Goal: Task Accomplishment & Management: Complete application form

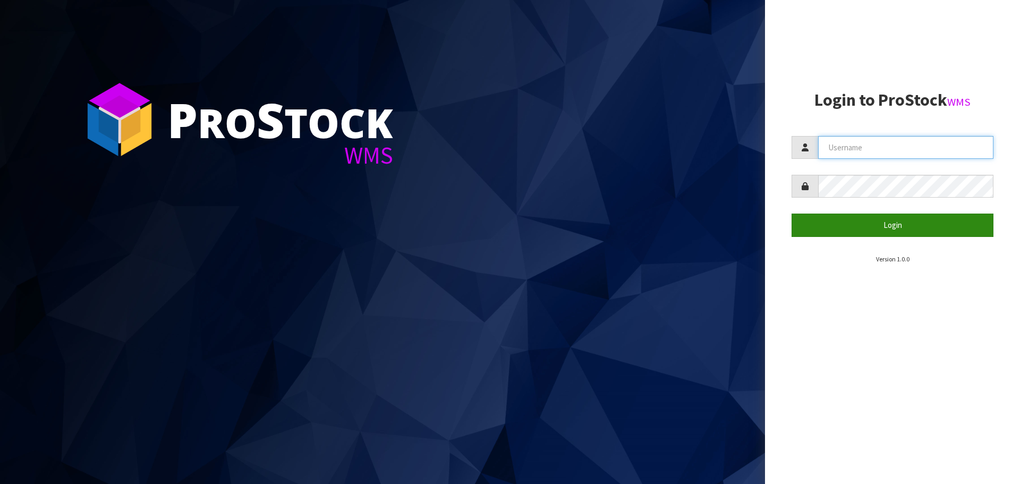
type input "[PERSON_NAME]"
click at [905, 228] on button "Login" at bounding box center [892, 225] width 202 height 23
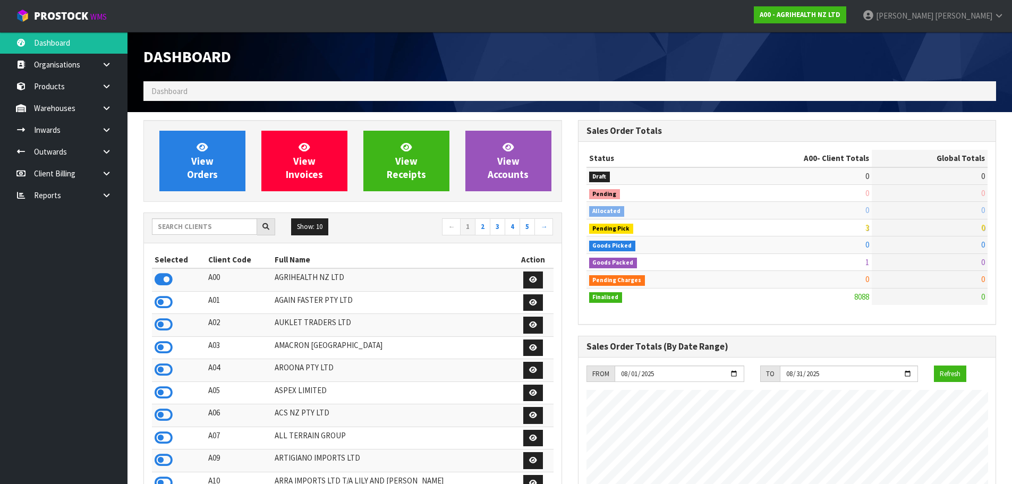
scroll to position [805, 434]
click at [213, 229] on input "text" at bounding box center [204, 226] width 105 height 16
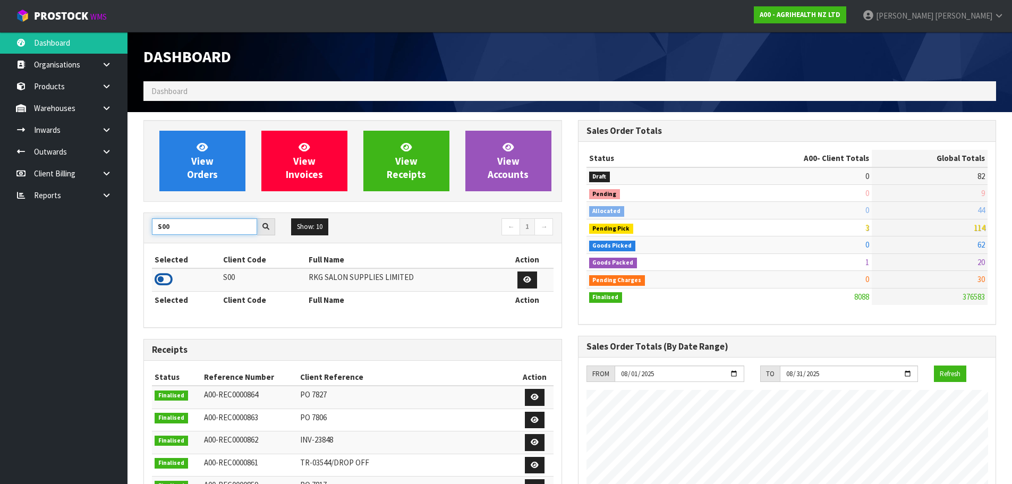
type input "S00"
click at [165, 281] on icon at bounding box center [164, 279] width 18 height 16
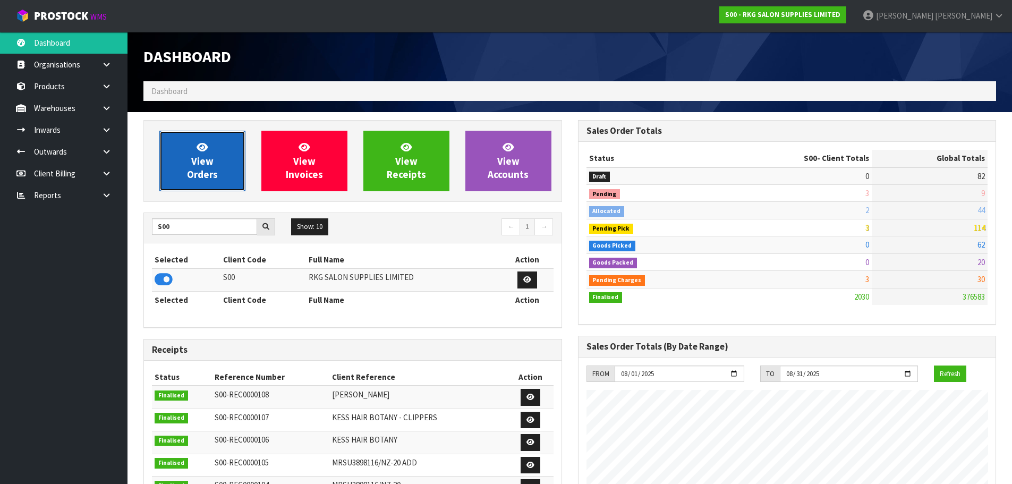
click at [214, 166] on link "View Orders" at bounding box center [202, 161] width 86 height 61
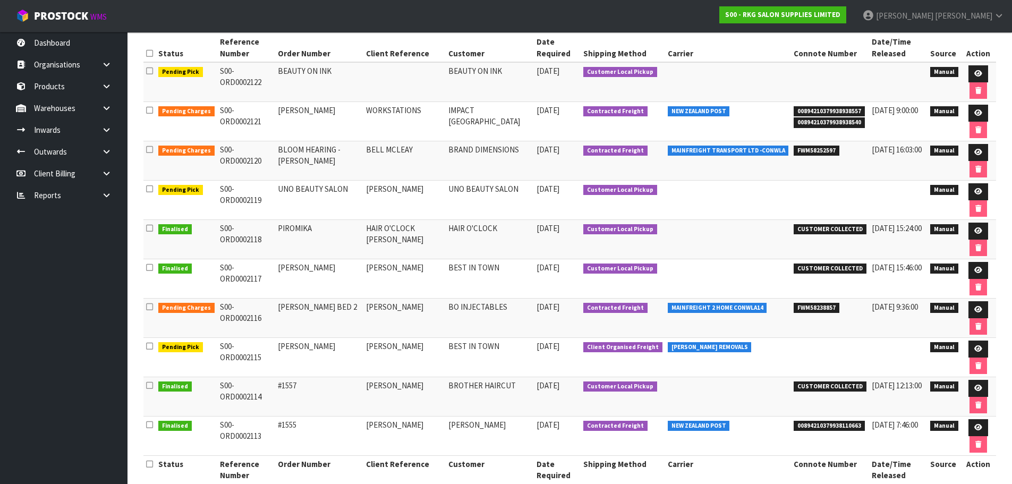
scroll to position [159, 0]
click at [974, 348] on icon at bounding box center [978, 348] width 8 height 7
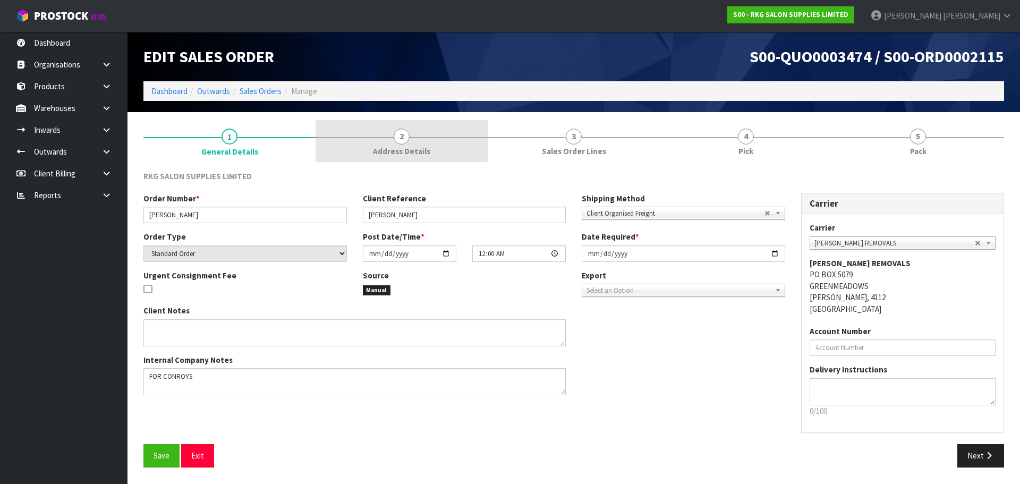
click at [409, 138] on link "2 Address Details" at bounding box center [401, 141] width 172 height 42
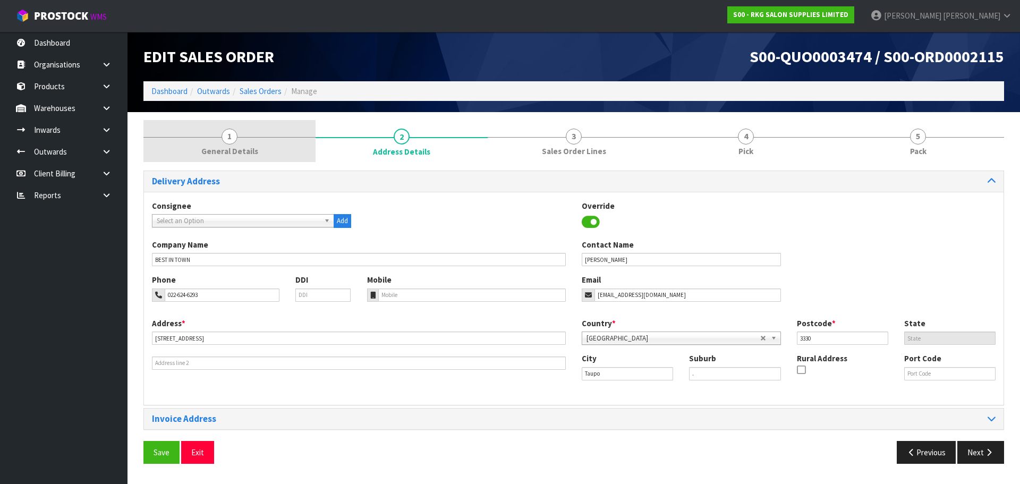
click at [227, 136] on span "1" at bounding box center [229, 137] width 16 height 16
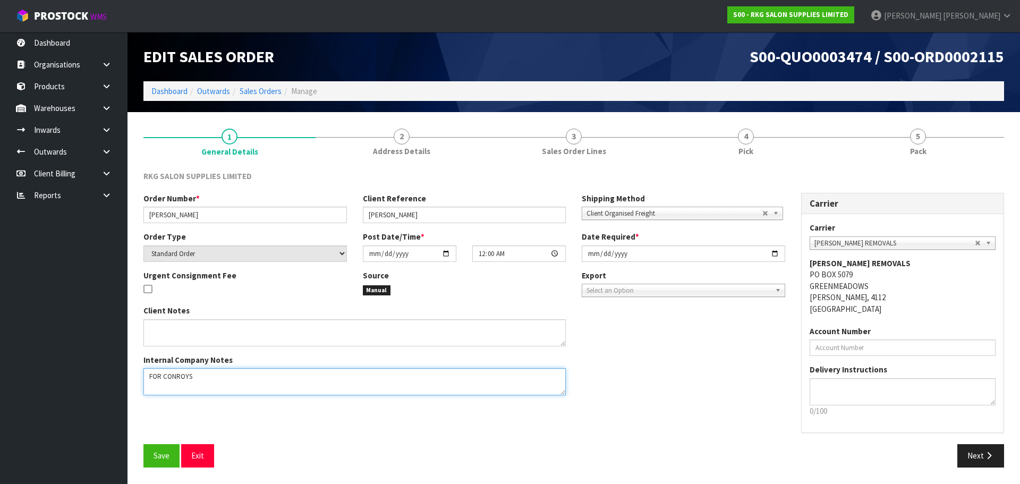
click at [209, 379] on textarea at bounding box center [354, 381] width 422 height 27
type textarea "FOR CONROYS PICK UP FRIDAY 15 AUG JOB#2967605"
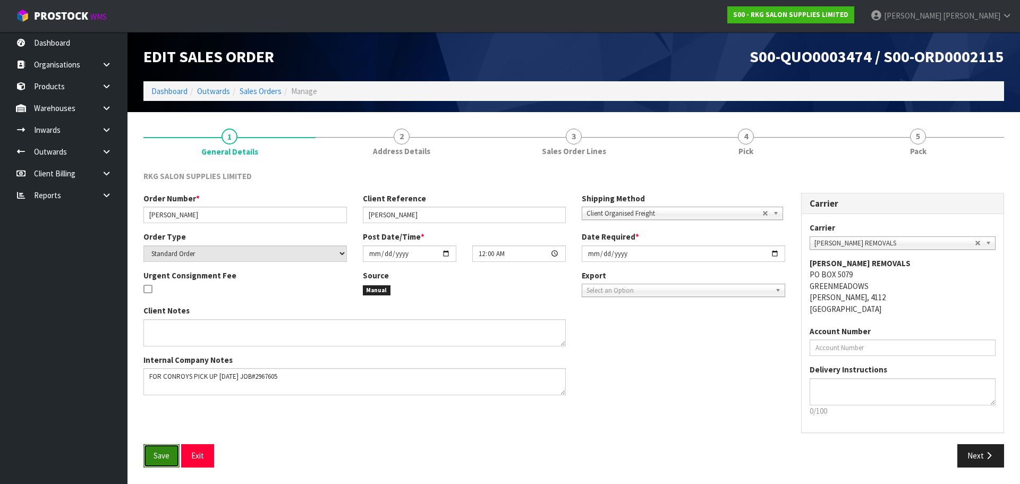
click at [151, 456] on button "Save" at bounding box center [161, 455] width 36 height 23
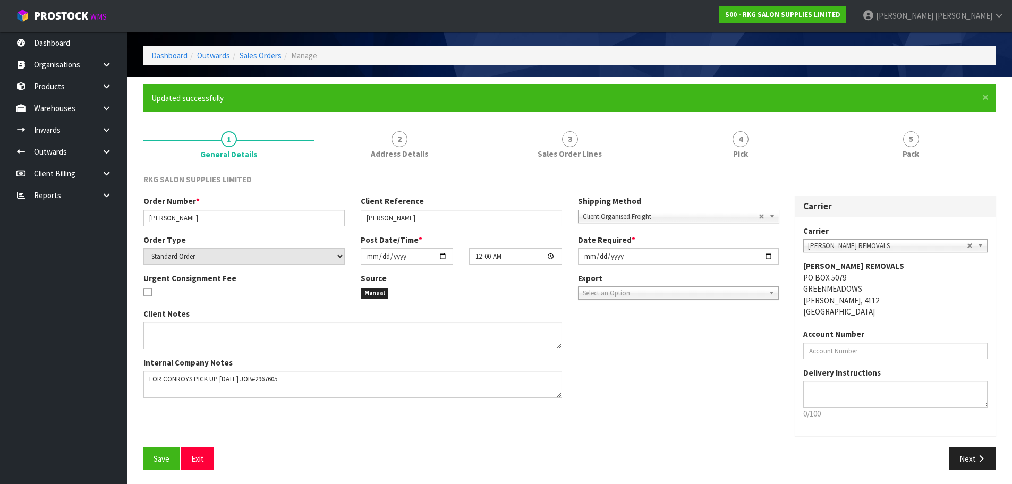
scroll to position [38, 0]
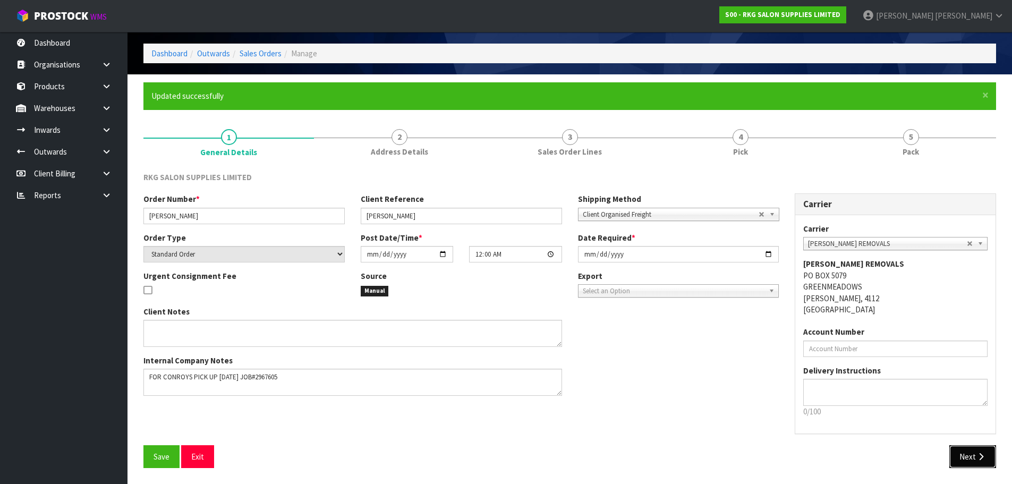
click at [975, 457] on button "Next" at bounding box center [972, 456] width 47 height 23
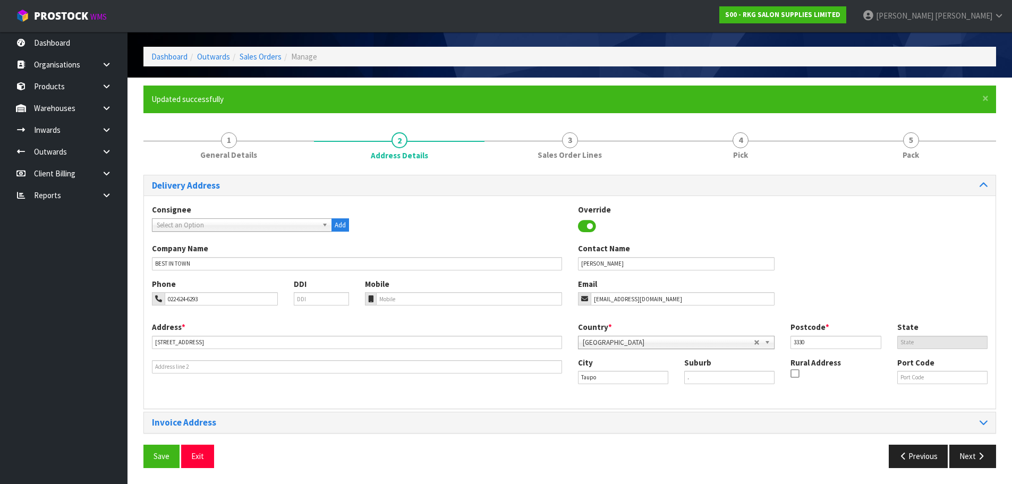
scroll to position [35, 0]
click at [161, 455] on span "Save" at bounding box center [161, 456] width 16 height 10
click at [968, 455] on button "Next" at bounding box center [972, 456] width 47 height 23
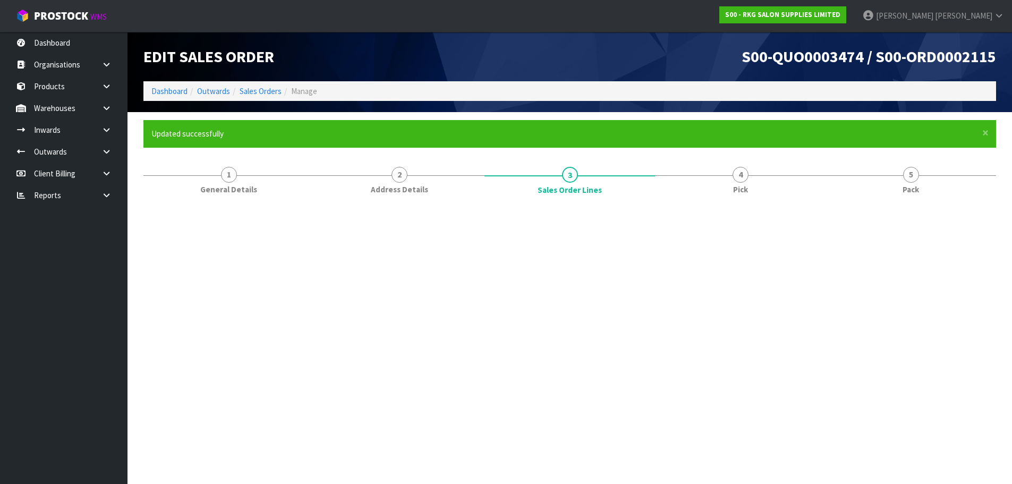
scroll to position [0, 0]
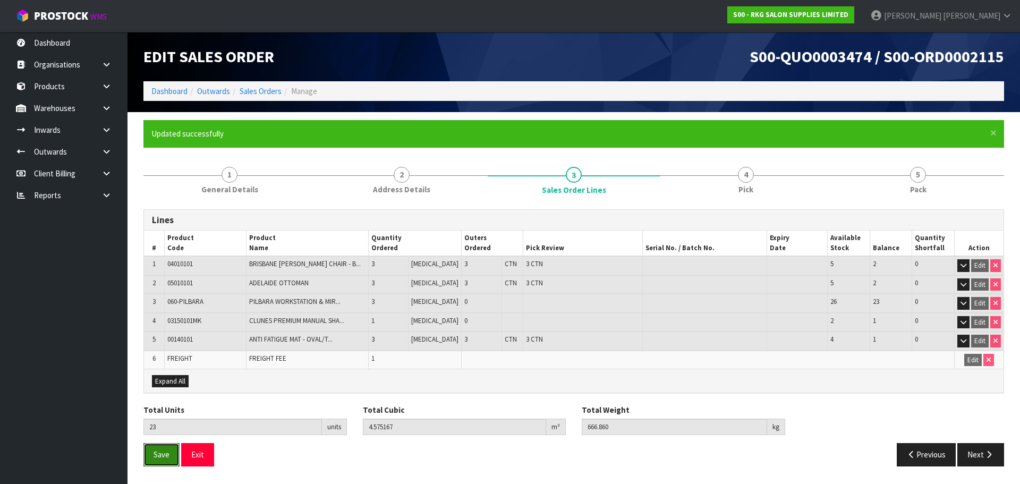
click at [163, 448] on button "Save" at bounding box center [161, 454] width 36 height 23
click at [979, 458] on button "Next" at bounding box center [980, 454] width 47 height 23
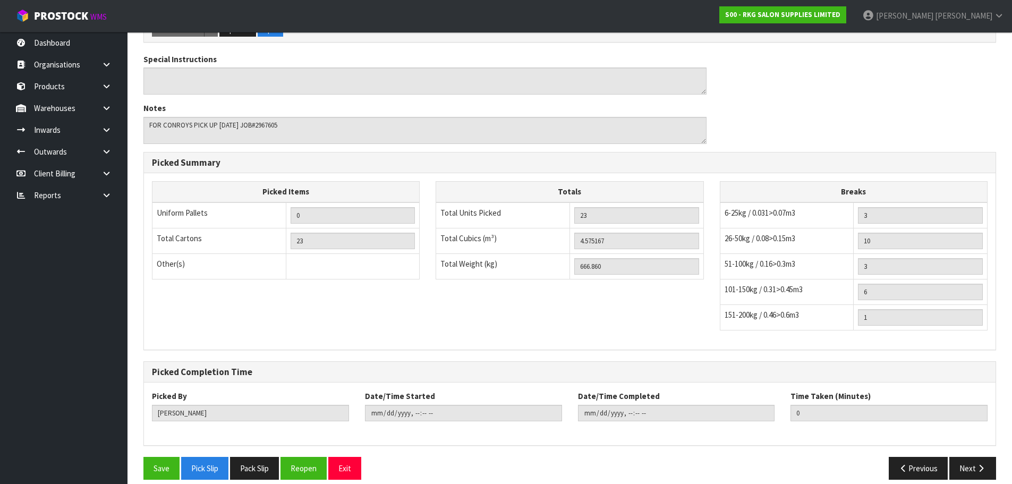
scroll to position [550, 0]
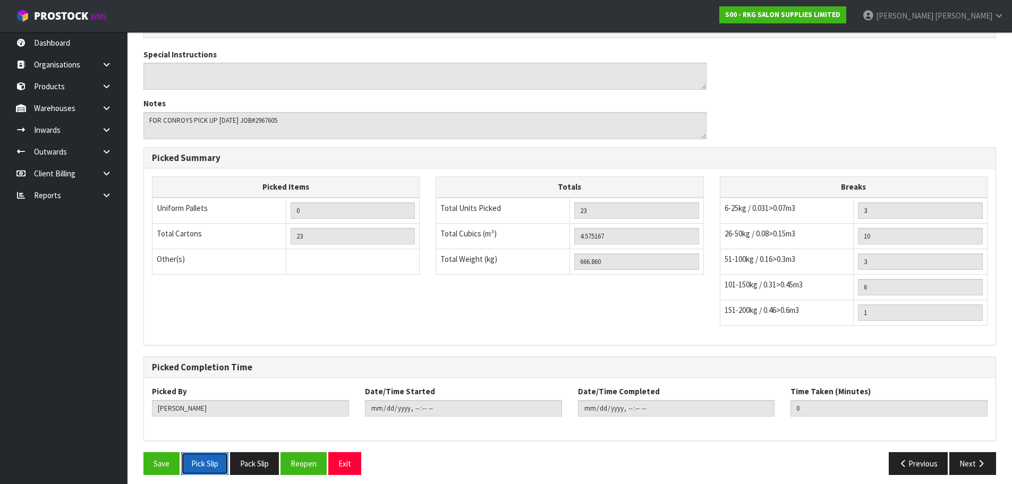
click at [206, 453] on button "Pick Slip" at bounding box center [204, 463] width 47 height 23
click at [344, 456] on button "Exit" at bounding box center [344, 463] width 33 height 23
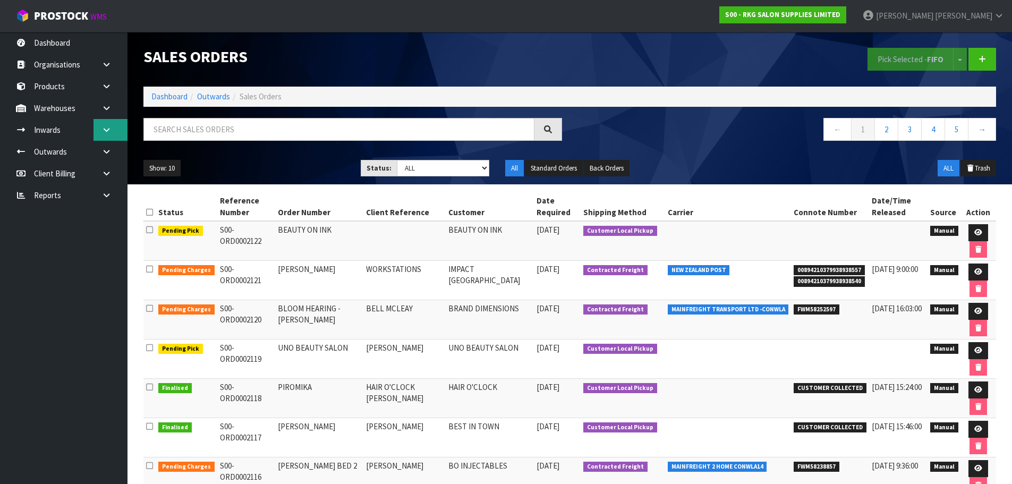
click at [114, 131] on link at bounding box center [110, 130] width 34 height 22
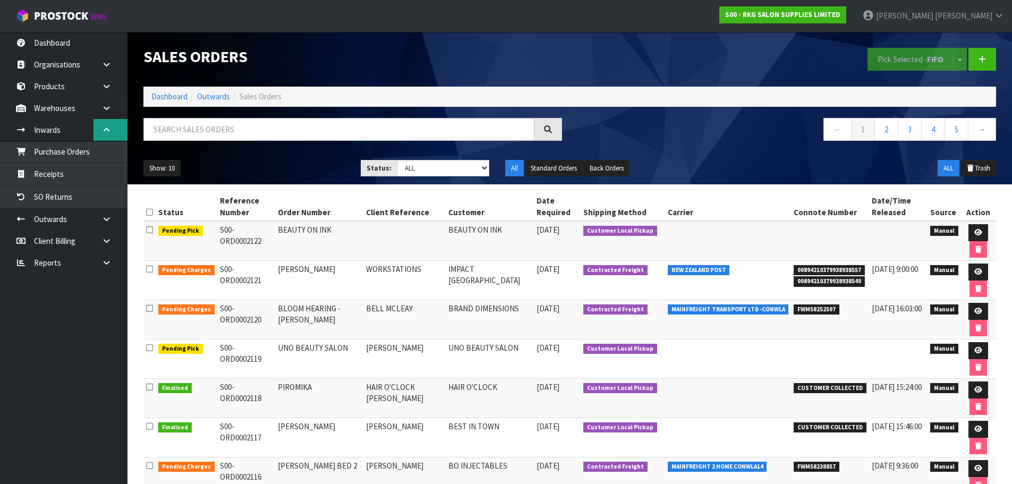
click at [114, 131] on link at bounding box center [110, 130] width 34 height 22
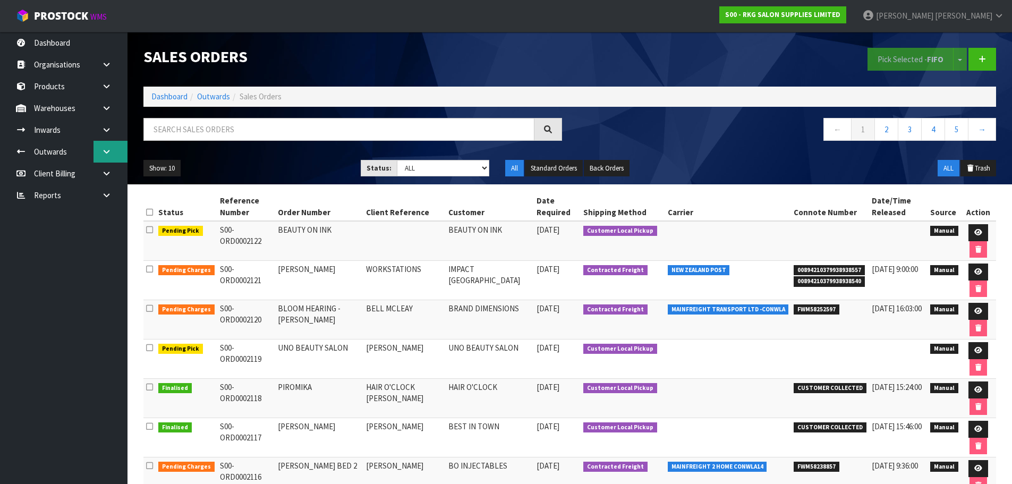
click at [104, 152] on icon at bounding box center [106, 152] width 10 height 8
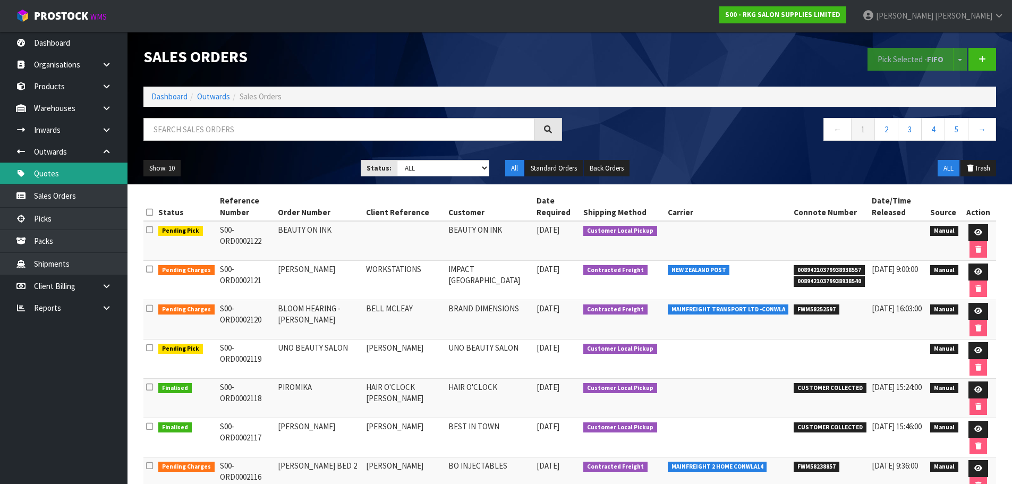
click at [54, 178] on link "Quotes" at bounding box center [63, 174] width 127 height 22
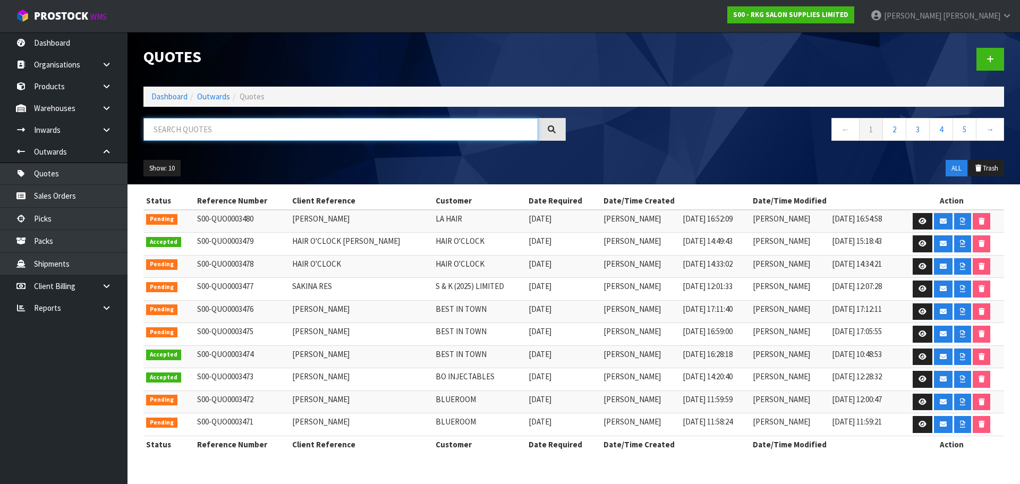
click at [178, 133] on input "text" at bounding box center [340, 129] width 395 height 23
click at [985, 58] on link at bounding box center [990, 59] width 28 height 23
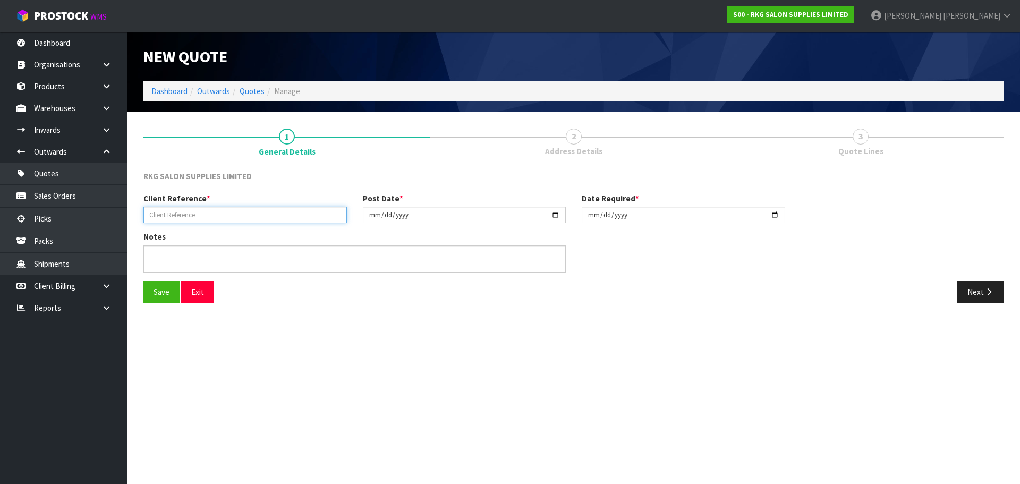
click at [215, 213] on input "text" at bounding box center [244, 215] width 203 height 16
type input "MARK DALISAY"
click at [155, 289] on button "Save" at bounding box center [161, 291] width 36 height 23
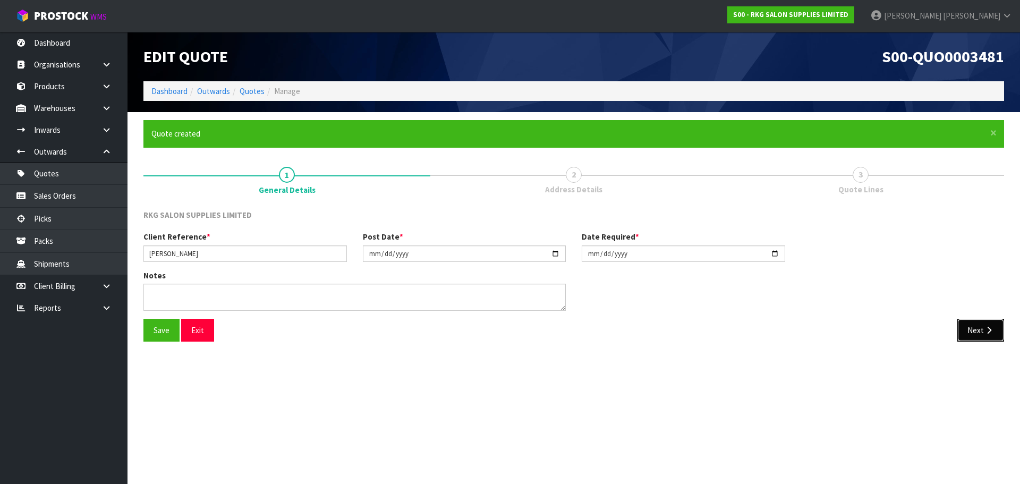
click at [980, 337] on button "Next" at bounding box center [980, 330] width 47 height 23
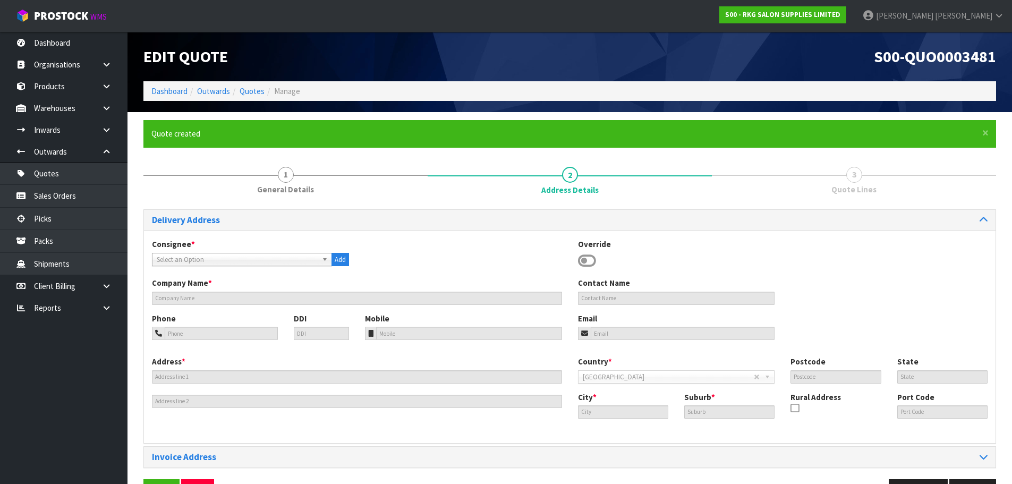
scroll to position [35, 0]
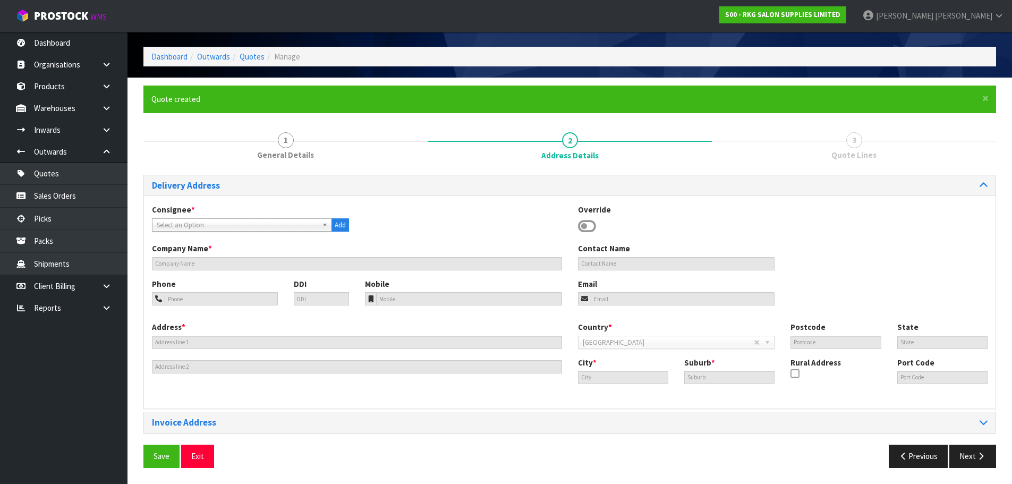
click at [591, 221] on icon at bounding box center [587, 226] width 18 height 16
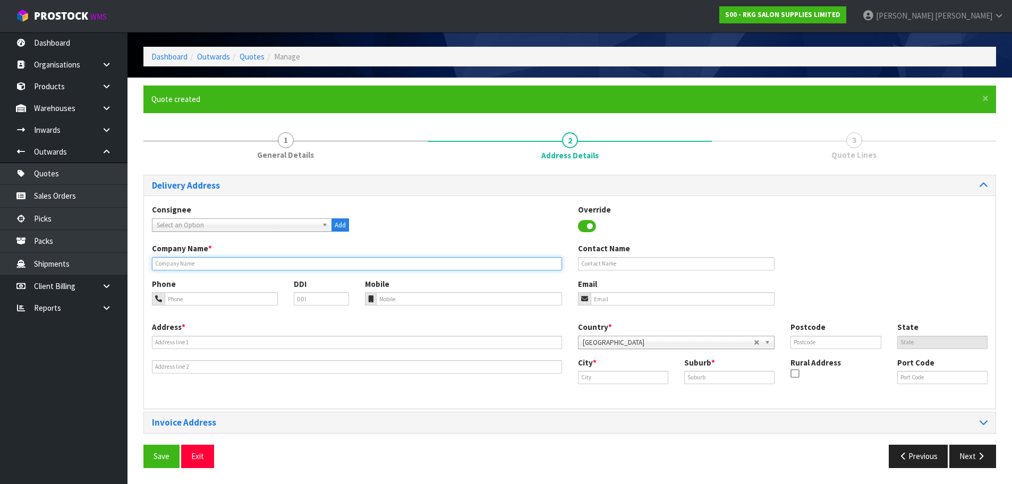
click at [288, 267] on input "text" at bounding box center [357, 263] width 410 height 13
type input "D' SHAVER AND COMB"
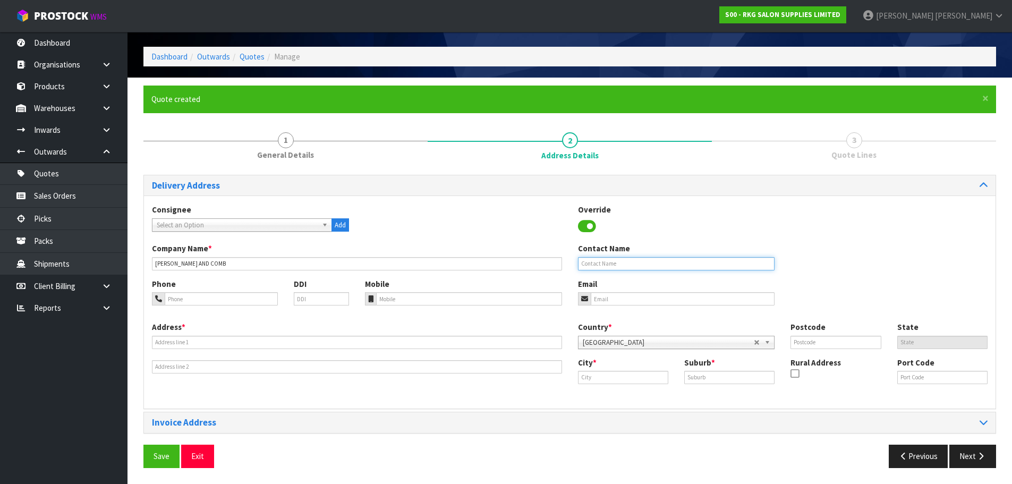
click at [597, 261] on input "text" at bounding box center [676, 263] width 197 height 13
type input "MARK DALISAY"
click at [246, 300] on input "tel" at bounding box center [221, 298] width 113 height 13
type input "021-081-67676"
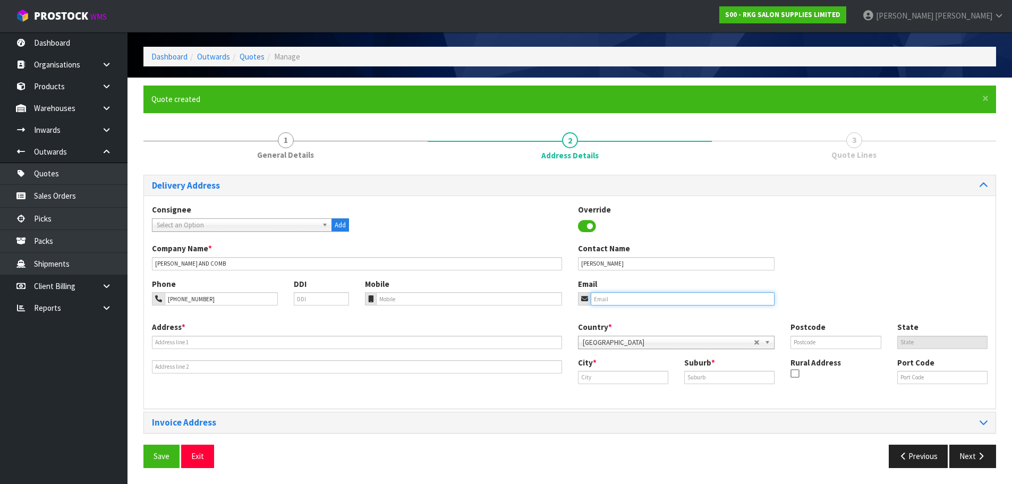
click at [600, 296] on input "email" at bounding box center [683, 298] width 184 height 13
type input "dshaverandcomb@gmail.com"
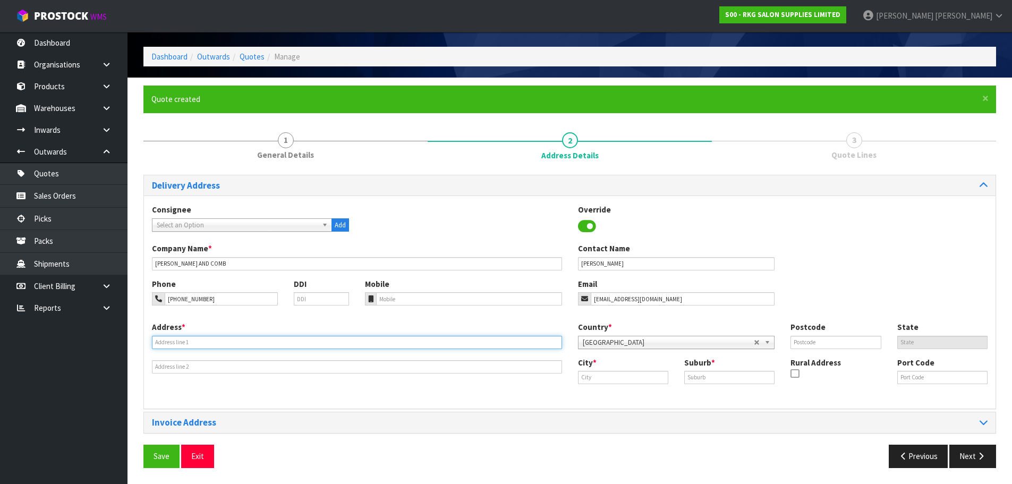
click at [209, 342] on input "text" at bounding box center [357, 342] width 410 height 13
type input "225 PUHUNUI RD"
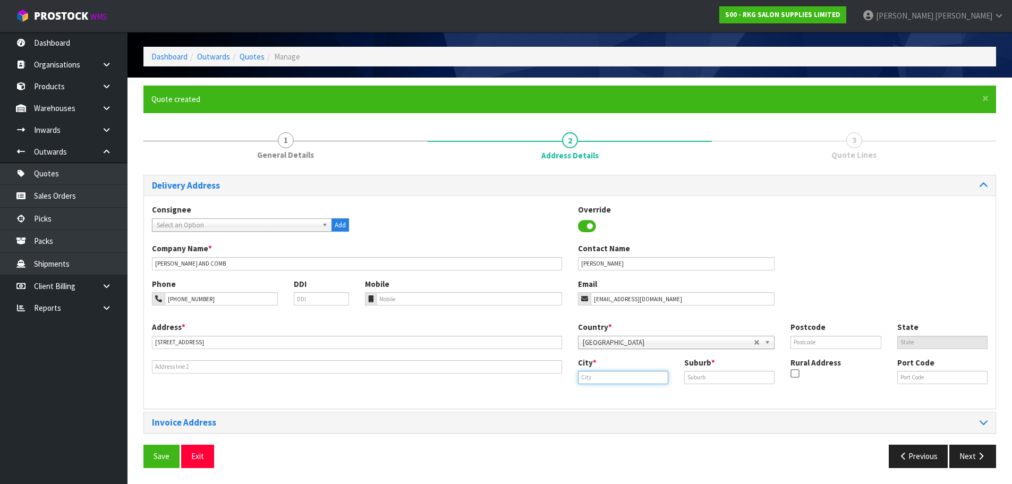
click at [602, 375] on input "text" at bounding box center [623, 377] width 90 height 13
click at [593, 377] on input "text" at bounding box center [623, 377] width 90 height 13
click at [596, 395] on strong "Auck" at bounding box center [619, 395] width 61 height 10
type input "[GEOGRAPHIC_DATA]"
click at [706, 380] on input "text" at bounding box center [729, 377] width 90 height 13
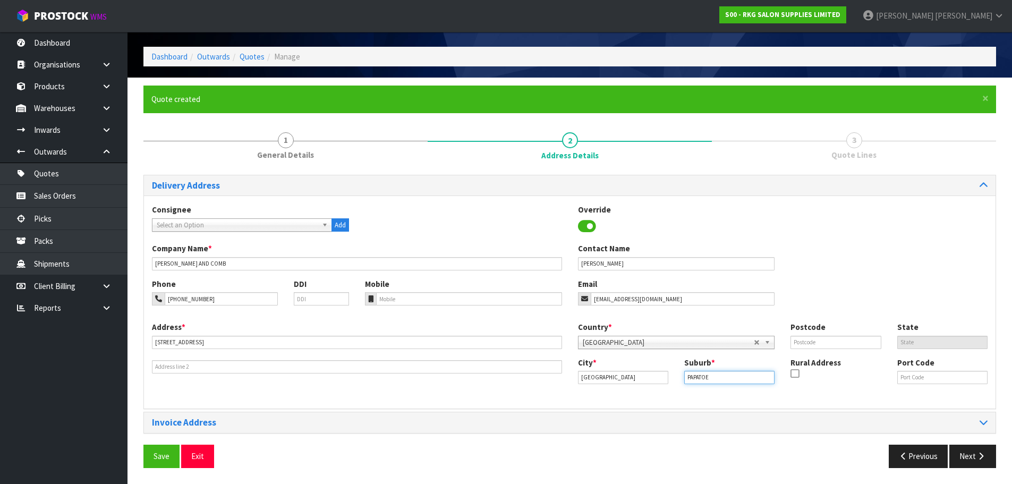
type input "PAPATOETOE"
click at [820, 339] on input "text" at bounding box center [835, 342] width 90 height 13
type input "2025"
click at [838, 310] on div "Phone 021-081-67676 DDI Mobile Email dshaverandcomb@gmail.com" at bounding box center [569, 299] width 851 height 43
click at [158, 456] on button "Save" at bounding box center [161, 456] width 36 height 23
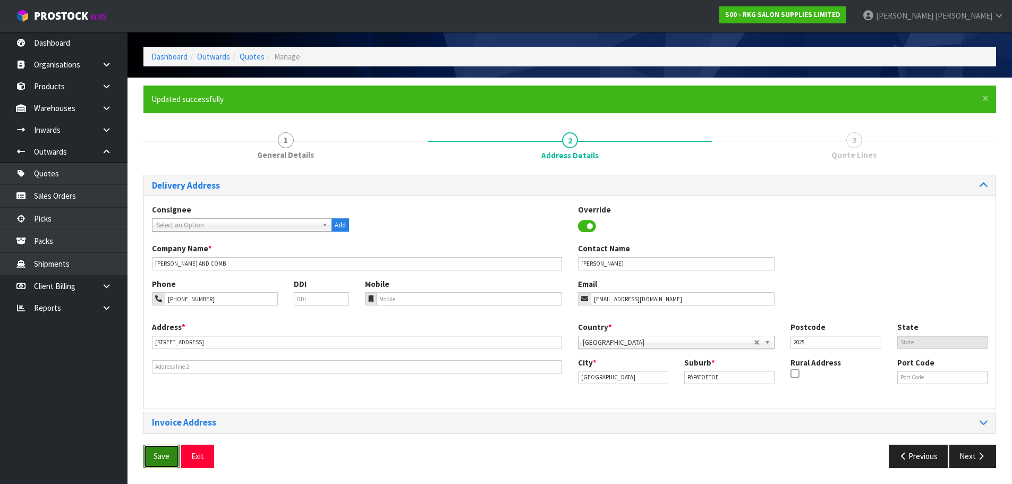
click at [164, 455] on button "Save" at bounding box center [161, 456] width 36 height 23
click at [966, 460] on button "Next" at bounding box center [972, 456] width 47 height 23
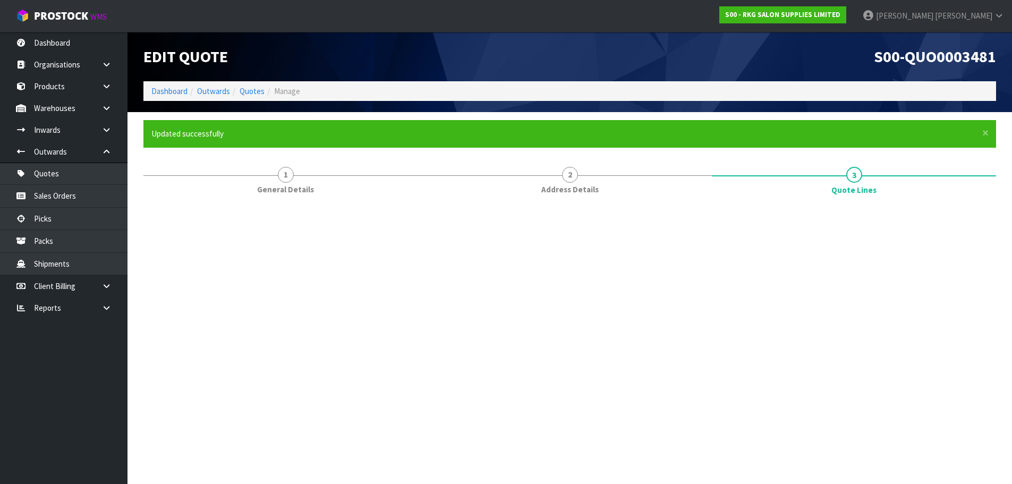
scroll to position [0, 0]
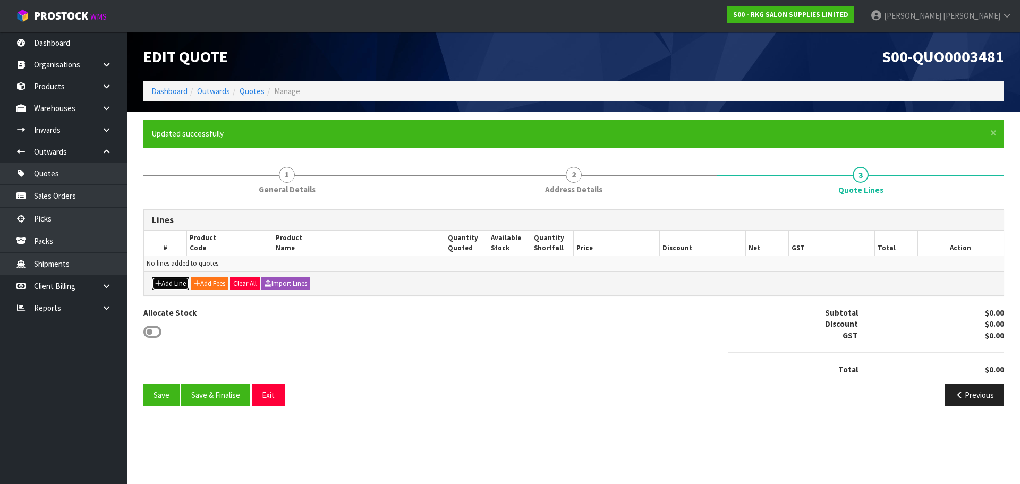
click at [172, 285] on button "Add Line" at bounding box center [170, 283] width 37 height 13
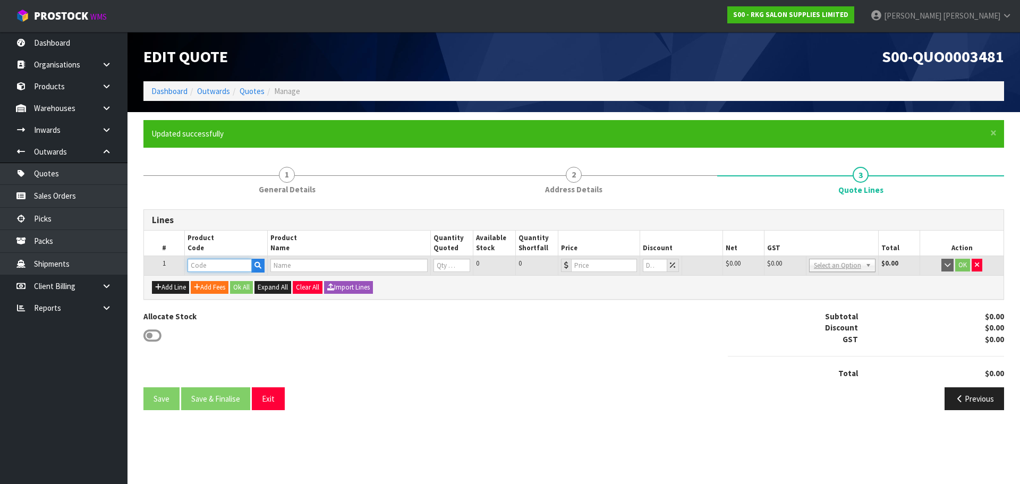
click at [216, 267] on input "text" at bounding box center [219, 265] width 64 height 13
type input "040301"
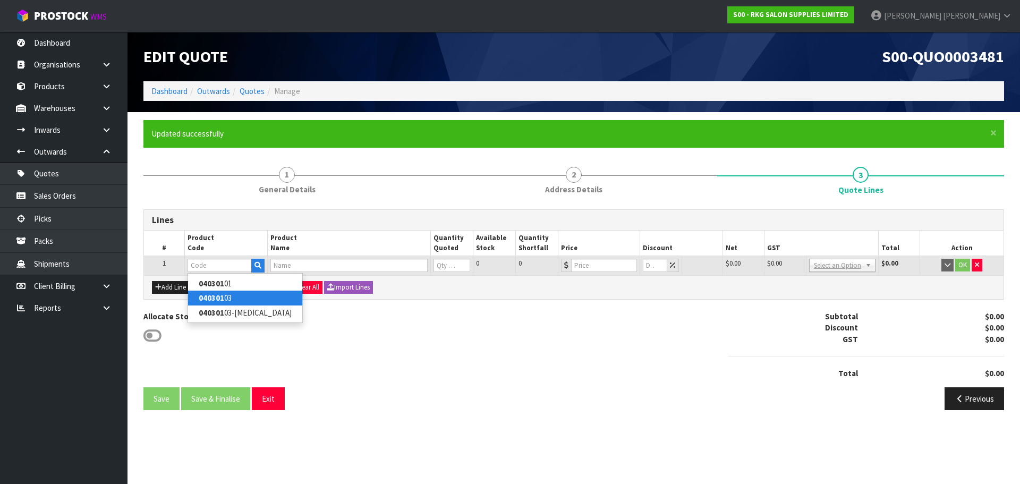
click at [217, 298] on strong "040301" at bounding box center [211, 298] width 25 height 10
type input "04030103"
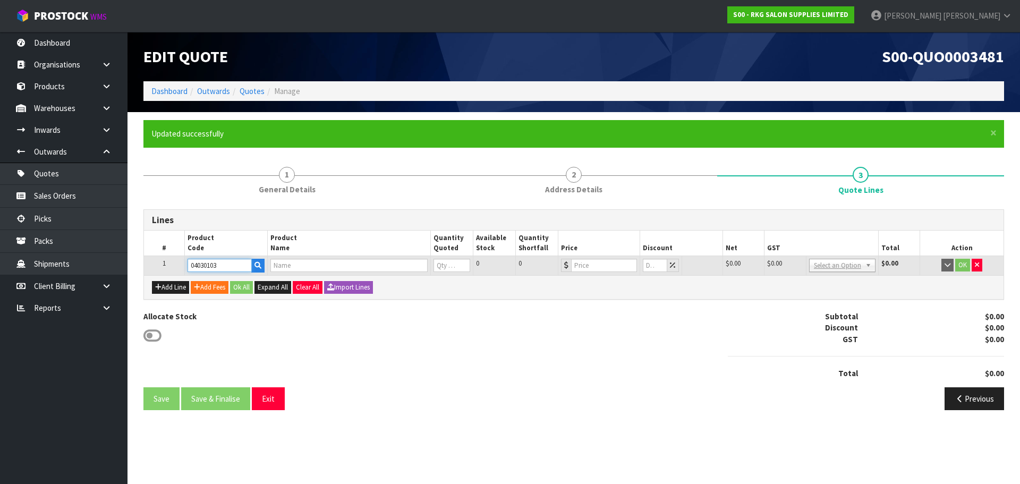
type input "GOLD COAST BARBER CHAIR BLACK/GOLD FRAME"
type input "0"
type input "1599"
type input "0"
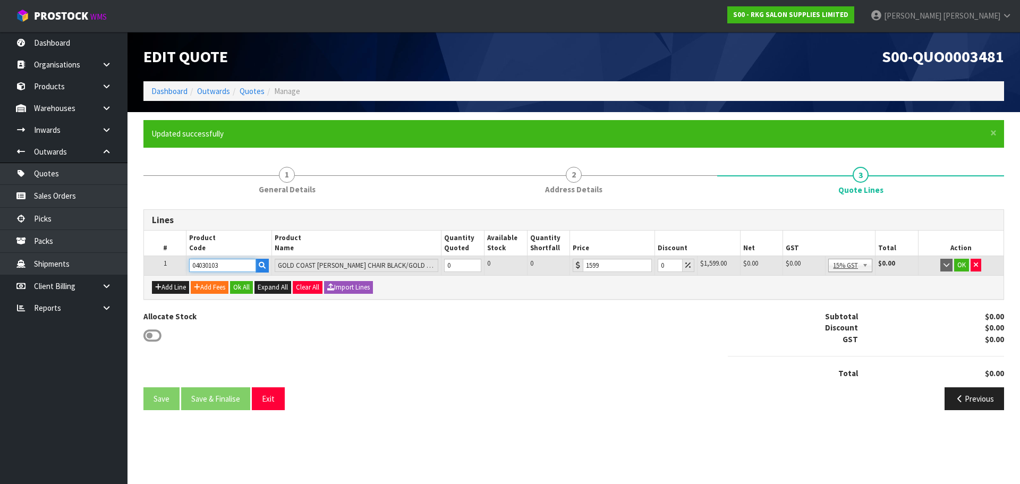
click at [222, 264] on input "04030103" at bounding box center [222, 265] width 66 height 13
type input "0"
type input "040301"
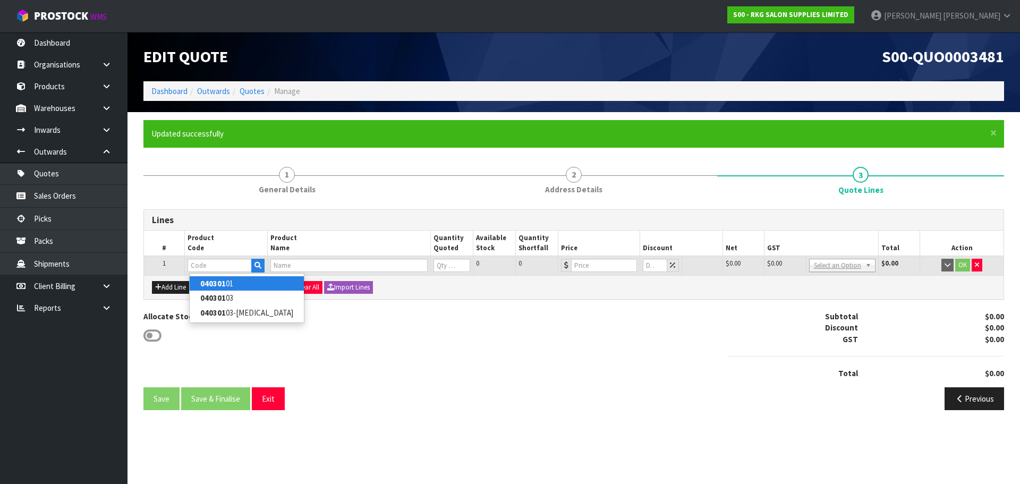
click at [223, 280] on strong "040301" at bounding box center [212, 283] width 25 height 10
type input "04030101"
type input "GOLD COAST BARBER CHAIR BLACK/BLACK FRAME"
type input "0"
type input "1599"
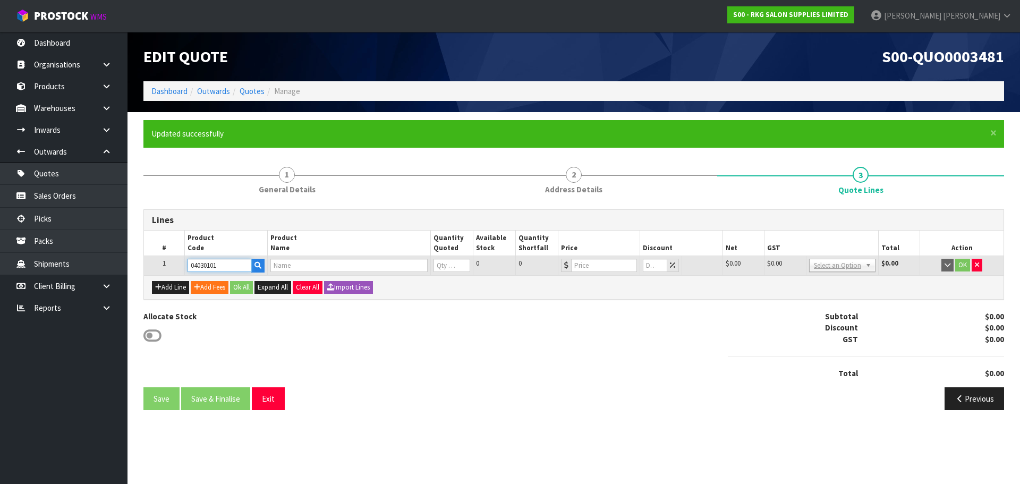
type input "0"
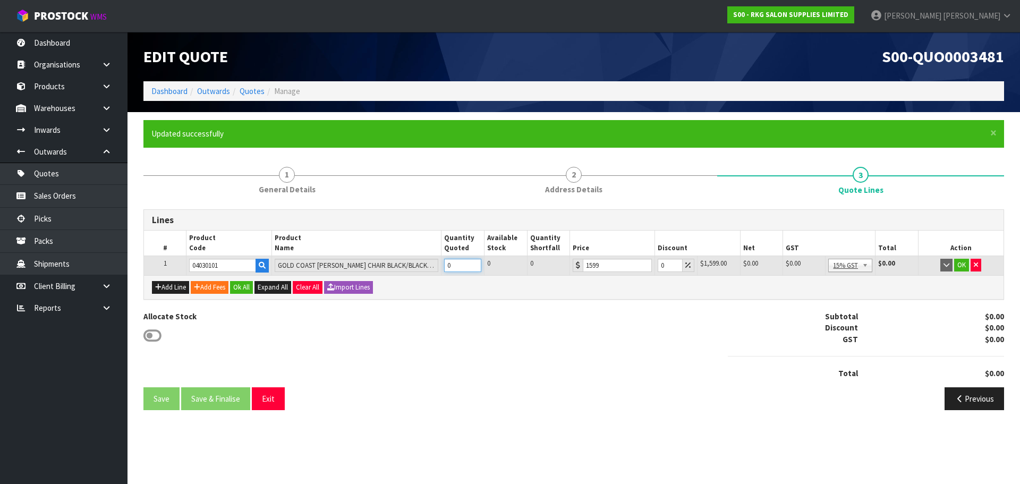
drag, startPoint x: 455, startPoint y: 266, endPoint x: 446, endPoint y: 266, distance: 9.6
click at [446, 266] on input "0" at bounding box center [462, 265] width 37 height 13
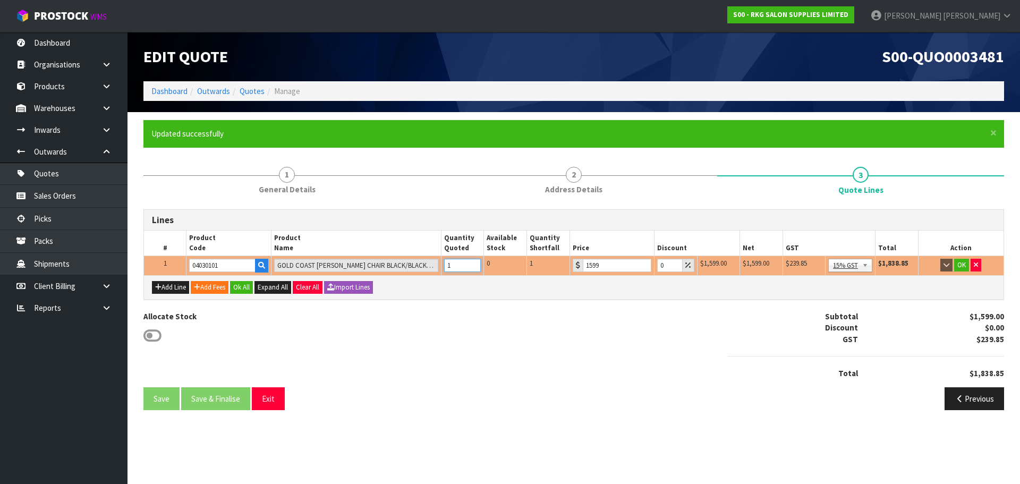
type input "1"
click at [659, 267] on input "0" at bounding box center [669, 265] width 25 height 13
type input "15"
click at [961, 267] on button "OK" at bounding box center [961, 265] width 15 height 13
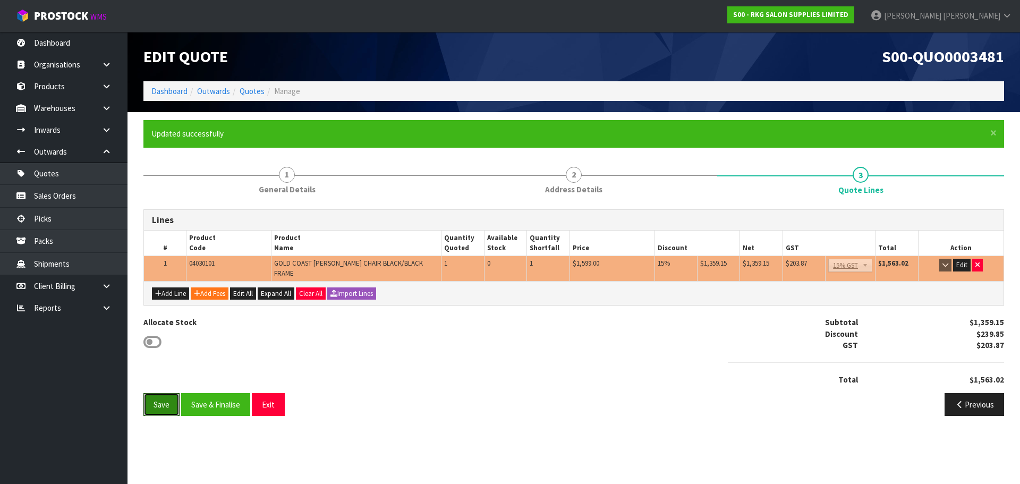
drag, startPoint x: 165, startPoint y: 402, endPoint x: 242, endPoint y: 272, distance: 150.5
click at [165, 400] on button "Save" at bounding box center [161, 404] width 36 height 23
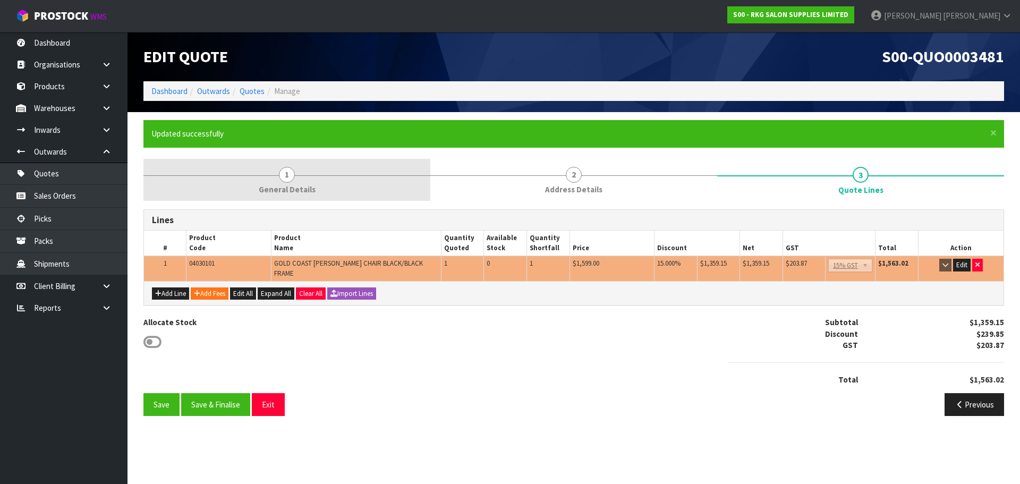
click at [288, 175] on span "1" at bounding box center [287, 175] width 16 height 16
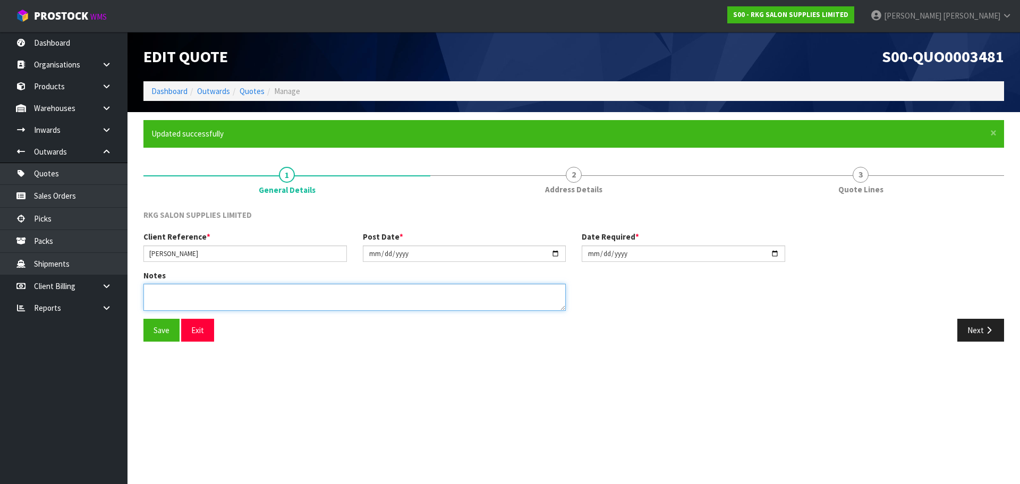
click at [187, 298] on textarea at bounding box center [354, 297] width 422 height 27
type textarea "FOR PICK UP"
click at [151, 333] on button "Save" at bounding box center [161, 330] width 36 height 23
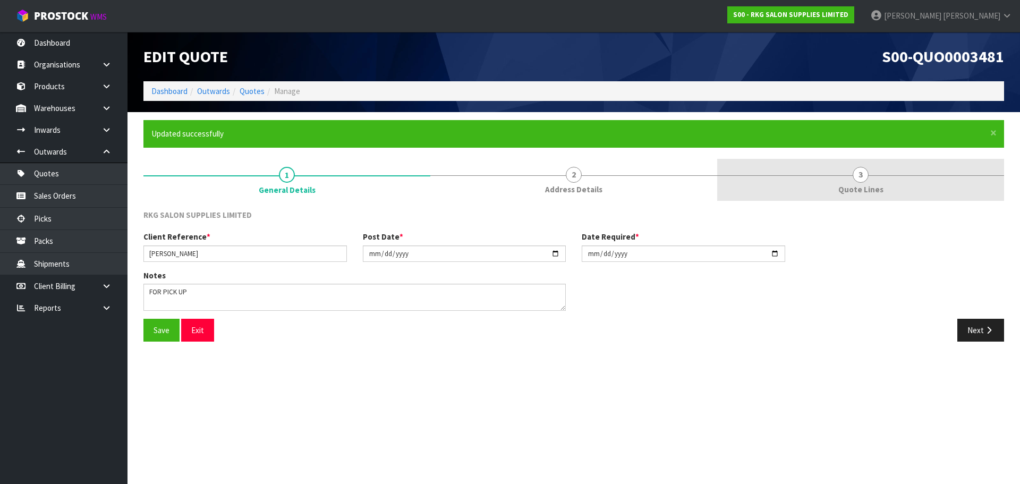
click at [852, 176] on span "3" at bounding box center [860, 175] width 16 height 16
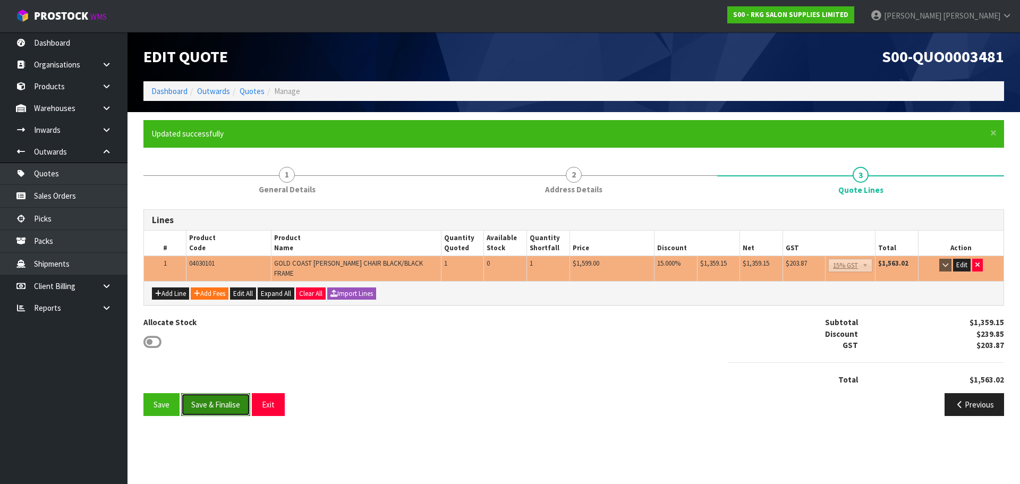
click at [225, 398] on button "Save & Finalise" at bounding box center [215, 404] width 69 height 23
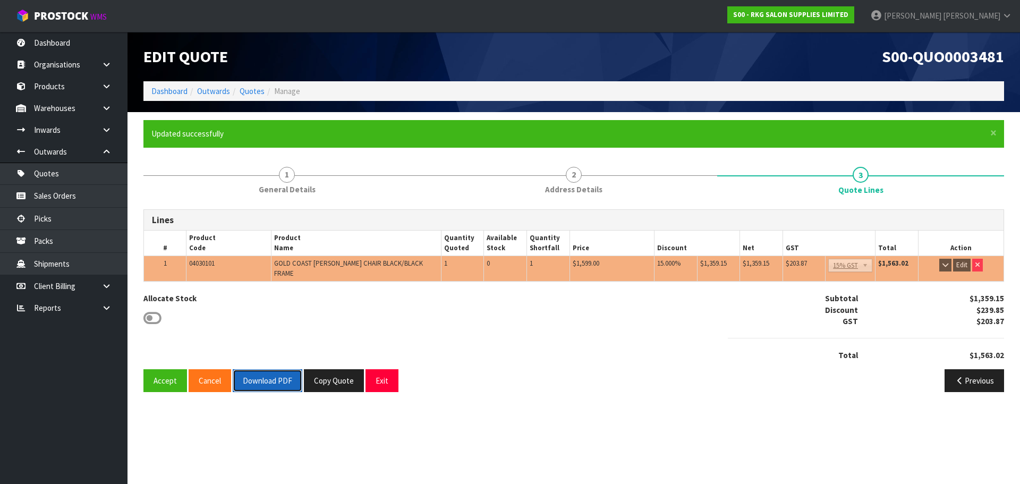
click at [279, 377] on button "Download PDF" at bounding box center [268, 380] width 70 height 23
click at [328, 379] on button "Copy Quote" at bounding box center [334, 380] width 60 height 23
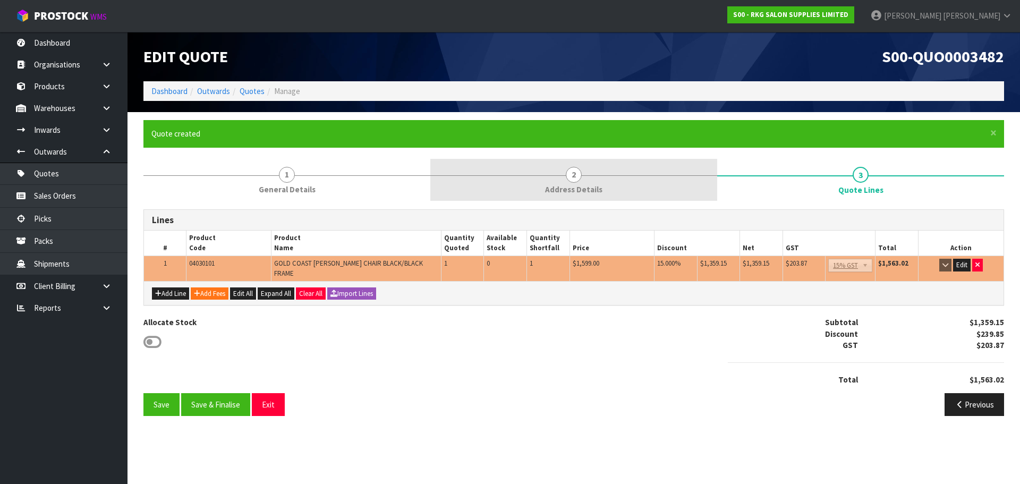
click at [575, 177] on span "2" at bounding box center [574, 175] width 16 height 16
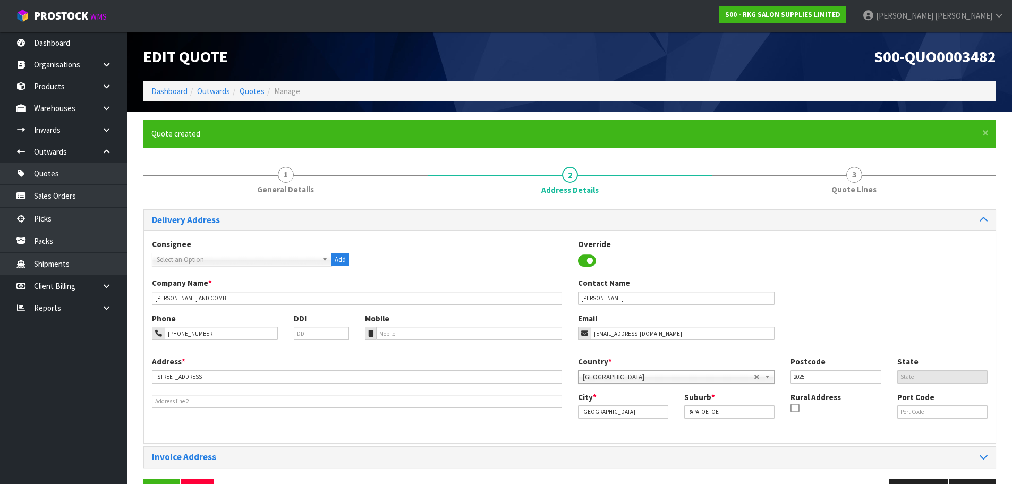
scroll to position [35, 0]
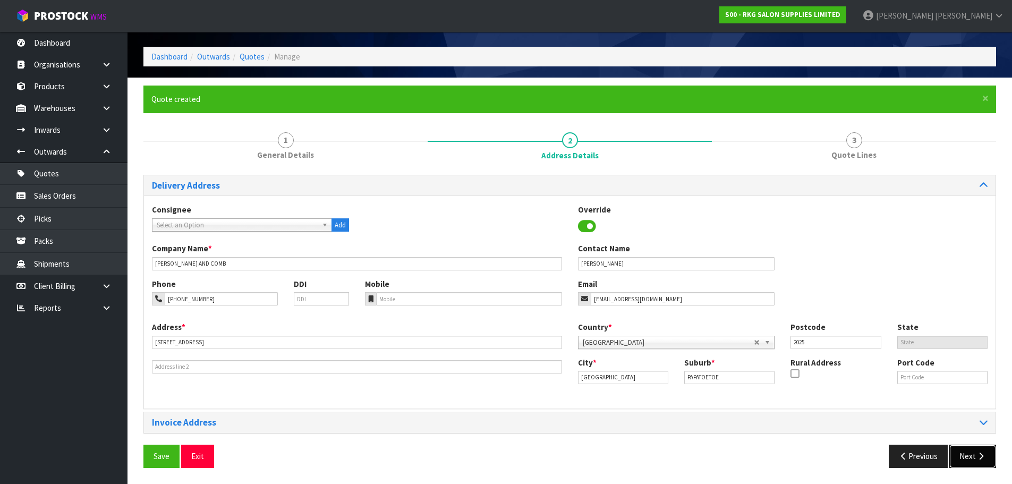
click at [960, 453] on button "Next" at bounding box center [972, 456] width 47 height 23
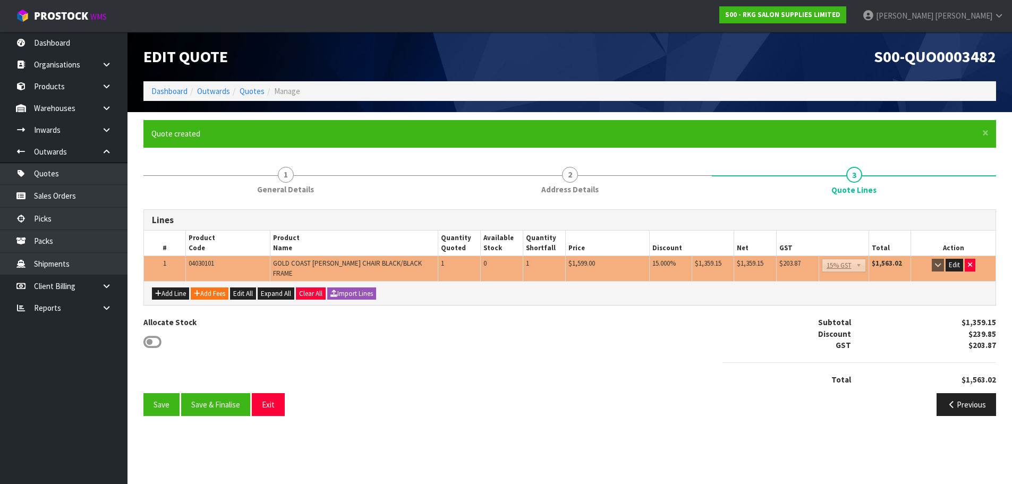
scroll to position [0, 0]
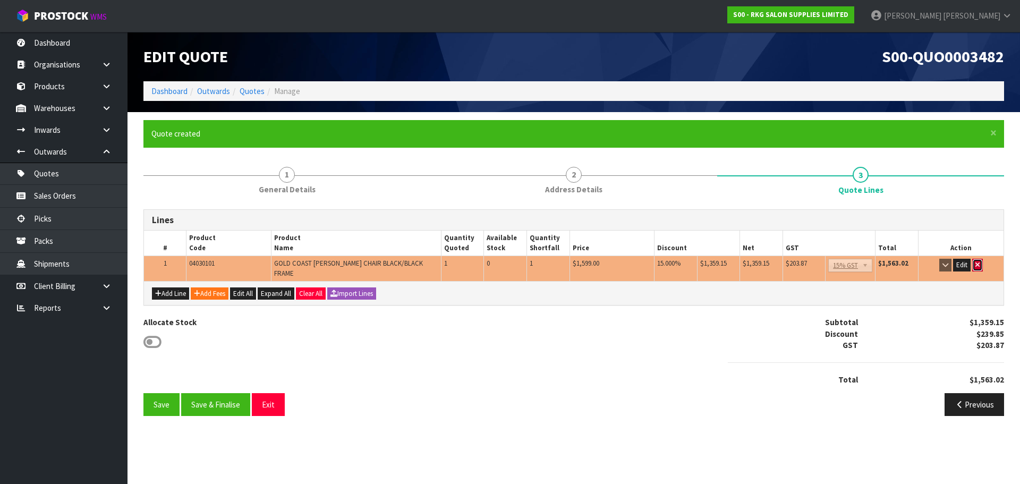
click at [978, 262] on icon "button" at bounding box center [977, 264] width 4 height 7
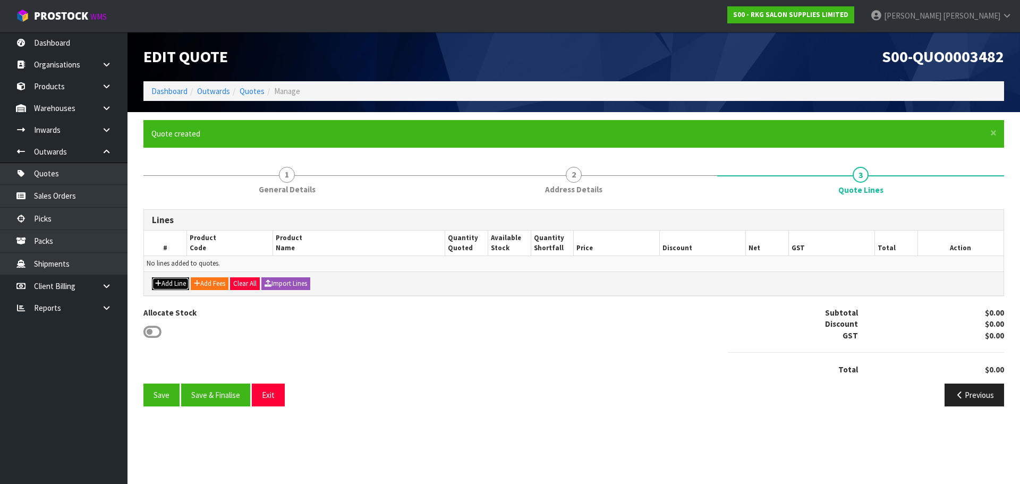
click at [167, 286] on button "Add Line" at bounding box center [170, 283] width 37 height 13
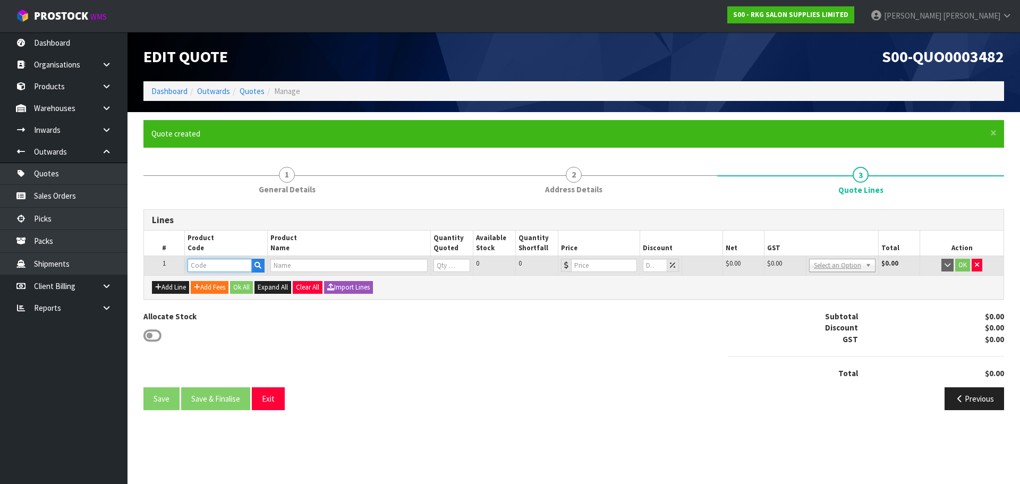
click at [197, 270] on input "text" at bounding box center [219, 265] width 64 height 13
type input "04040101"
type input "NOOSA BARBER CHAIR BLACK/BLACK FRAME"
type input "0"
type input "1499"
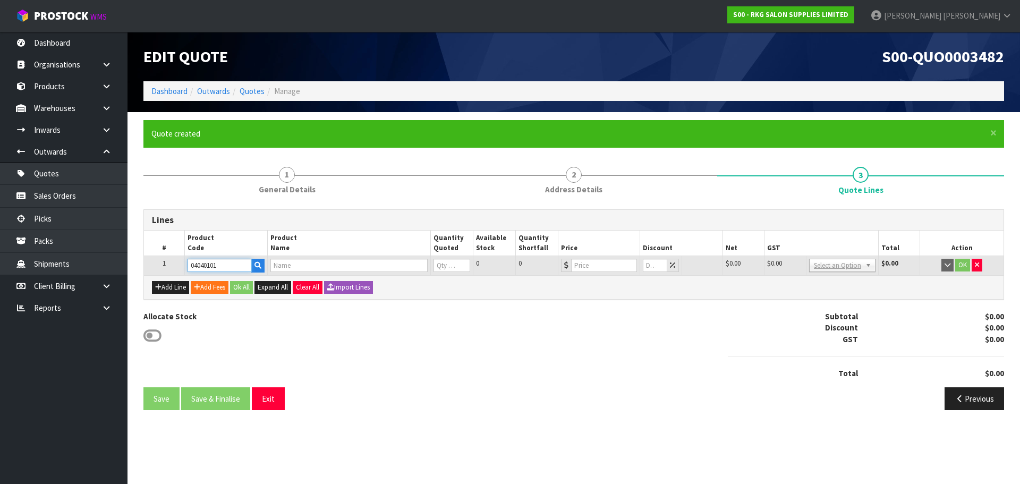
type input "0"
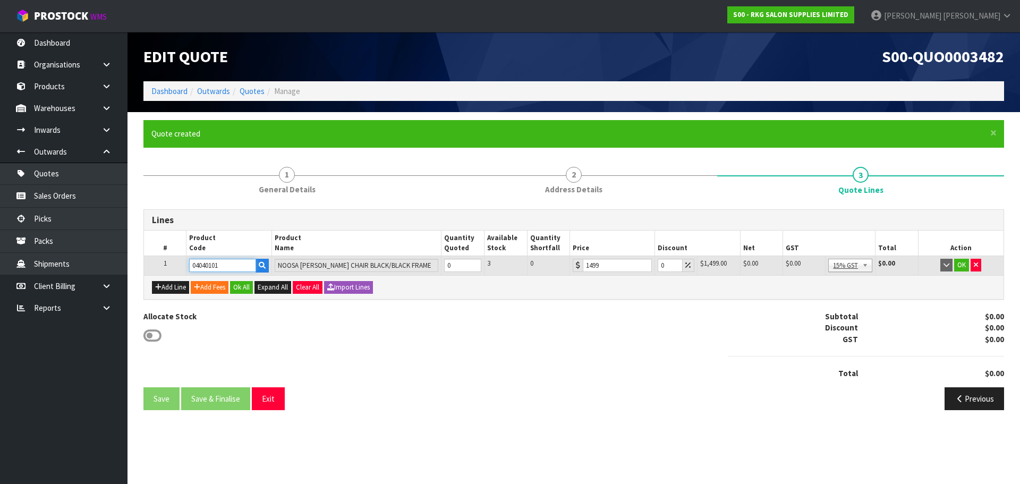
type input "04040101"
click at [438, 267] on tr "1 04040101 NOOSA BARBER CHAIR BLACK/BLACK FRAME 0 3 0 1499 0 $1,499.00 $0.00 $0…" at bounding box center [573, 265] width 859 height 19
type input "2"
drag, startPoint x: 668, startPoint y: 266, endPoint x: 656, endPoint y: 266, distance: 11.7
click at [656, 266] on td "0" at bounding box center [675, 265] width 42 height 19
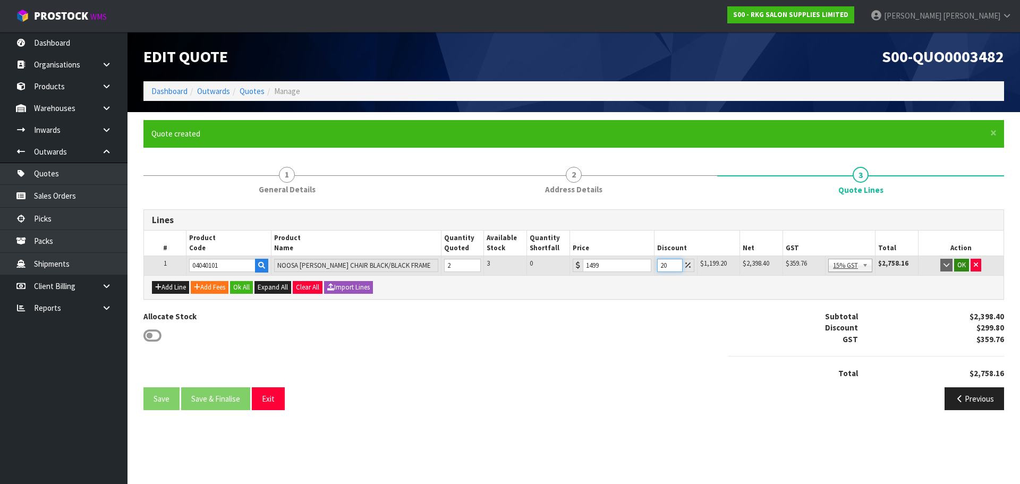
type input "20"
click at [962, 265] on button "OK" at bounding box center [961, 265] width 15 height 13
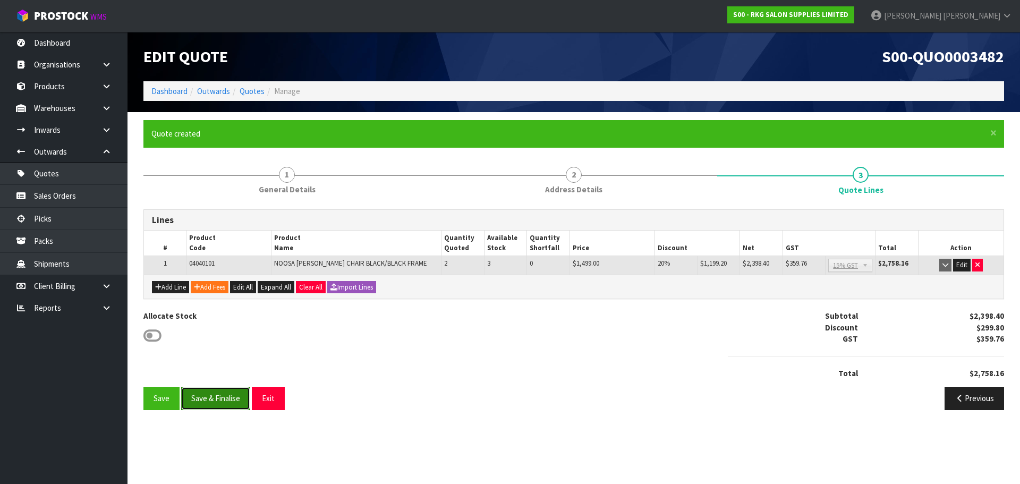
click at [210, 400] on button "Save & Finalise" at bounding box center [215, 398] width 69 height 23
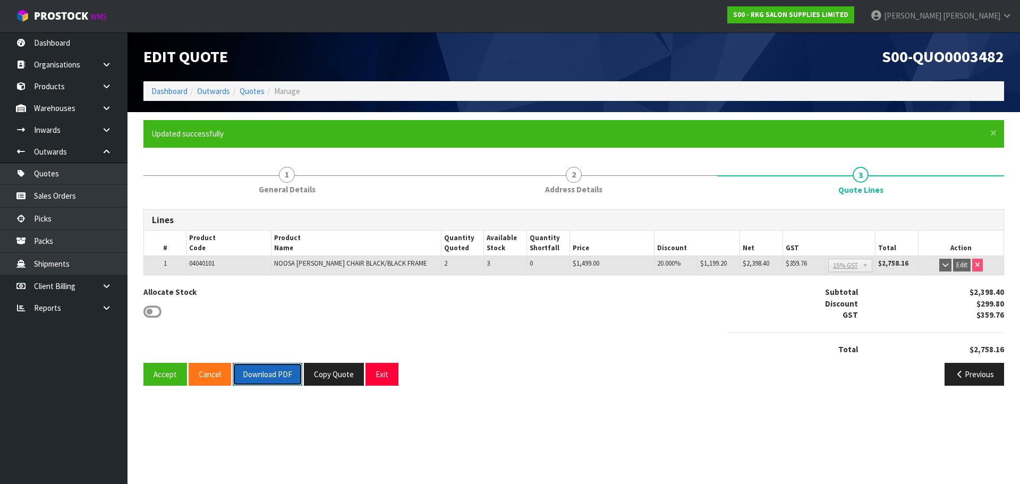
click at [271, 378] on button "Download PDF" at bounding box center [268, 374] width 70 height 23
click at [376, 380] on button "Exit" at bounding box center [381, 374] width 33 height 23
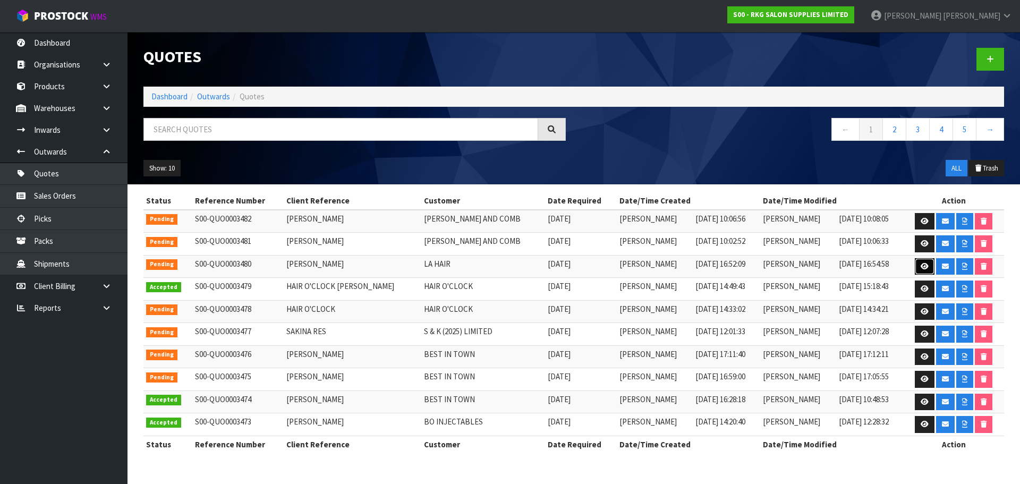
click at [920, 263] on icon at bounding box center [924, 266] width 8 height 7
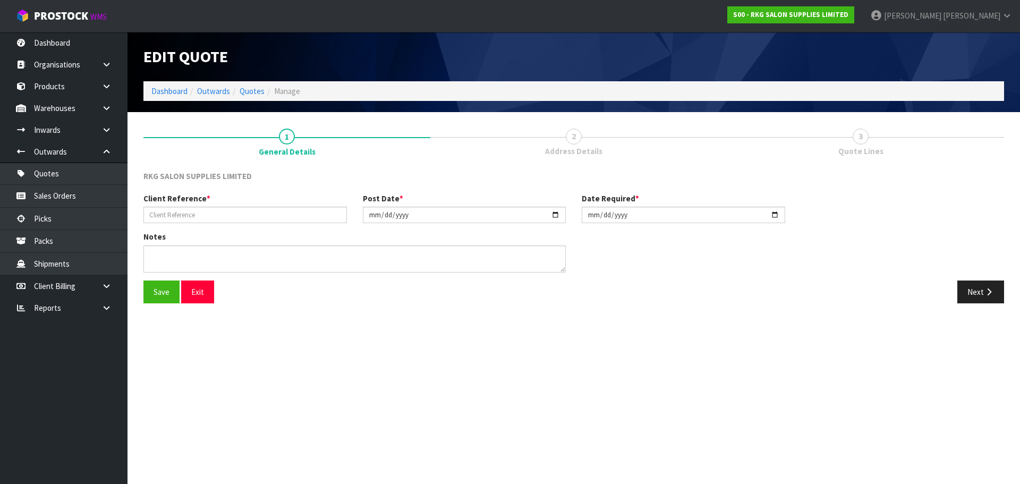
type input "[PERSON_NAME]"
type input "2025-08-12"
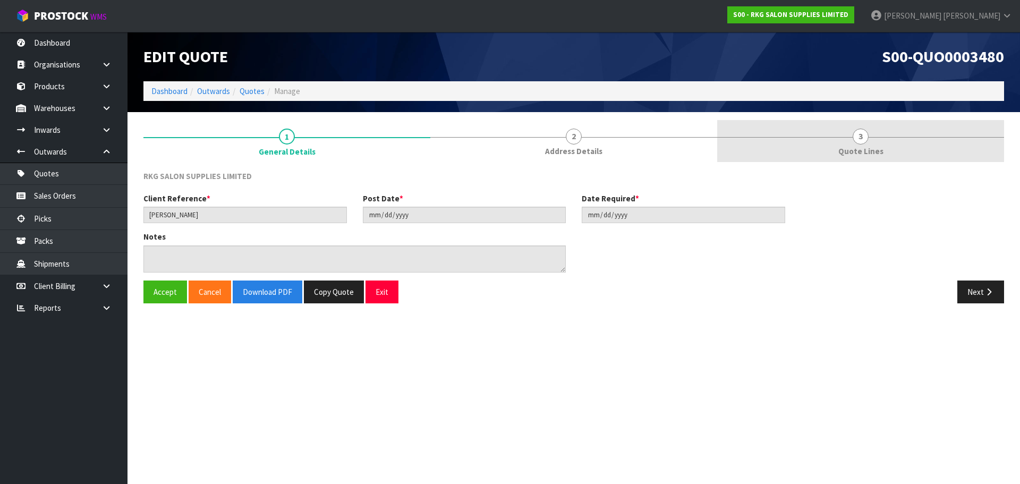
click at [852, 140] on link "3 Quote Lines" at bounding box center [860, 141] width 287 height 42
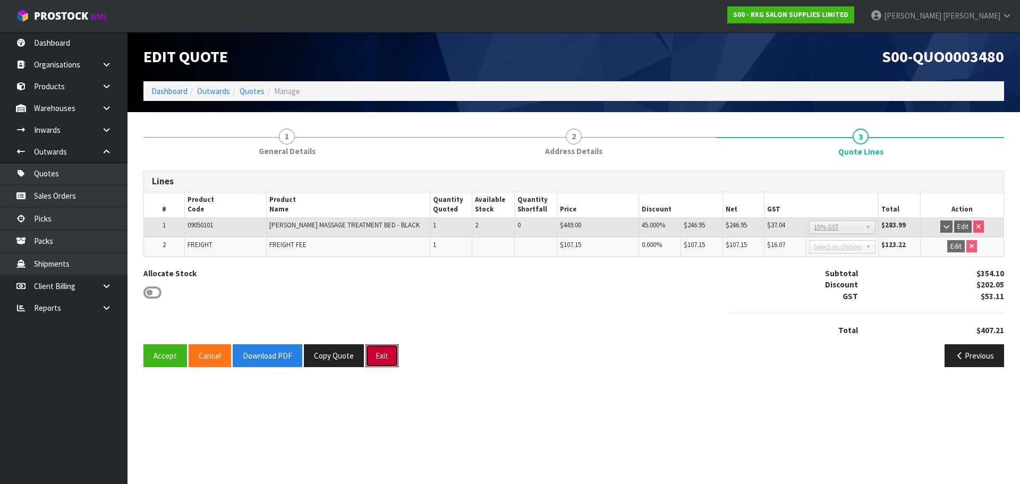
click at [379, 354] on button "Exit" at bounding box center [381, 355] width 33 height 23
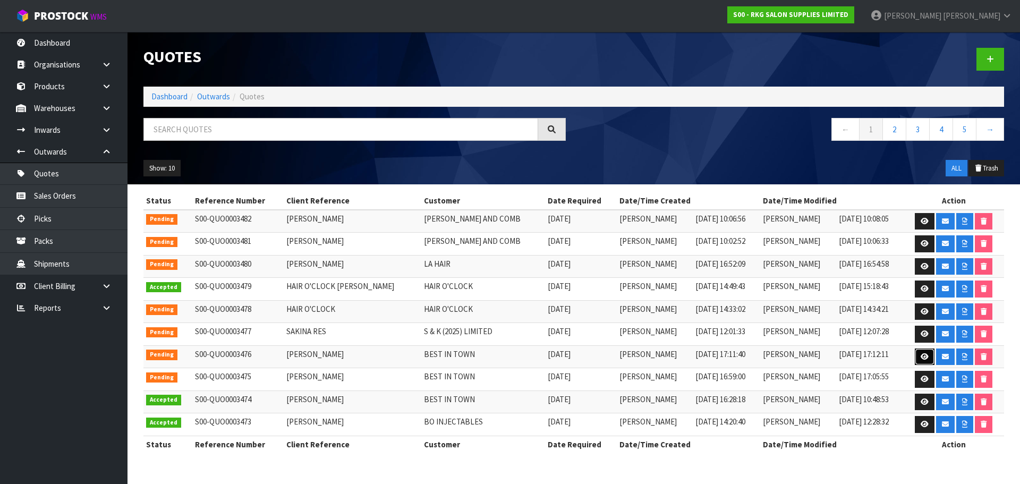
click at [915, 358] on link at bounding box center [925, 356] width 20 height 17
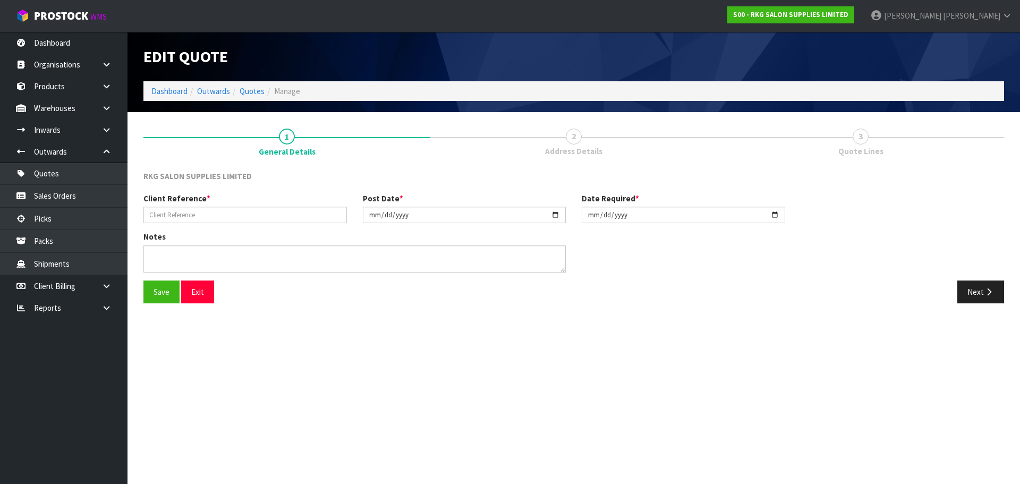
type input "[PERSON_NAME]"
type input "2025-08-11"
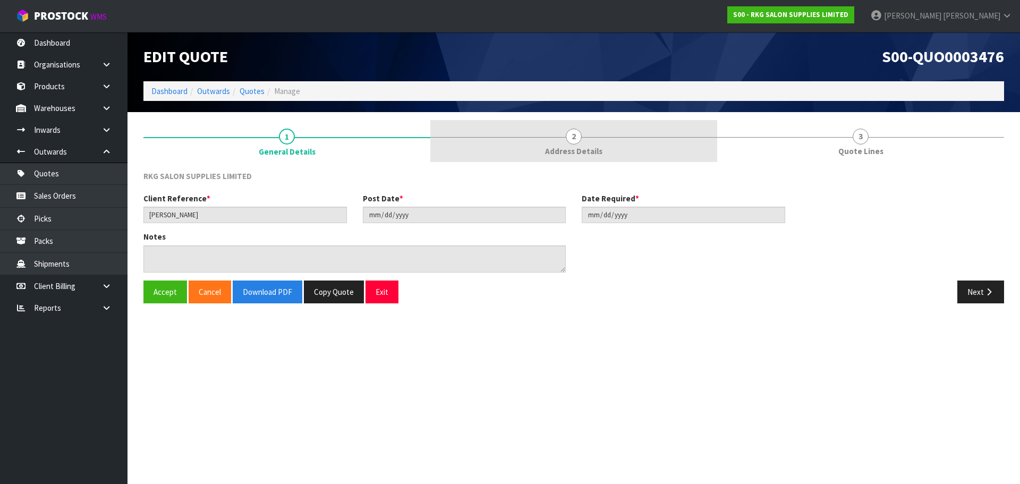
click at [578, 137] on span "2" at bounding box center [574, 137] width 16 height 16
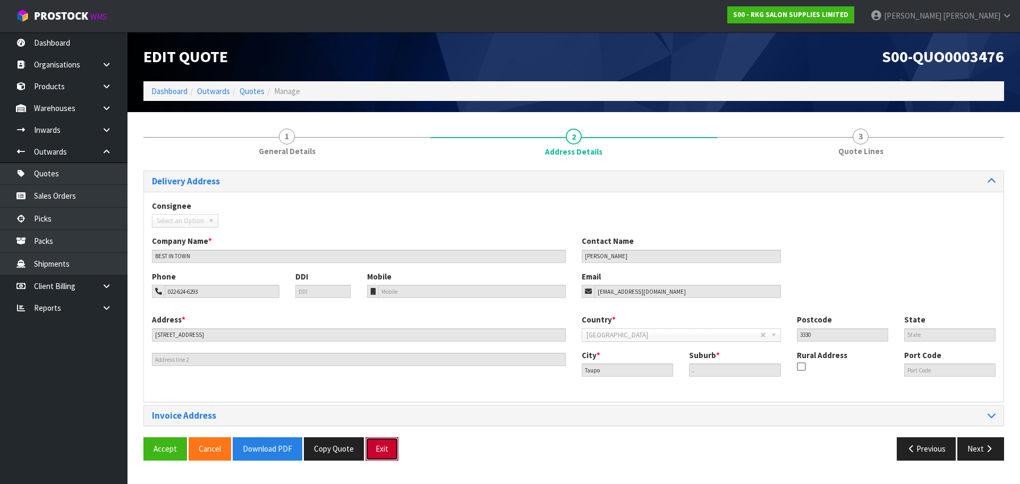
click at [386, 450] on button "Exit" at bounding box center [381, 448] width 33 height 23
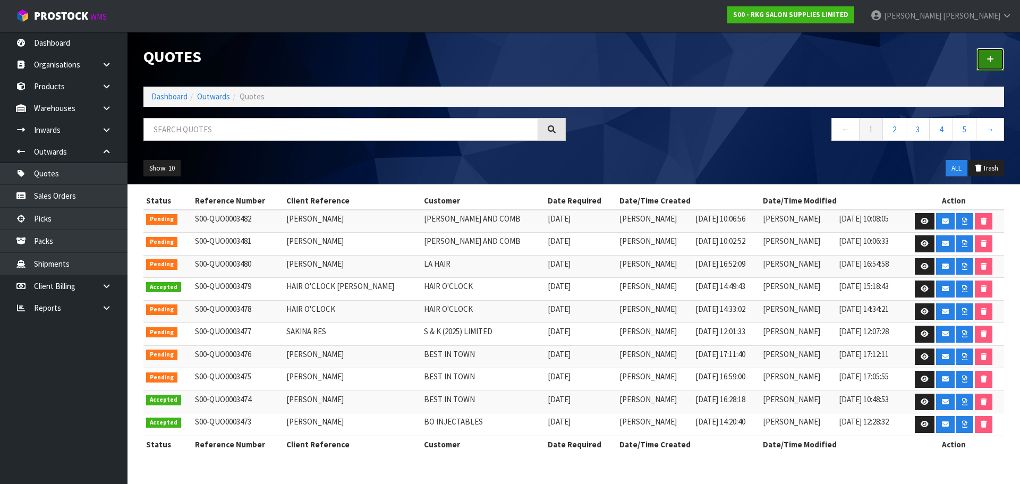
click at [989, 59] on icon at bounding box center [989, 59] width 7 height 8
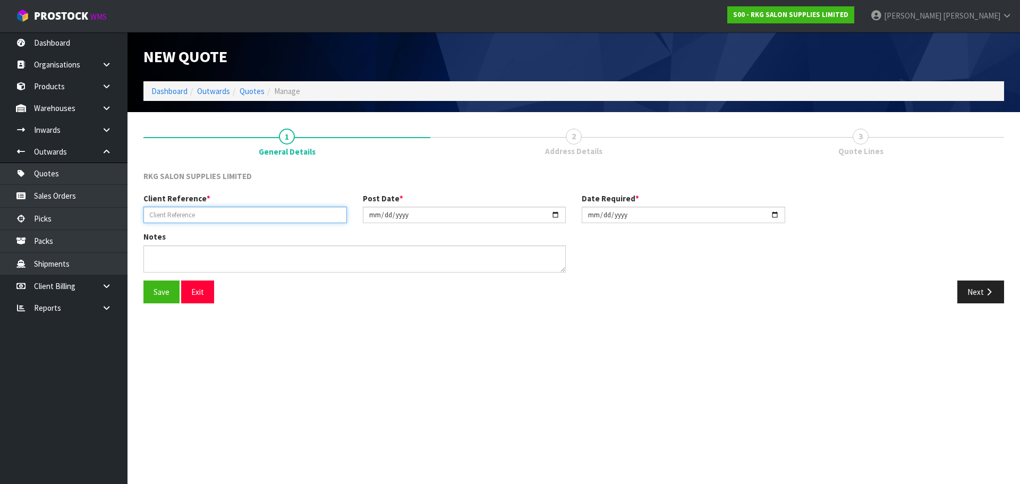
click at [199, 211] on input "text" at bounding box center [244, 215] width 203 height 16
type input "GAVIN MCNABB"
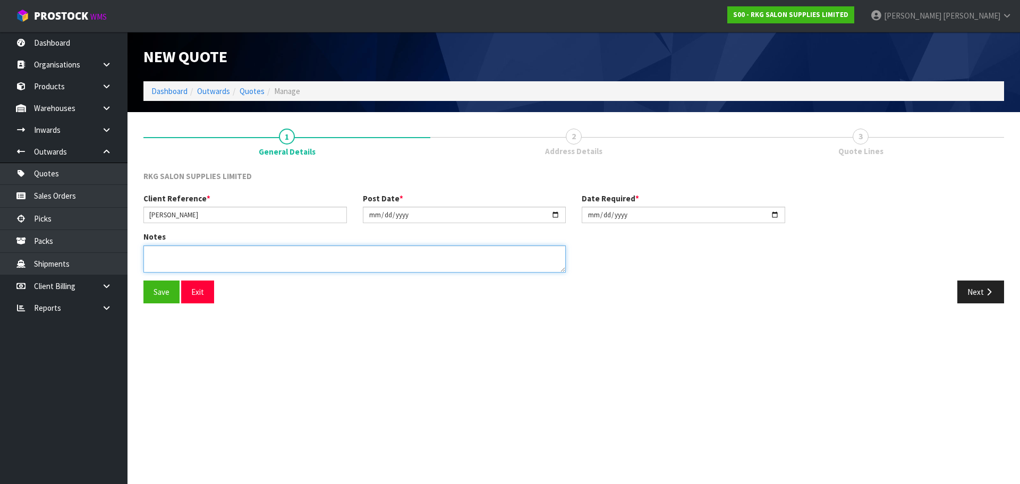
click at [178, 251] on textarea at bounding box center [354, 258] width 422 height 27
type textarea "KARAKA PINES ROTOTUNA CLUBHOUSE"
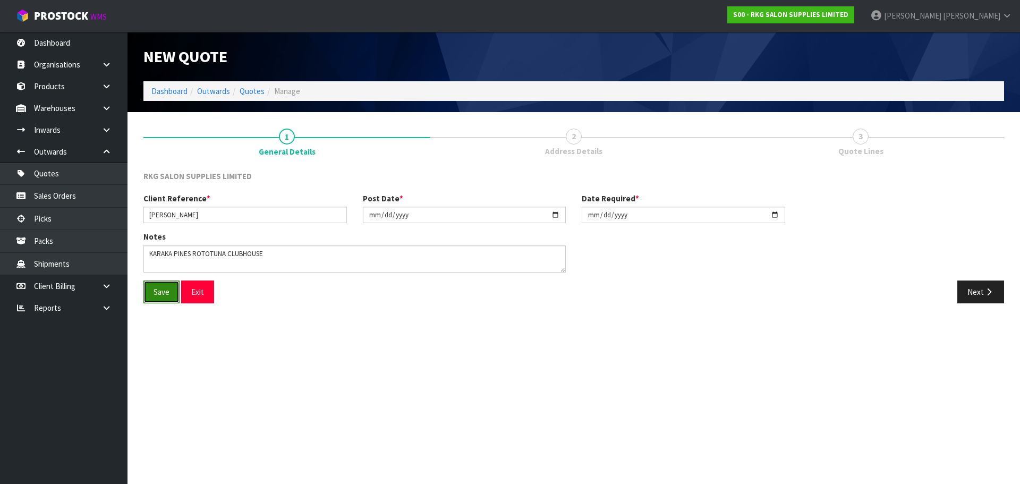
click at [158, 294] on button "Save" at bounding box center [161, 291] width 36 height 23
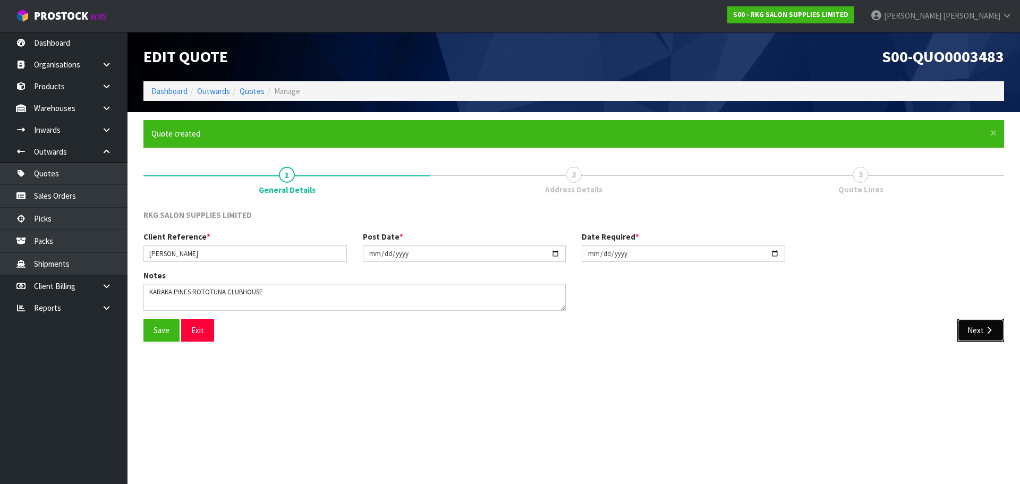
click at [972, 330] on button "Next" at bounding box center [980, 330] width 47 height 23
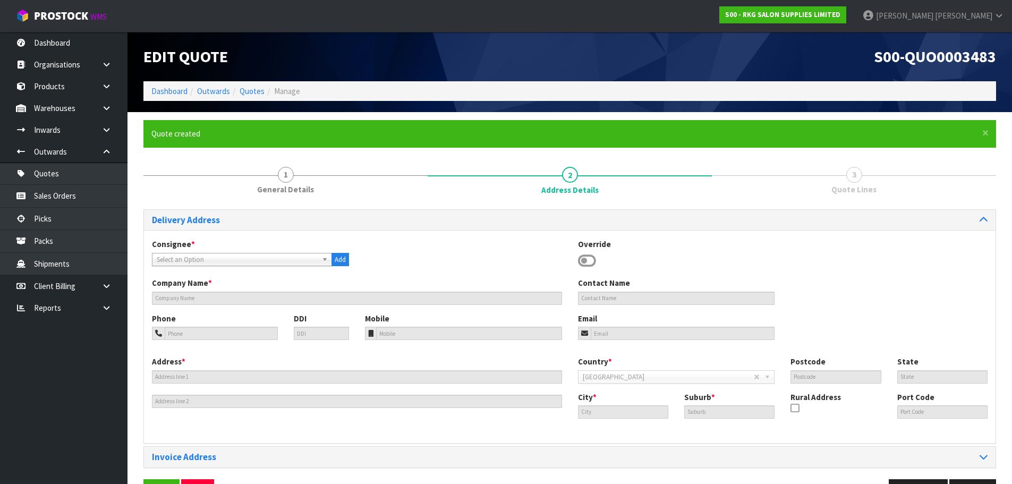
click at [590, 264] on icon at bounding box center [587, 261] width 18 height 16
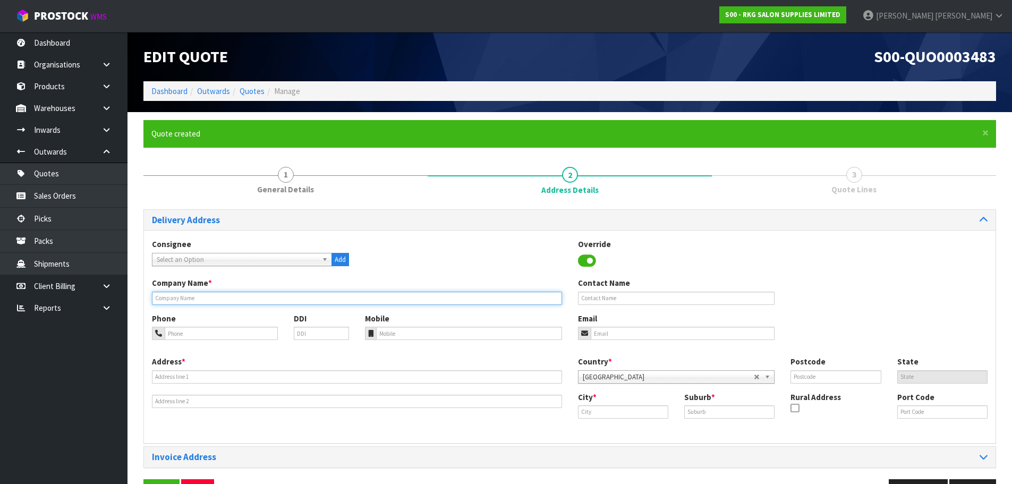
click at [203, 300] on input "text" at bounding box center [357, 298] width 410 height 13
click at [243, 299] on input "text" at bounding box center [357, 298] width 410 height 13
type input "DOWNEY CONSTRUCTION LIMITED"
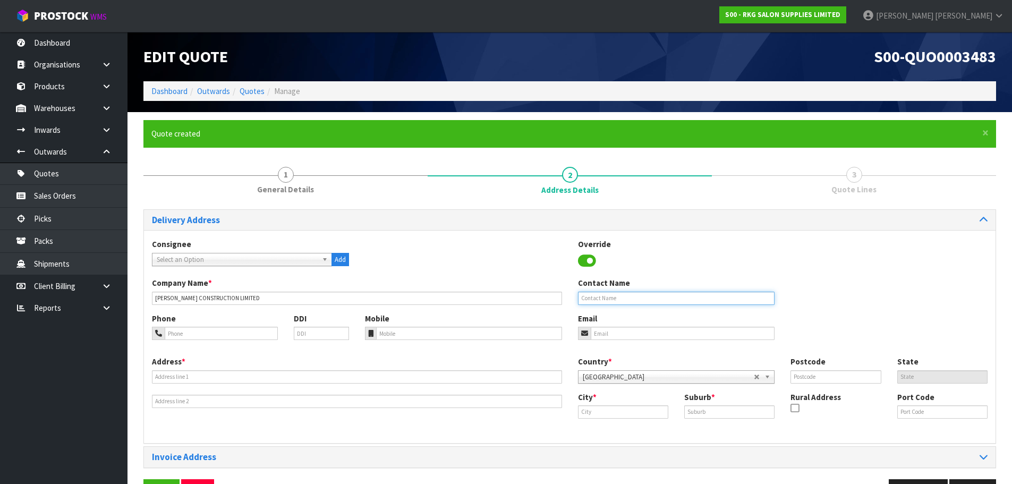
click at [595, 299] on input "text" at bounding box center [676, 298] width 197 height 13
type input "GAVIN MCNABB"
click at [214, 335] on input "tel" at bounding box center [221, 333] width 113 height 13
click at [654, 333] on input "email" at bounding box center [683, 333] width 184 height 13
paste input "gavin@downey.co.nz"
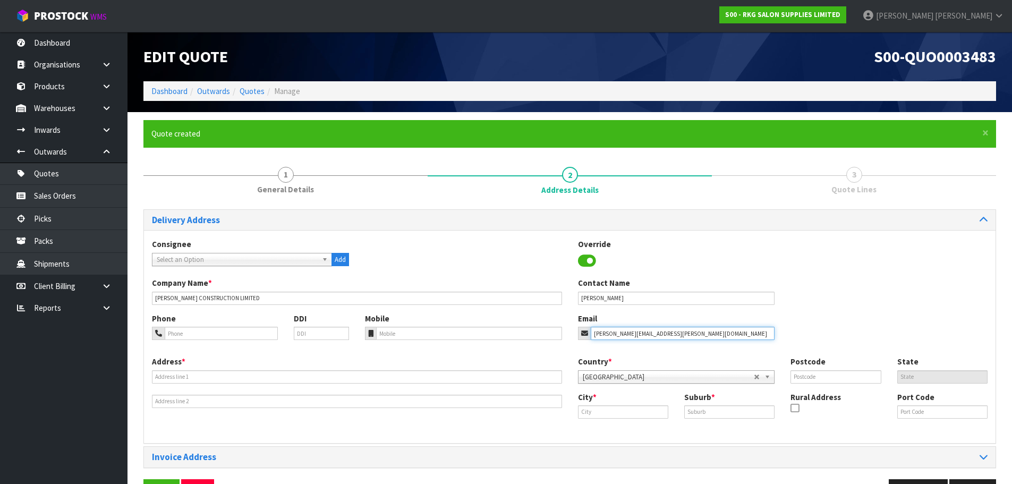
type input "gavin@downey.co.nz"
click at [219, 332] on input "tel" at bounding box center [221, 333] width 113 height 13
type input "021-373-461"
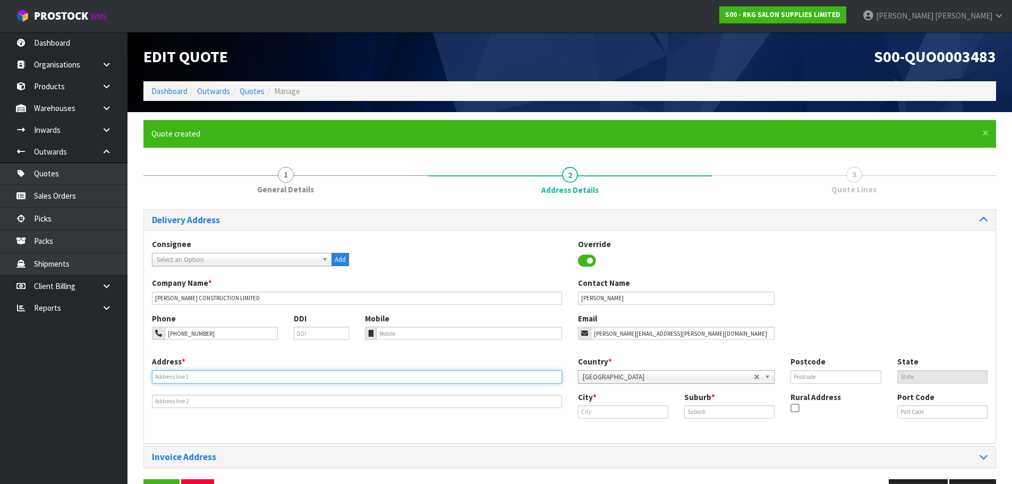
click at [209, 372] on input "text" at bounding box center [357, 376] width 410 height 13
type input "KARAKA PINES ROTOTUNA CLUBHOUSE"
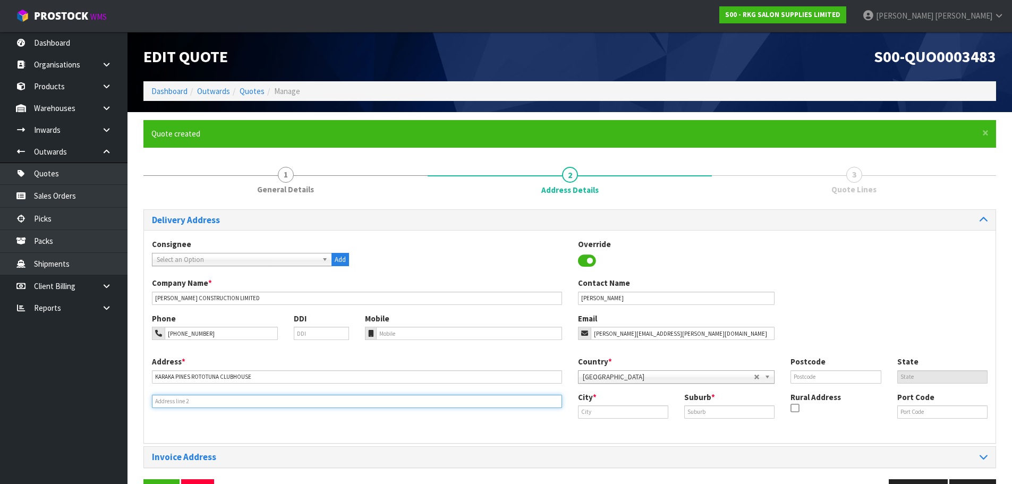
click at [169, 405] on input "text" at bounding box center [357, 401] width 410 height 13
type input "75 HARE PUKE DRIVE"
click at [588, 414] on input "text" at bounding box center [623, 411] width 90 height 13
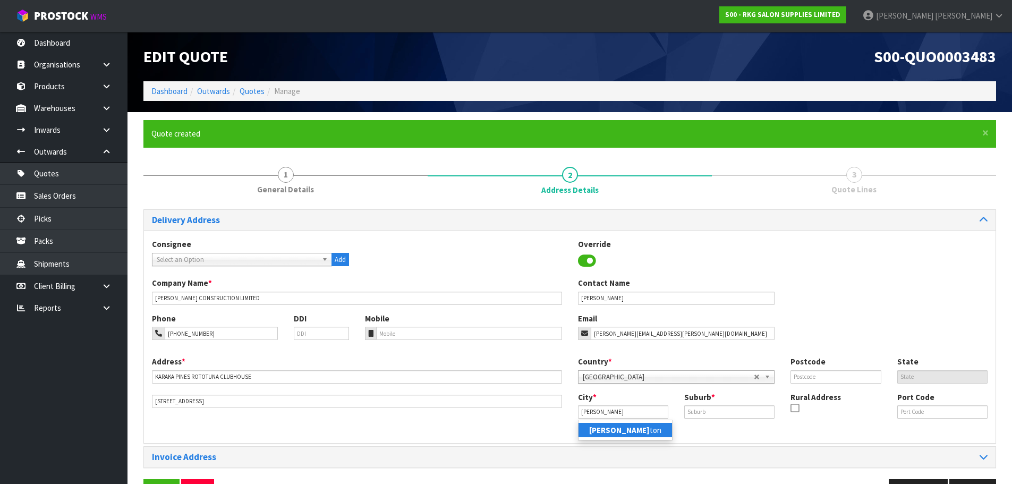
click at [593, 428] on strong "Hamil" at bounding box center [619, 430] width 61 height 10
type input "Hamilton"
click at [702, 414] on input "text" at bounding box center [729, 411] width 90 height 13
type input "FLAGSTAFF"
click at [818, 371] on input "text" at bounding box center [835, 376] width 90 height 13
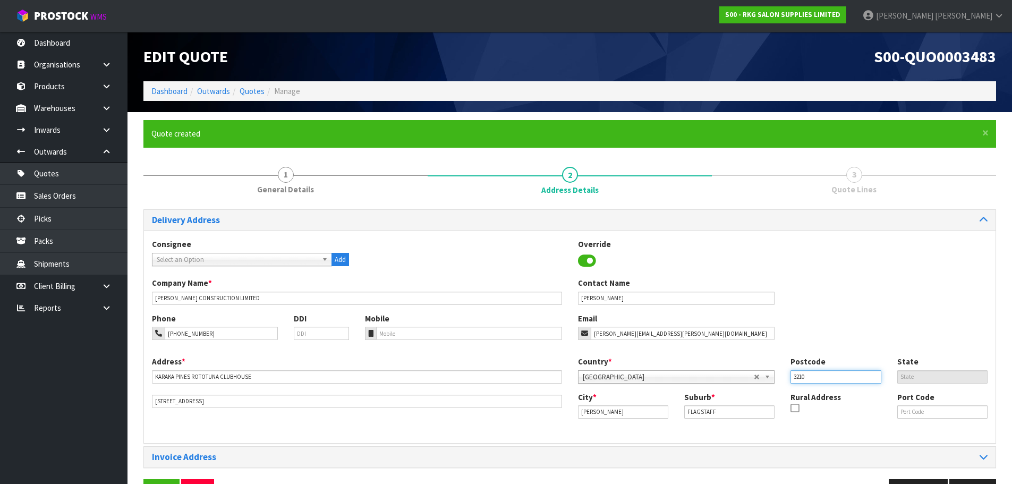
type input "3210"
click at [843, 338] on div "Phone 021-373-461 DDI Mobile Email gavin@downey.co.nz" at bounding box center [569, 334] width 851 height 43
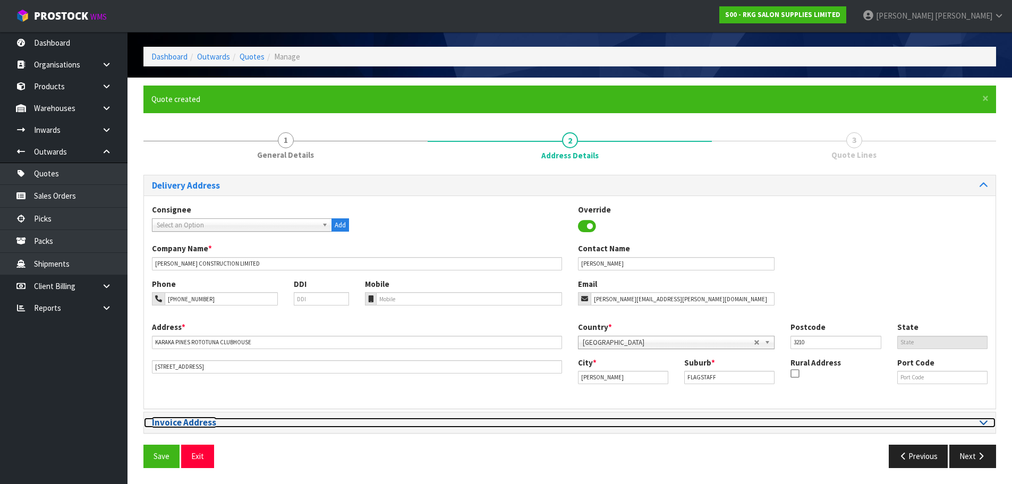
click at [983, 422] on icon at bounding box center [983, 421] width 8 height 9
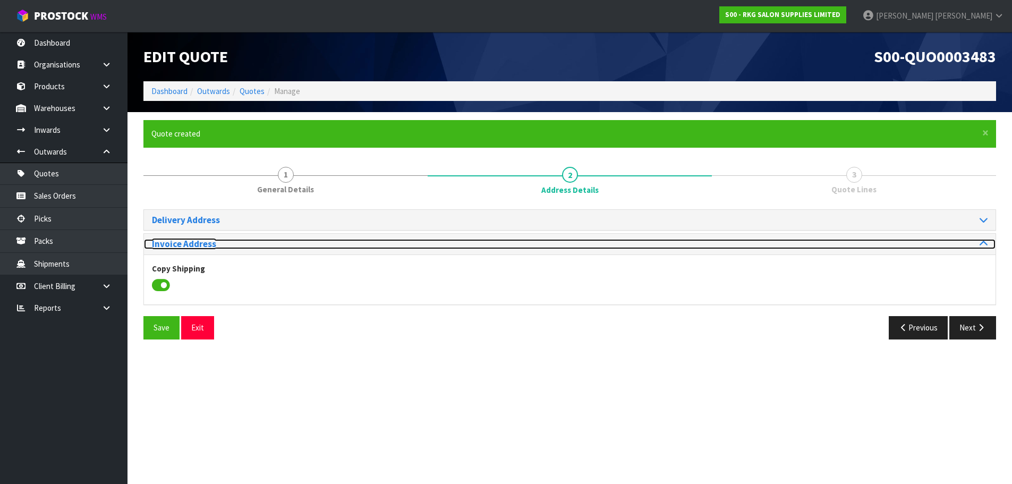
scroll to position [0, 0]
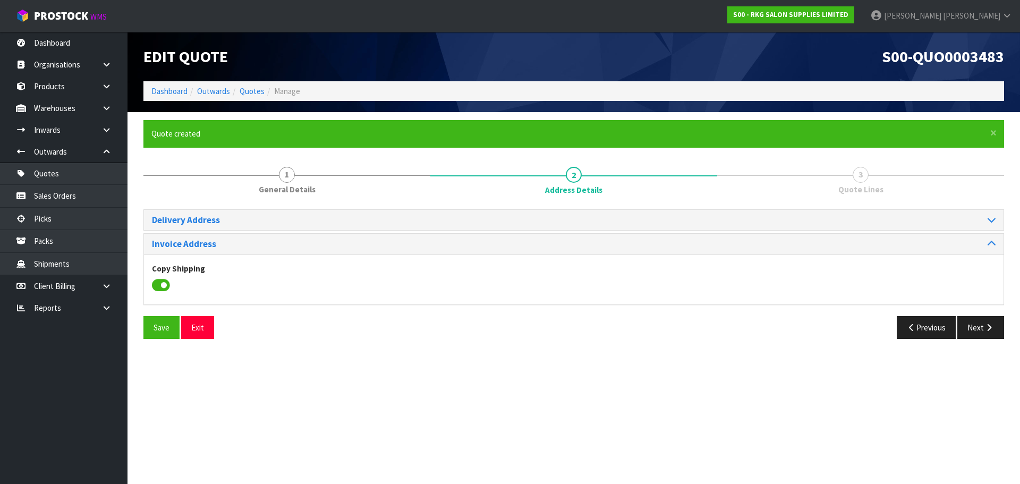
click at [163, 287] on icon at bounding box center [161, 285] width 18 height 16
click at [0, 0] on input "checkbox" at bounding box center [0, 0] width 0 height 0
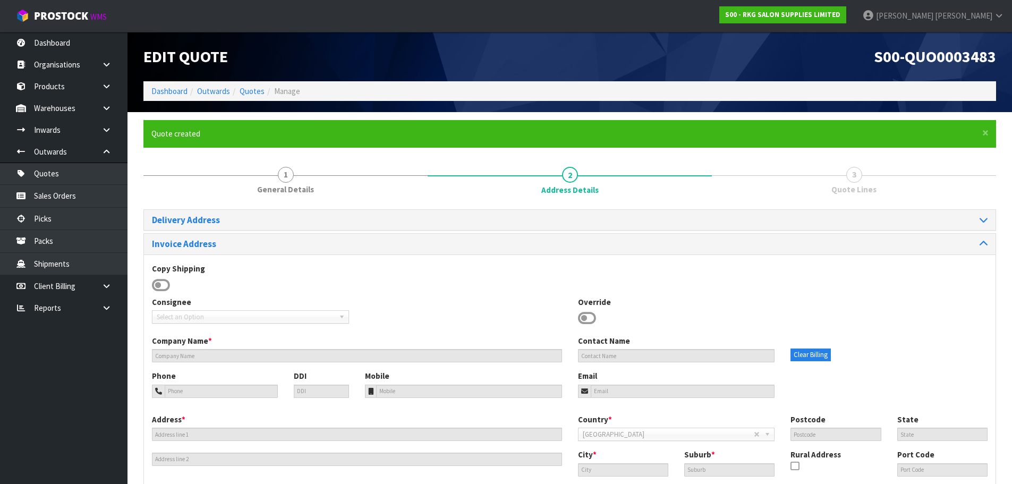
click at [588, 317] on icon at bounding box center [587, 318] width 18 height 16
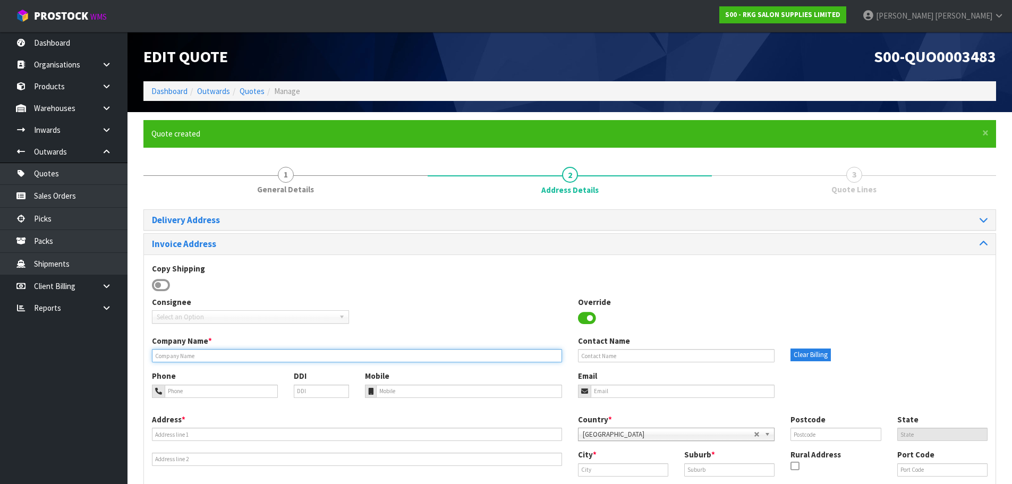
click at [248, 357] on input "text" at bounding box center [357, 355] width 410 height 13
type input "G"
type input "DOWNEY CONSTRUCTION LIMITED"
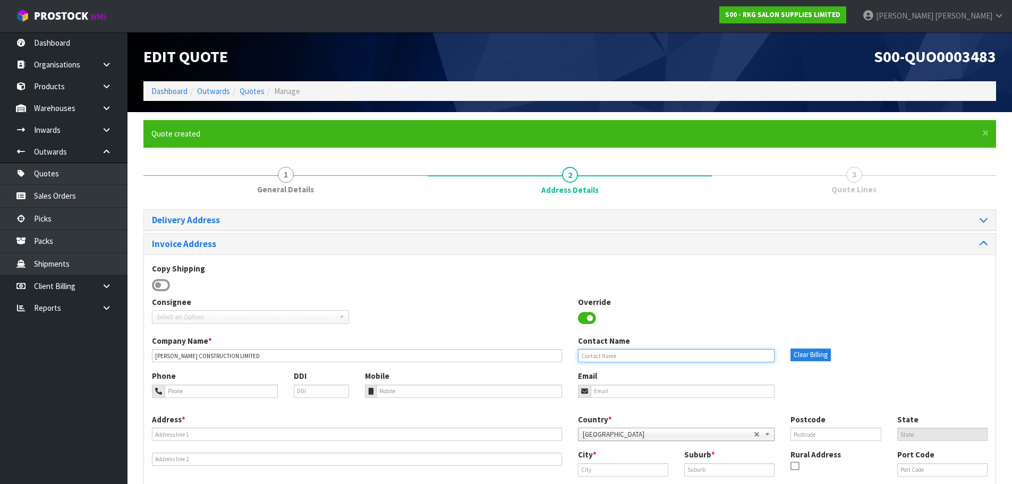
click at [579, 356] on input "text" at bounding box center [676, 355] width 197 height 13
type input "GAVIN MCNABB"
click at [601, 392] on input "email" at bounding box center [683, 391] width 184 height 13
paste input "gavin@downey.co.nz"
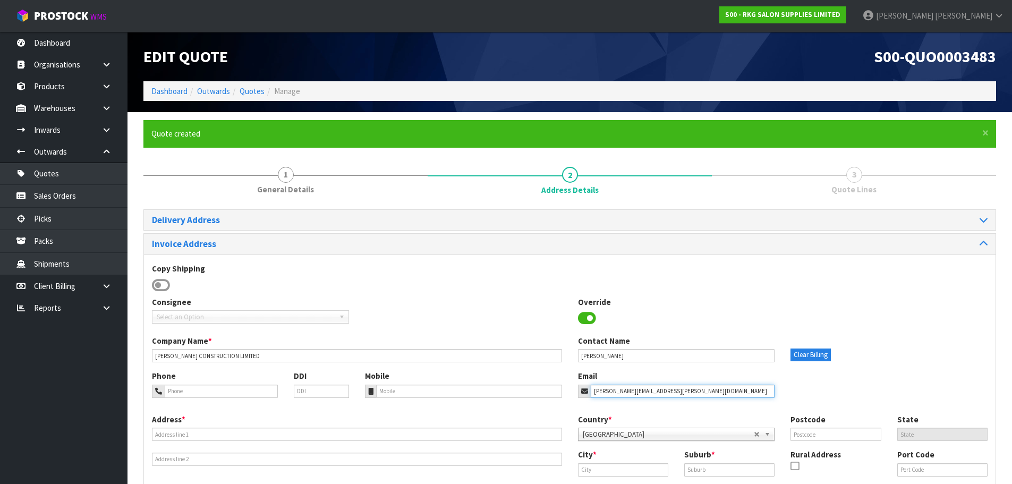
type input "gavin@downey.co.nz"
drag, startPoint x: 227, startPoint y: 395, endPoint x: 85, endPoint y: 378, distance: 142.8
click at [227, 395] on input "tel" at bounding box center [221, 391] width 113 height 13
type input "021-373-461"
click at [169, 432] on input "text" at bounding box center [357, 434] width 410 height 13
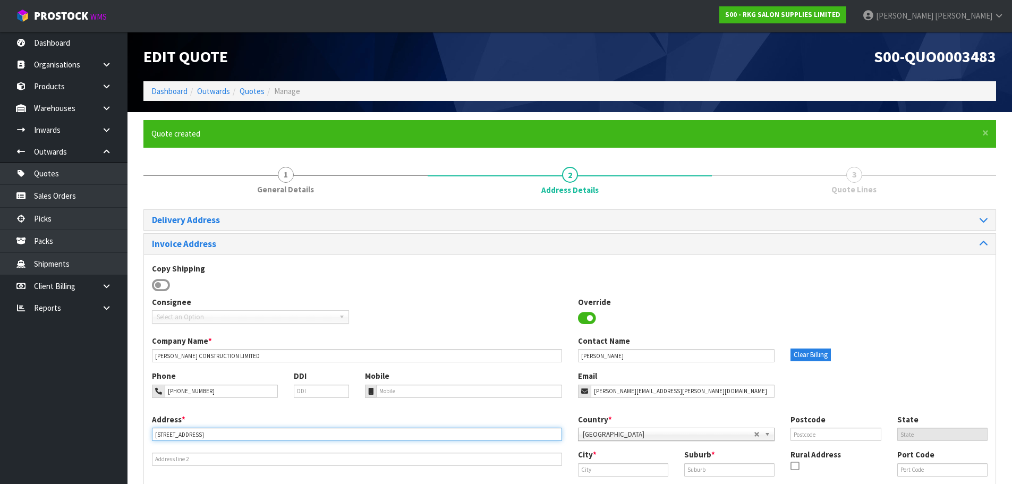
type input "54 CHURCH ROAD"
click at [615, 473] on input "text" at bounding box center [623, 469] width 90 height 13
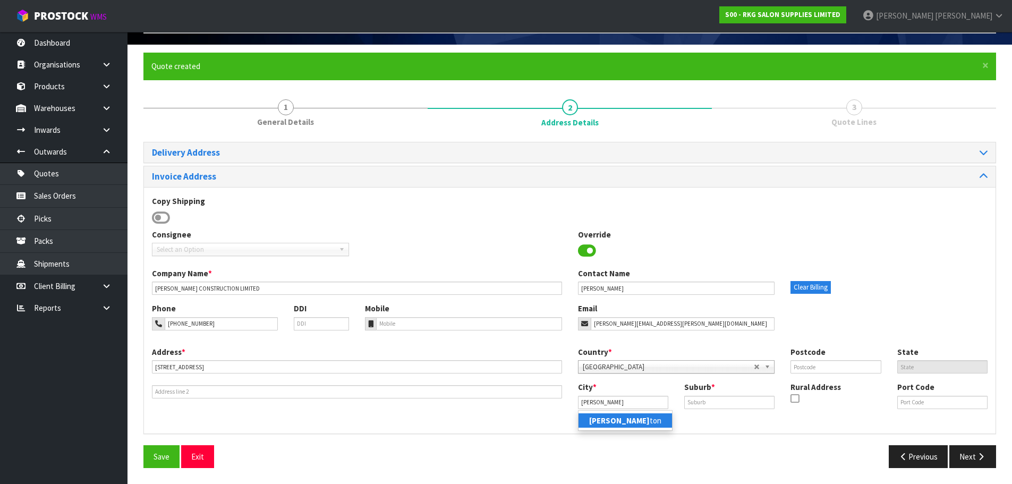
click at [614, 424] on link "Hamil ton" at bounding box center [624, 420] width 93 height 14
type input "Hamilton"
click at [710, 399] on input "text" at bounding box center [729, 402] width 90 height 13
type input "PUKETE"
click at [801, 369] on input "text" at bounding box center [835, 366] width 90 height 13
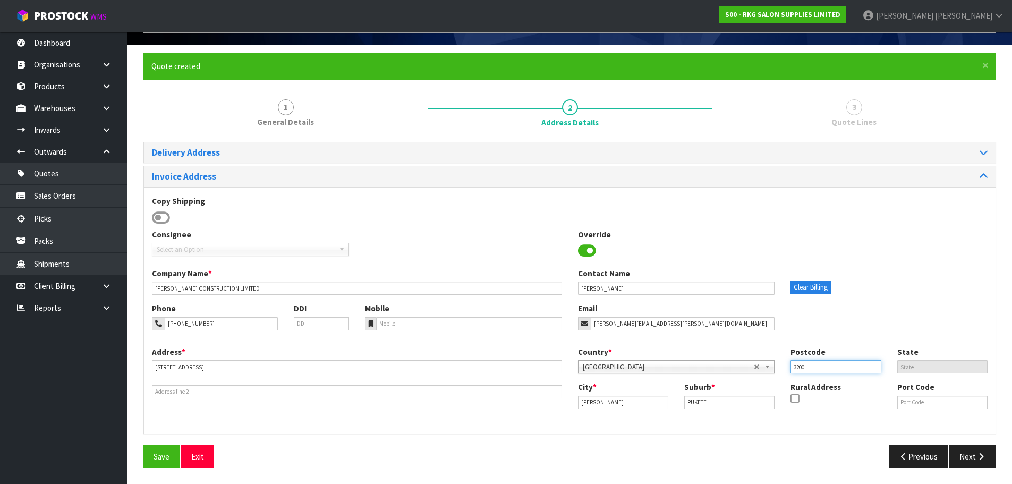
type input "3200"
click at [807, 332] on div "Phone 021-373-461 DDI Mobile Email gavin@downey.co.nz" at bounding box center [569, 324] width 851 height 43
click at [156, 455] on button "Save" at bounding box center [161, 456] width 36 height 23
click at [160, 454] on button "Save" at bounding box center [161, 456] width 36 height 23
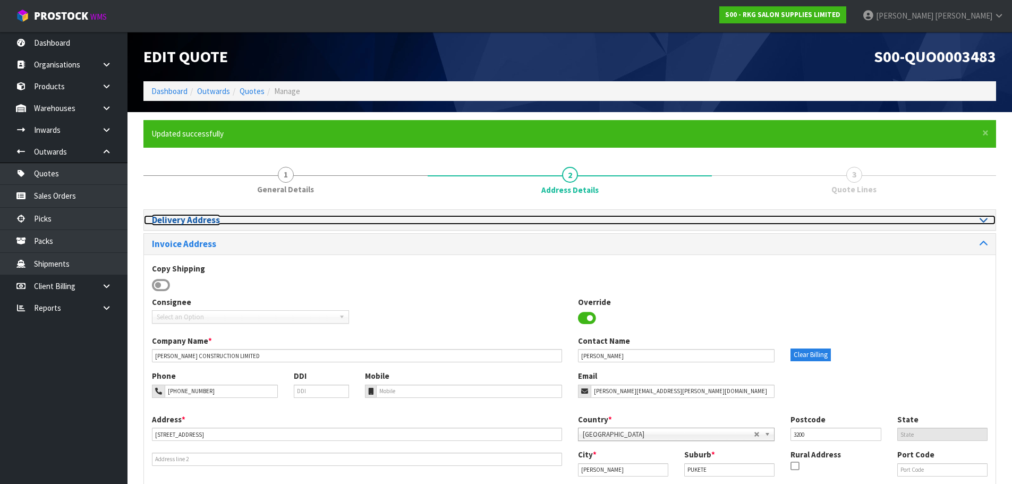
drag, startPoint x: 982, startPoint y: 217, endPoint x: 974, endPoint y: 219, distance: 8.2
click at [982, 217] on icon at bounding box center [983, 219] width 8 height 9
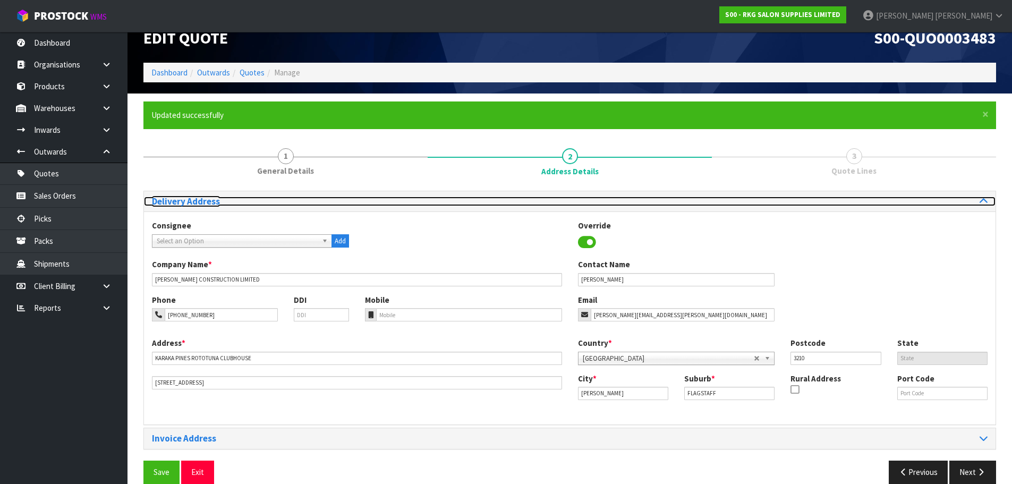
scroll to position [35, 0]
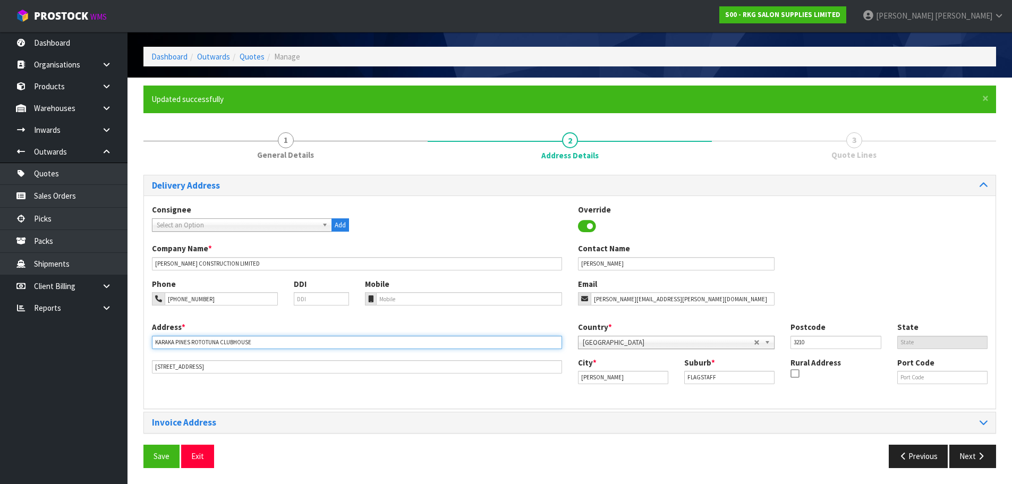
click at [157, 344] on input "KARAKA PINES ROTOTUNA CLUBHOUSE" at bounding box center [357, 342] width 410 height 13
type input "C/- KARAKA PINES ROTOTUNA CLUBHOUSE"
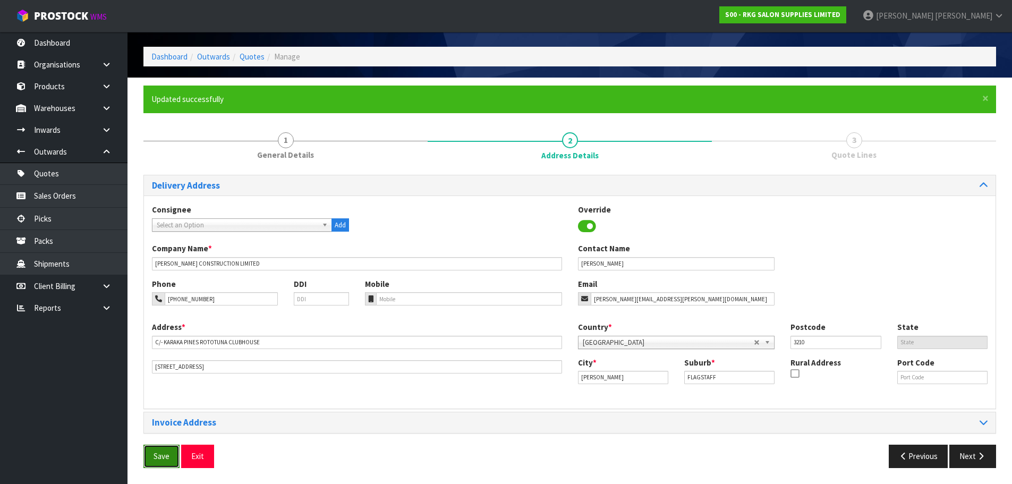
click at [164, 453] on button "Save" at bounding box center [161, 456] width 36 height 23
click at [988, 455] on button "Next" at bounding box center [972, 456] width 47 height 23
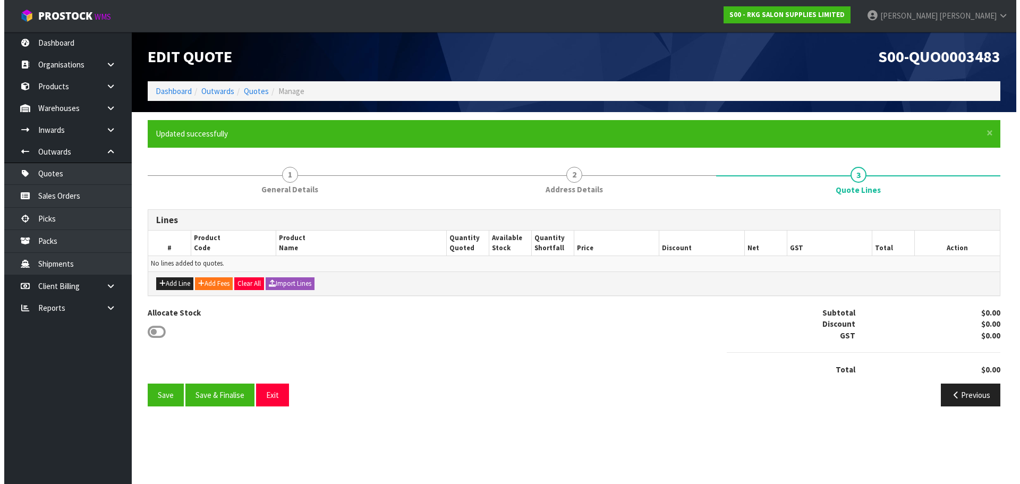
scroll to position [0, 0]
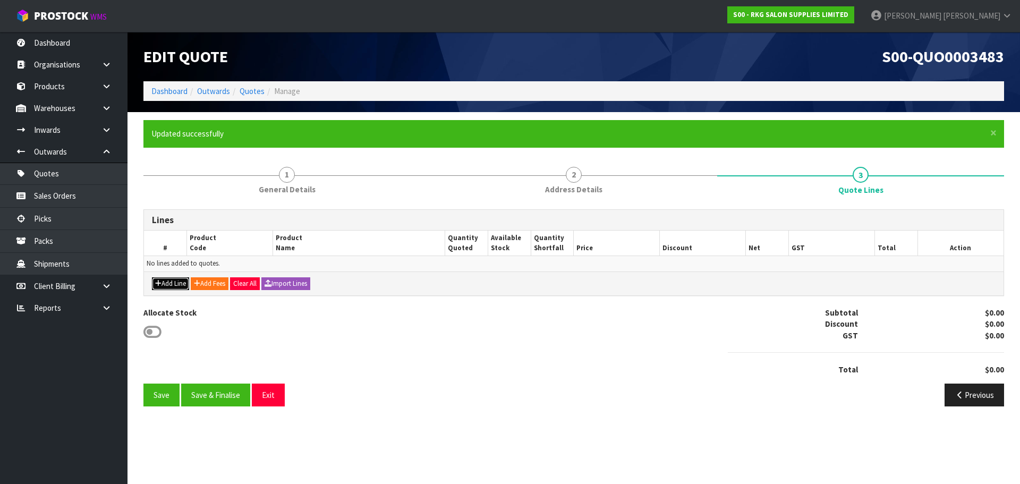
click at [165, 284] on button "Add Line" at bounding box center [170, 283] width 37 height 13
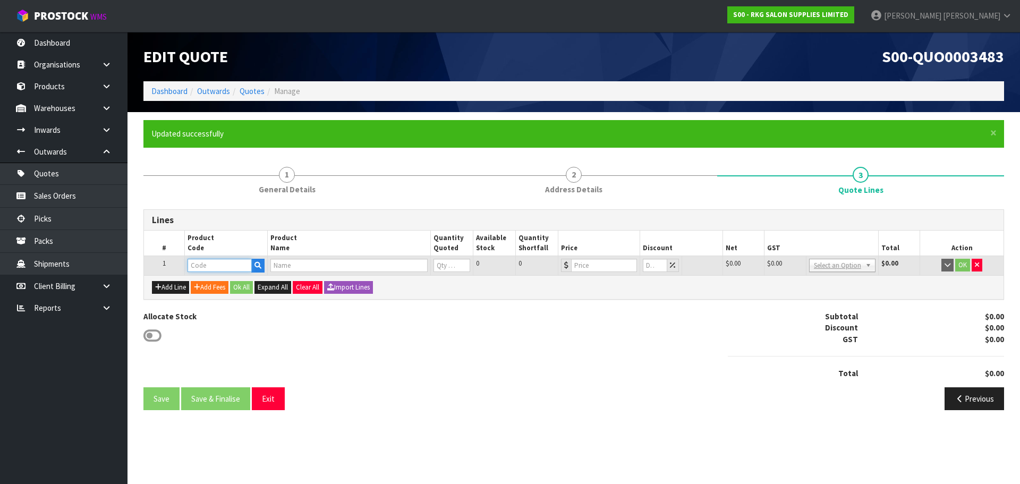
click at [211, 266] on input "text" at bounding box center [219, 265] width 64 height 13
type input "030101"
click at [214, 295] on strong "030101" at bounding box center [211, 298] width 25 height 10
type input "03010101K"
type input "GEELONG SHAMPOO LOUNGE"
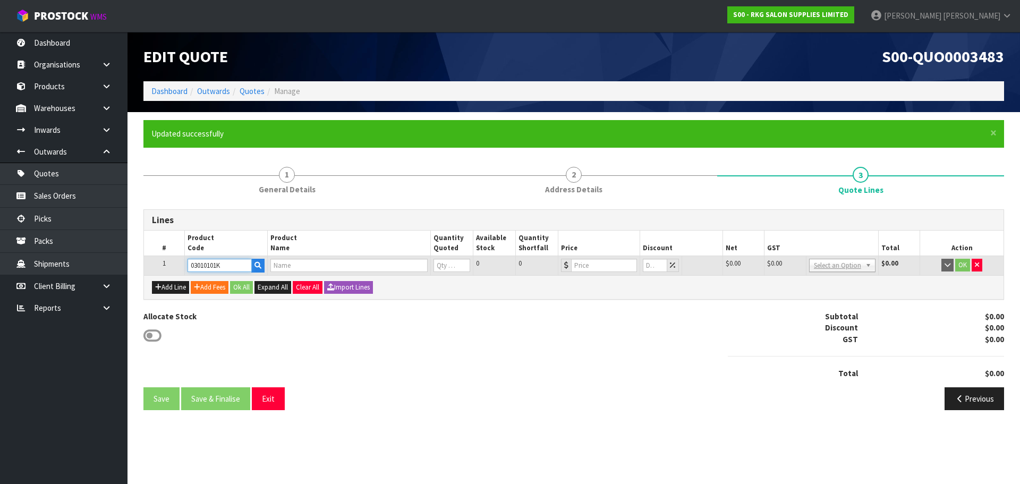
type input "0"
type input "1199"
type input "0"
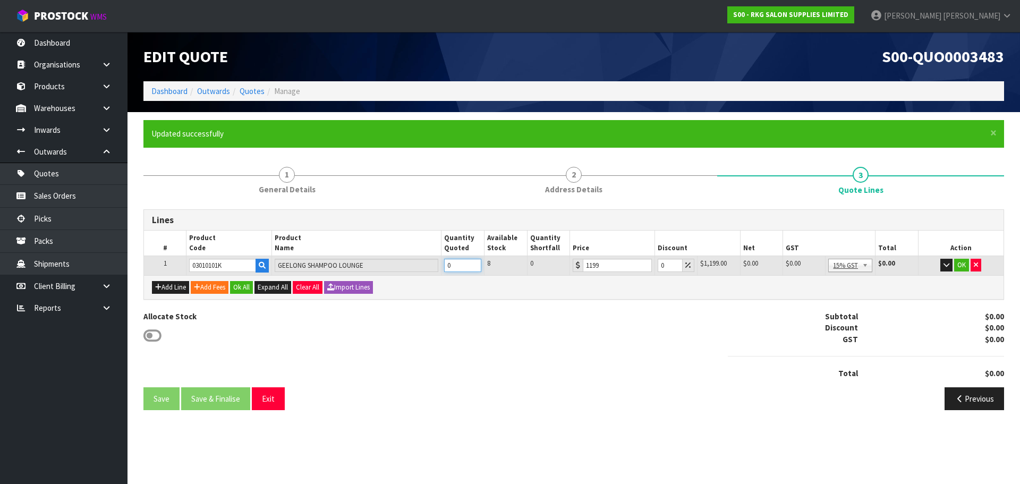
click at [433, 266] on tr "1 03010101K GEELONG SHAMPOO LOUNGE 0 8 0 1199 0 $1,199.00 $0.00 $0.00 $0.00 No …" at bounding box center [573, 265] width 859 height 19
type input "1"
click at [961, 262] on button "OK" at bounding box center [961, 265] width 15 height 13
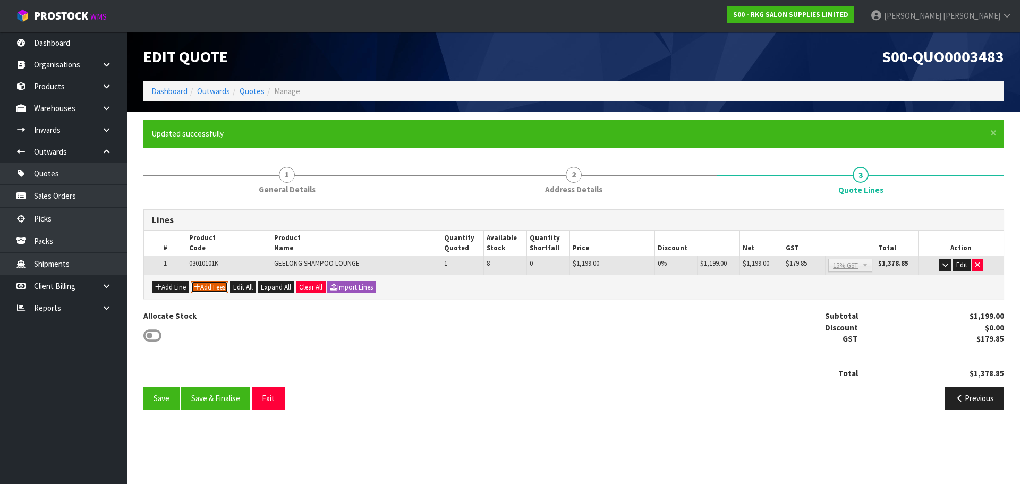
click at [223, 286] on button "Add Fees" at bounding box center [210, 287] width 38 height 13
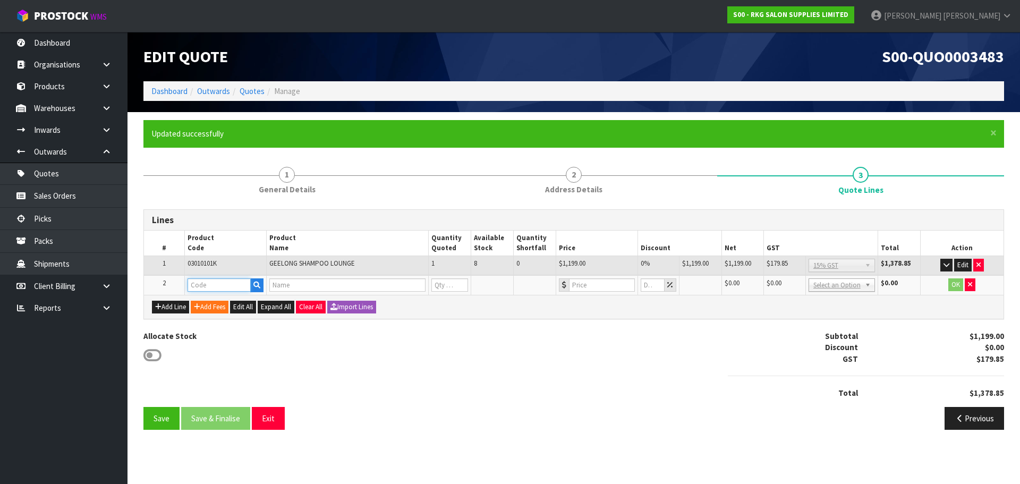
click at [213, 287] on input "text" at bounding box center [219, 284] width 64 height 13
type input "FRE"
click at [216, 300] on link "FRE IGHT" at bounding box center [230, 303] width 84 height 14
type input "FREIGHT"
type input "FREIGHT FEE"
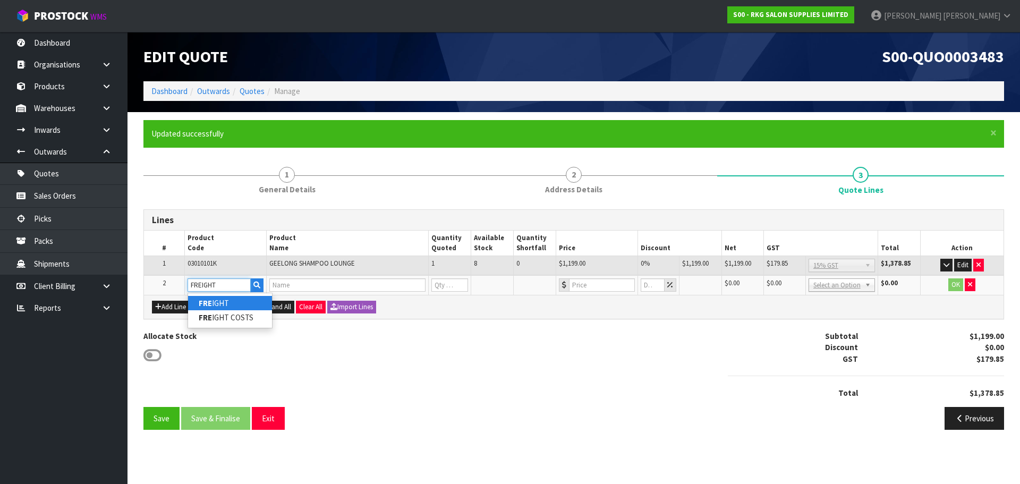
type input "1"
type input "0"
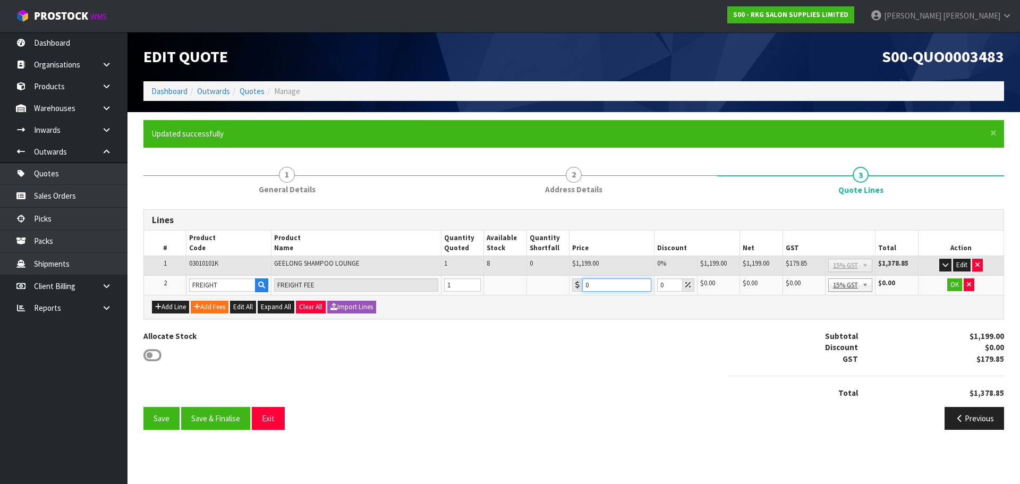
drag, startPoint x: 603, startPoint y: 284, endPoint x: 577, endPoint y: 291, distance: 26.9
click at [577, 291] on div "0" at bounding box center [611, 284] width 79 height 13
type input "157.90"
click at [953, 283] on button "OK" at bounding box center [954, 284] width 15 height 13
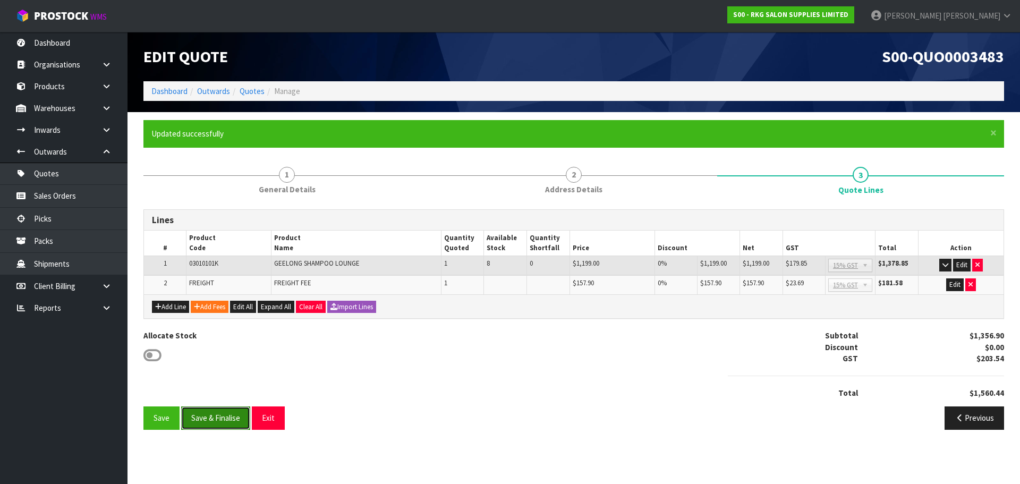
click at [226, 420] on button "Save & Finalise" at bounding box center [215, 417] width 69 height 23
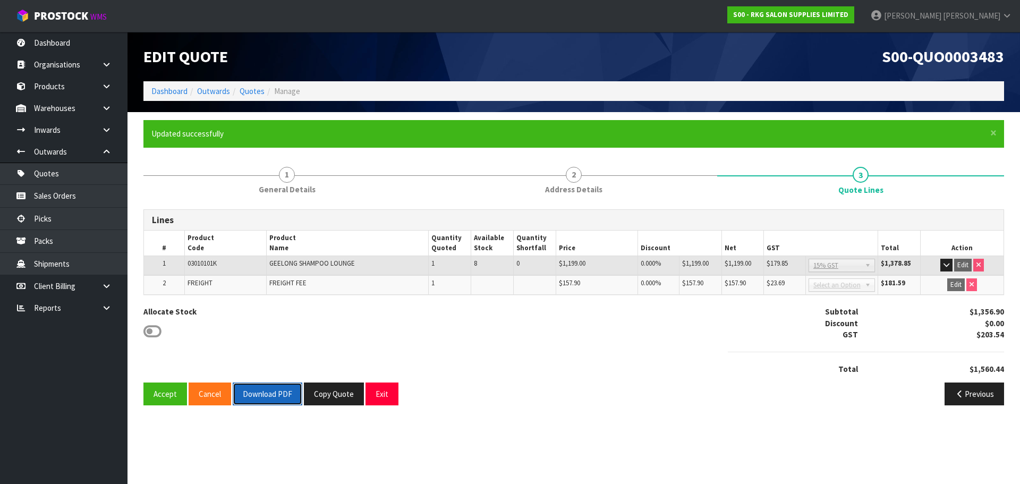
click at [258, 391] on button "Download PDF" at bounding box center [268, 393] width 70 height 23
click at [373, 400] on button "Exit" at bounding box center [381, 393] width 33 height 23
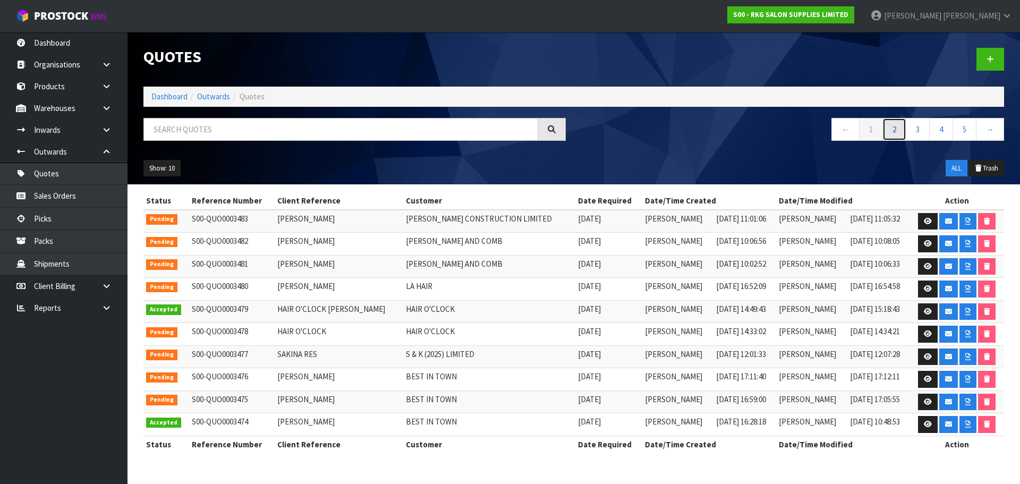
click at [893, 135] on link "2" at bounding box center [894, 129] width 24 height 23
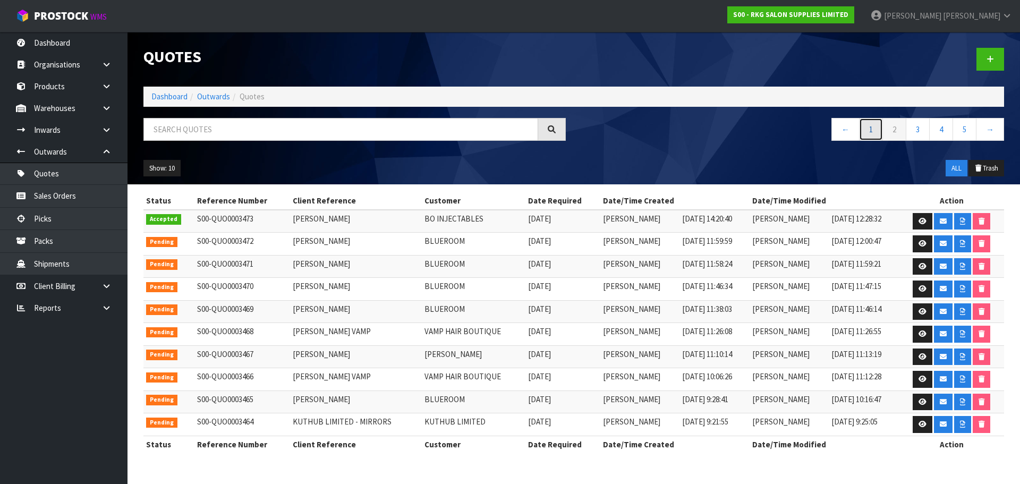
click at [865, 134] on link "1" at bounding box center [871, 129] width 24 height 23
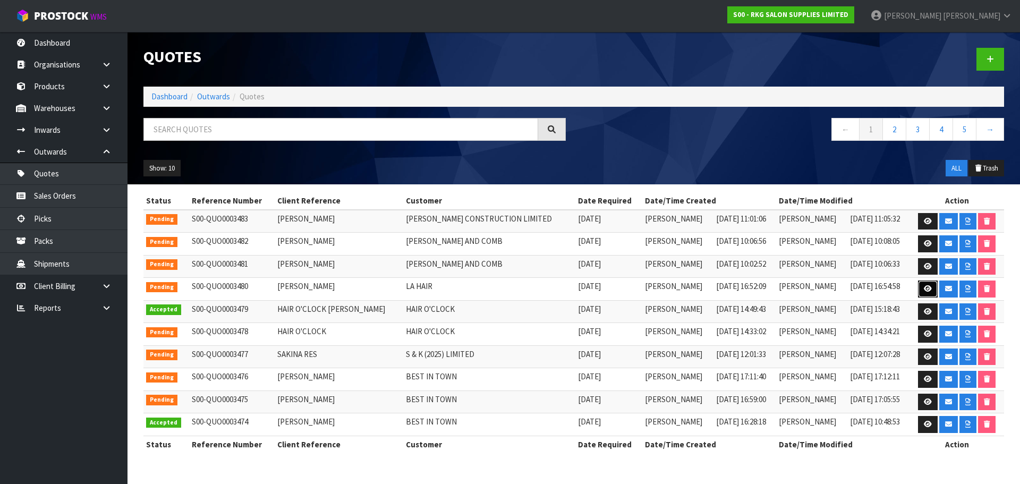
click at [918, 292] on link at bounding box center [928, 288] width 20 height 17
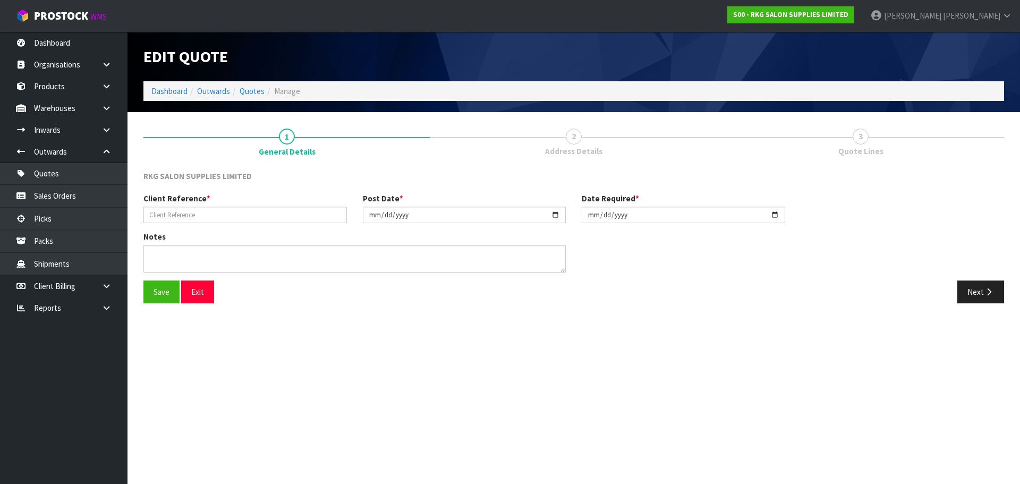
type input "[PERSON_NAME]"
type input "2025-08-12"
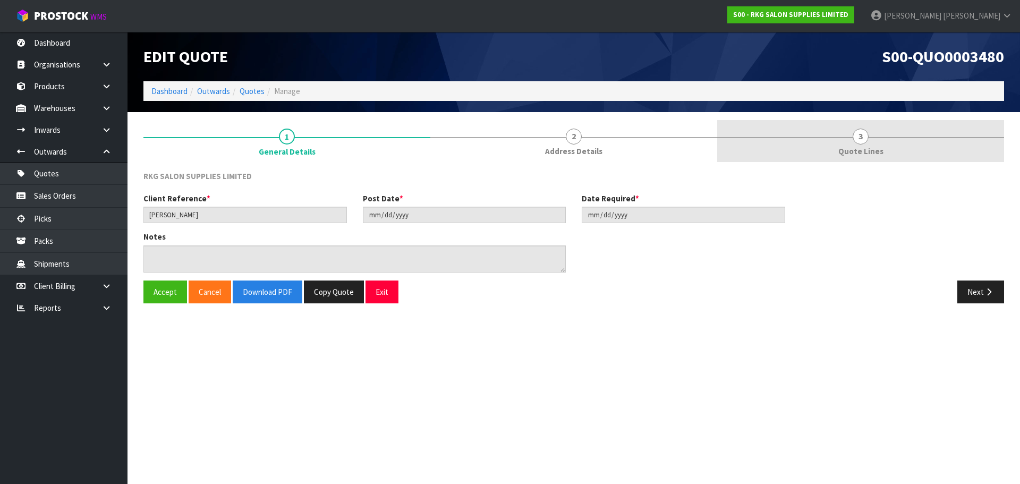
click at [853, 136] on span "3" at bounding box center [860, 137] width 16 height 16
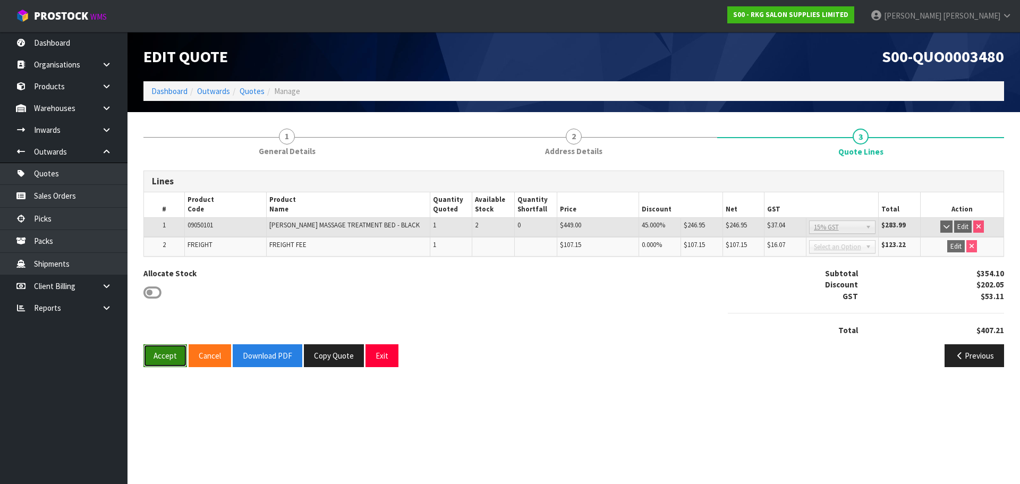
click at [161, 358] on button "Accept" at bounding box center [165, 355] width 44 height 23
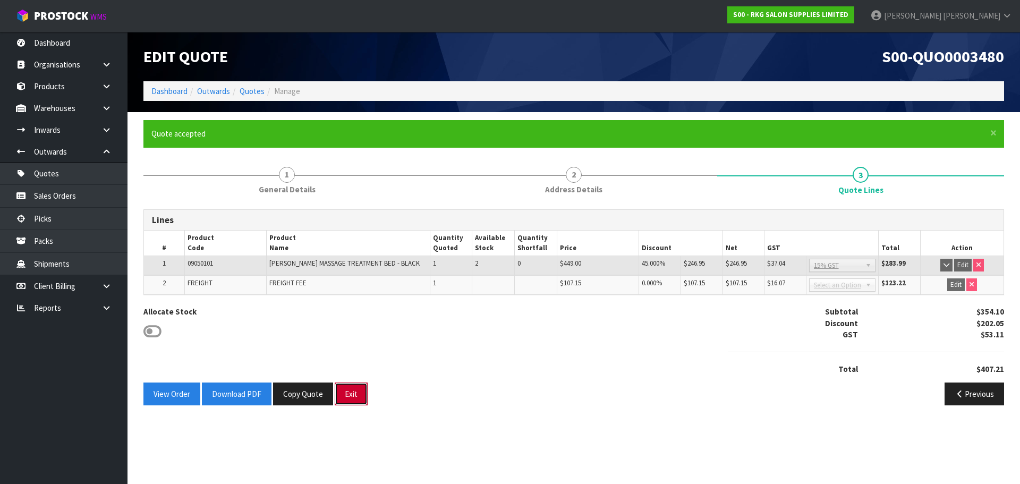
click at [360, 398] on button "Exit" at bounding box center [351, 393] width 33 height 23
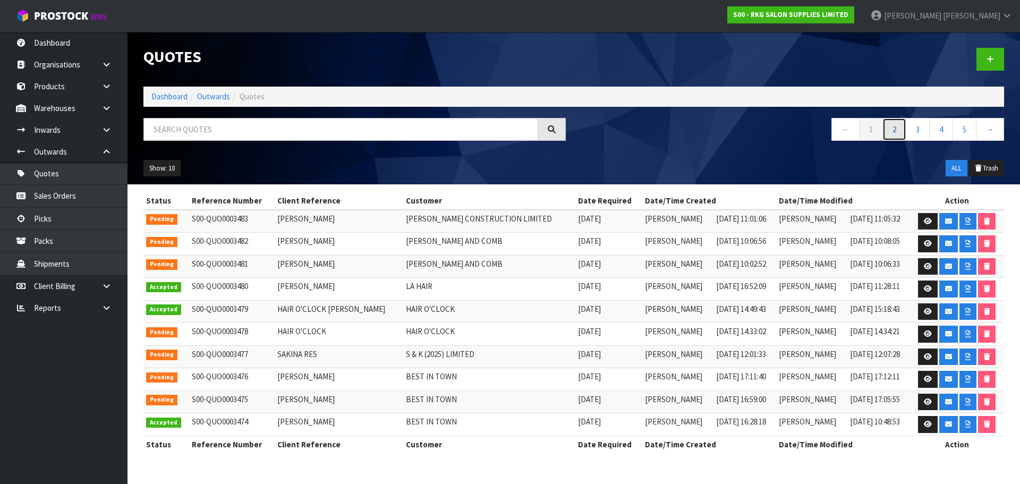
click at [898, 128] on link "2" at bounding box center [894, 129] width 24 height 23
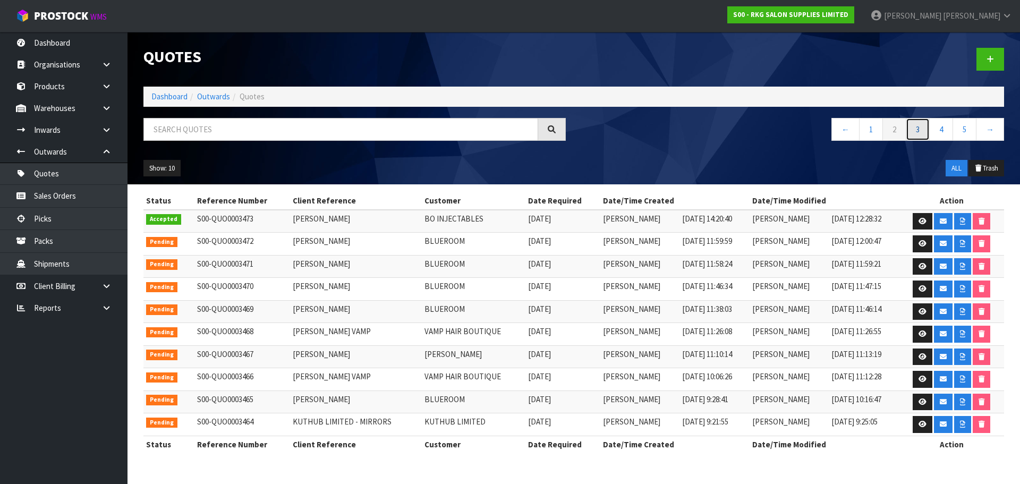
click at [915, 130] on link "3" at bounding box center [918, 129] width 24 height 23
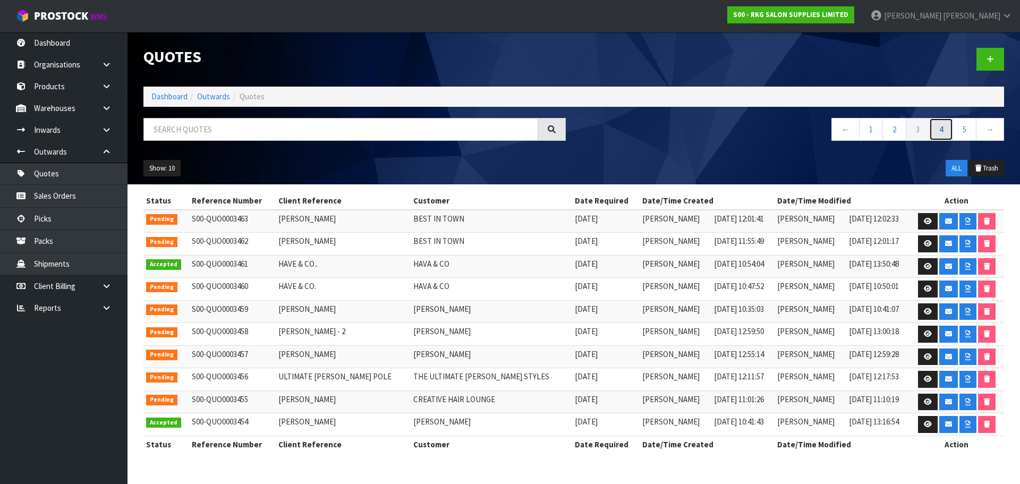
click at [938, 131] on link "4" at bounding box center [941, 129] width 24 height 23
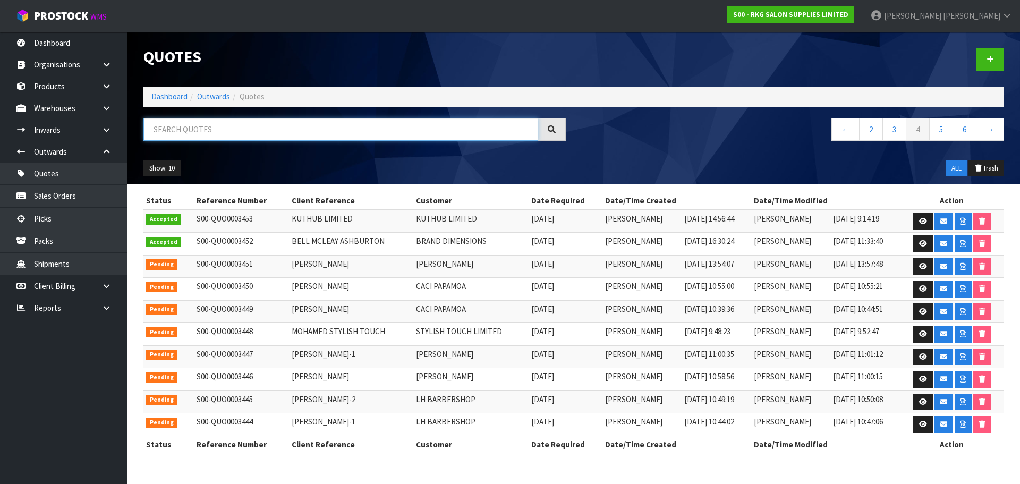
click at [212, 131] on input "text" at bounding box center [340, 129] width 395 height 23
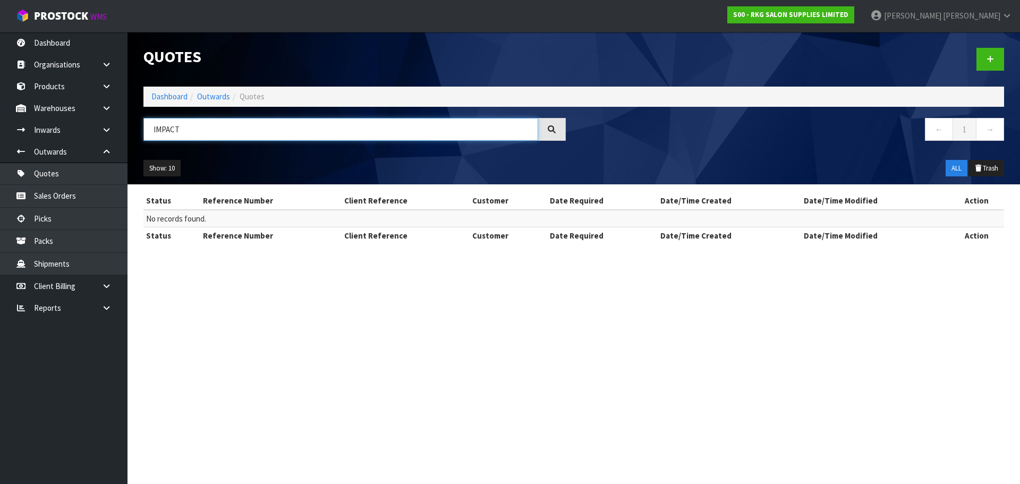
drag, startPoint x: 206, startPoint y: 131, endPoint x: 153, endPoint y: 130, distance: 52.1
click at [153, 130] on input "IMPACT" at bounding box center [340, 129] width 395 height 23
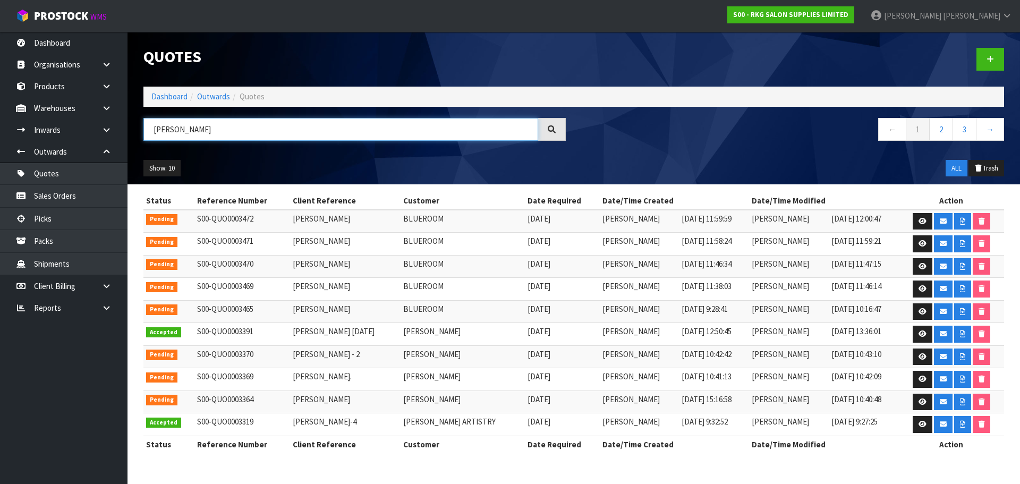
type input "JOHN"
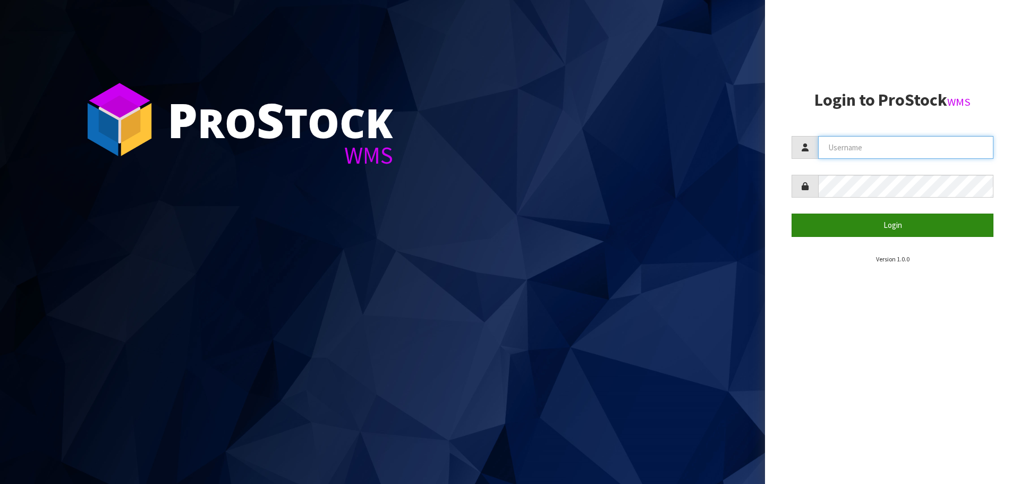
type input "[PERSON_NAME]"
click at [884, 225] on button "Login" at bounding box center [892, 225] width 202 height 23
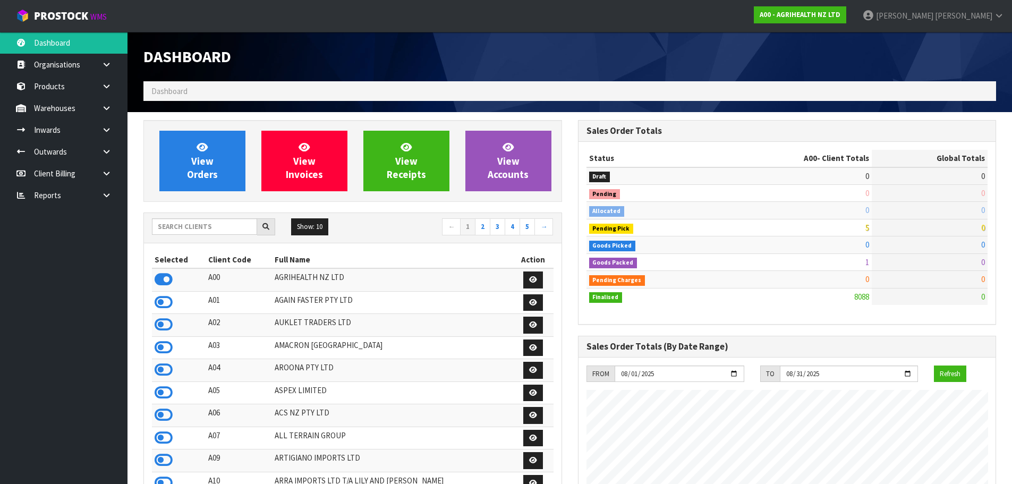
scroll to position [805, 434]
click at [206, 225] on input "text" at bounding box center [204, 226] width 105 height 16
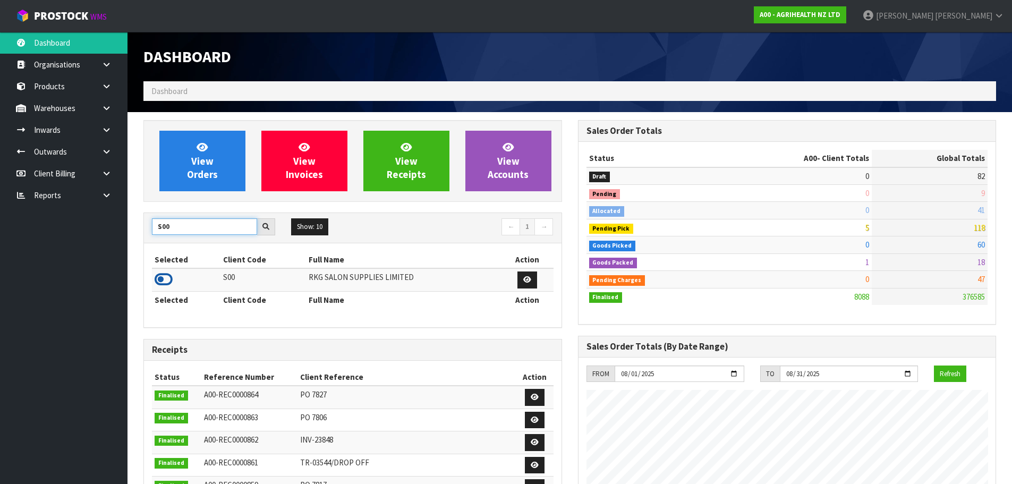
type input "S00"
click at [160, 284] on icon at bounding box center [164, 279] width 18 height 16
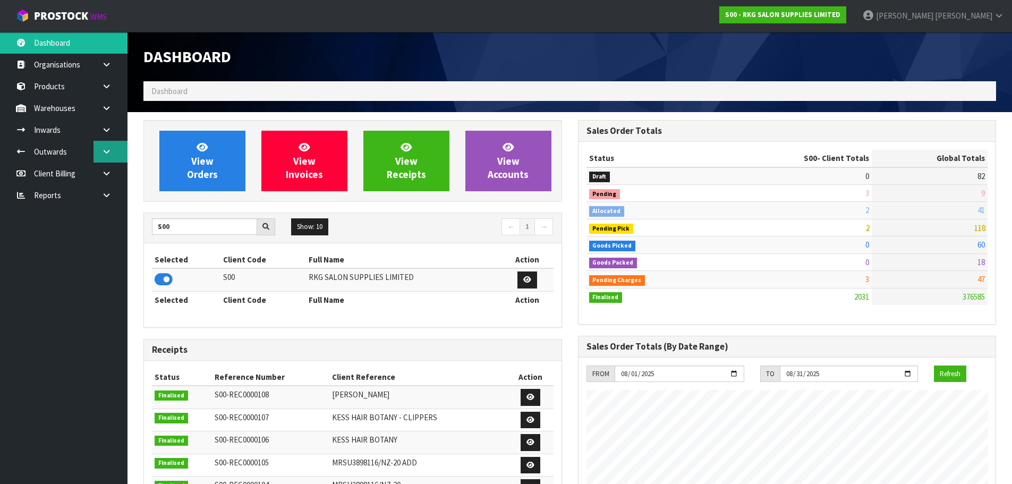
click at [106, 149] on icon at bounding box center [106, 152] width 10 height 8
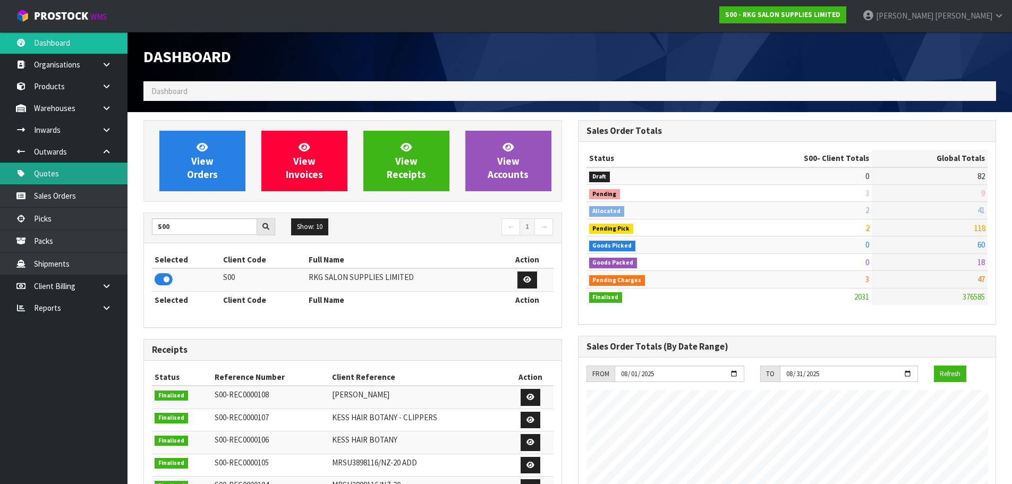
click at [55, 173] on link "Quotes" at bounding box center [63, 174] width 127 height 22
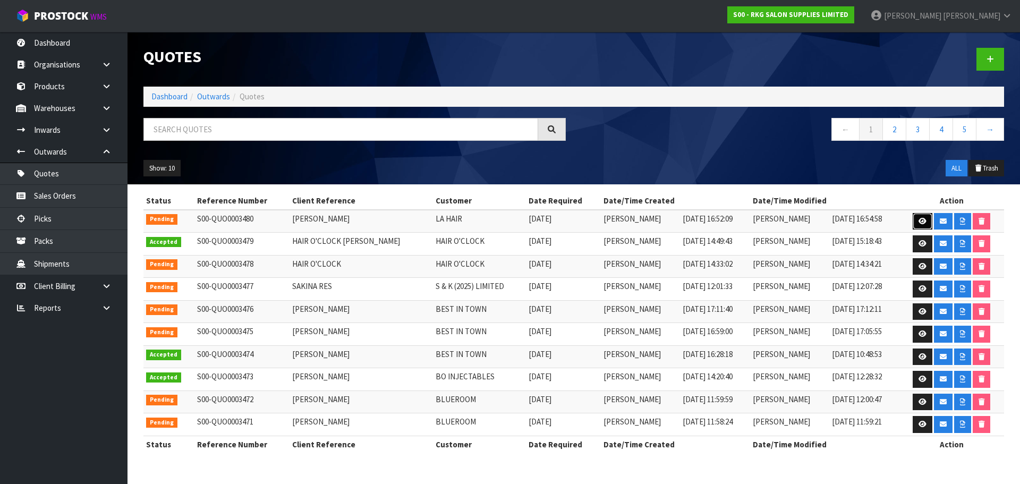
click at [920, 224] on icon at bounding box center [922, 221] width 8 height 7
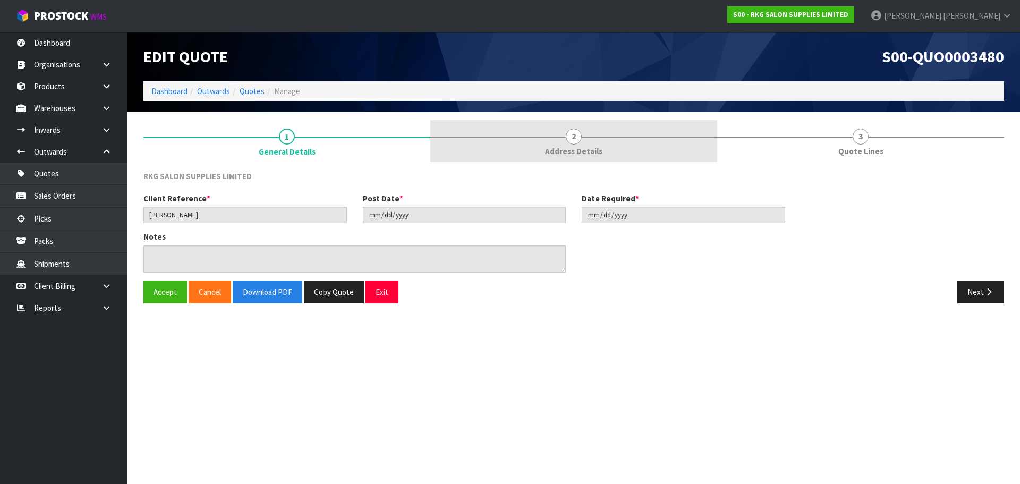
click at [576, 141] on span "2" at bounding box center [574, 137] width 16 height 16
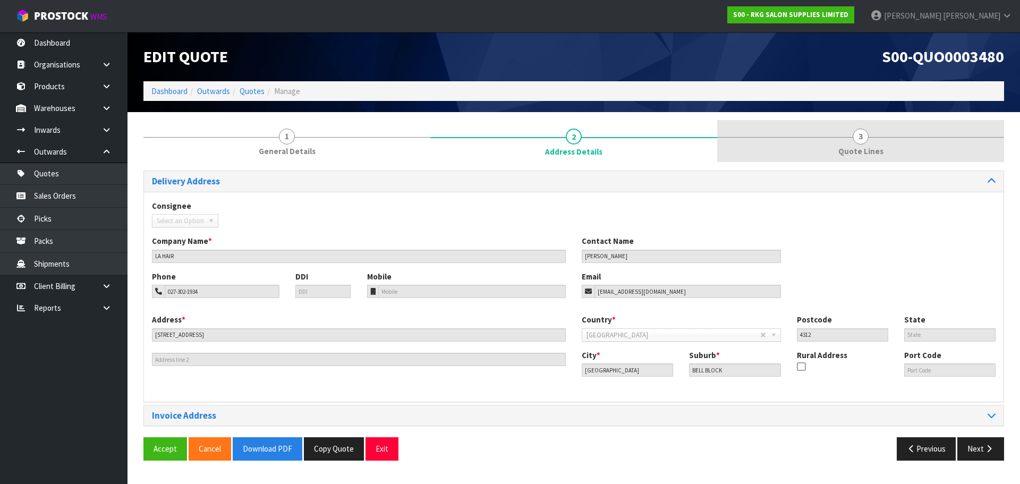
click at [861, 138] on span "3" at bounding box center [860, 137] width 16 height 16
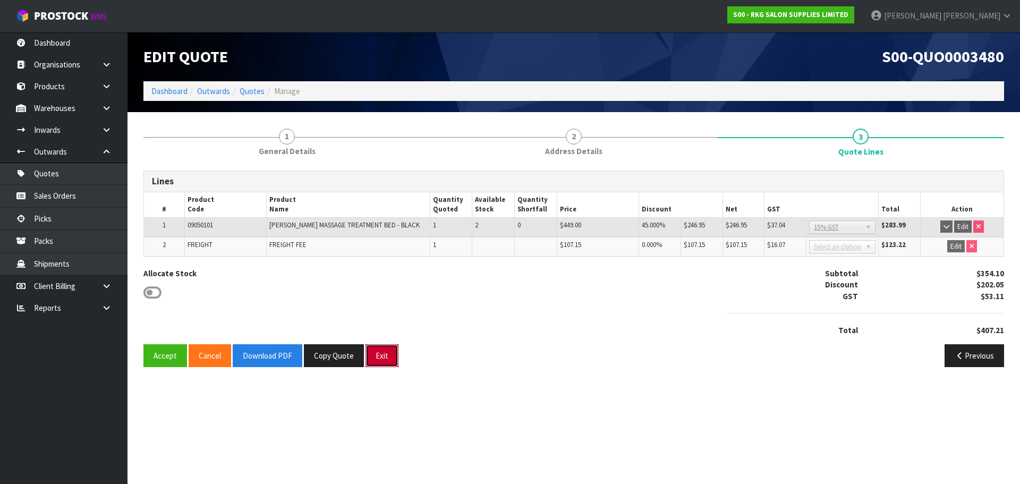
click at [379, 359] on button "Exit" at bounding box center [381, 355] width 33 height 23
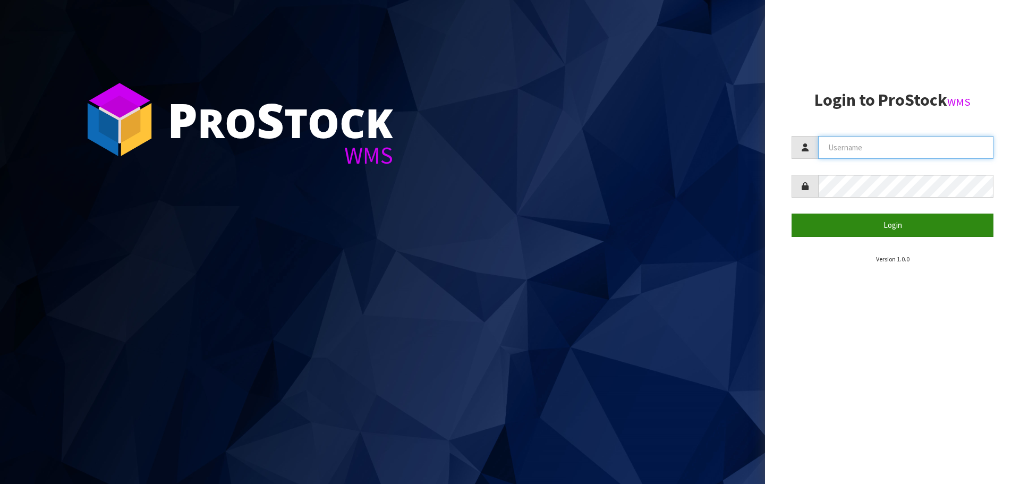
type input "[PERSON_NAME]"
click at [881, 231] on button "Login" at bounding box center [892, 225] width 202 height 23
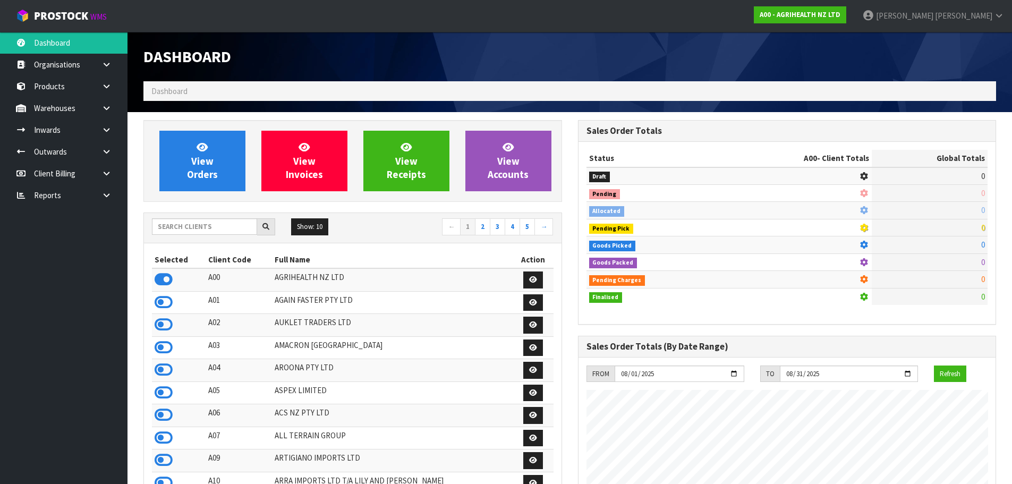
scroll to position [805, 434]
click at [223, 228] on input "text" at bounding box center [204, 226] width 105 height 16
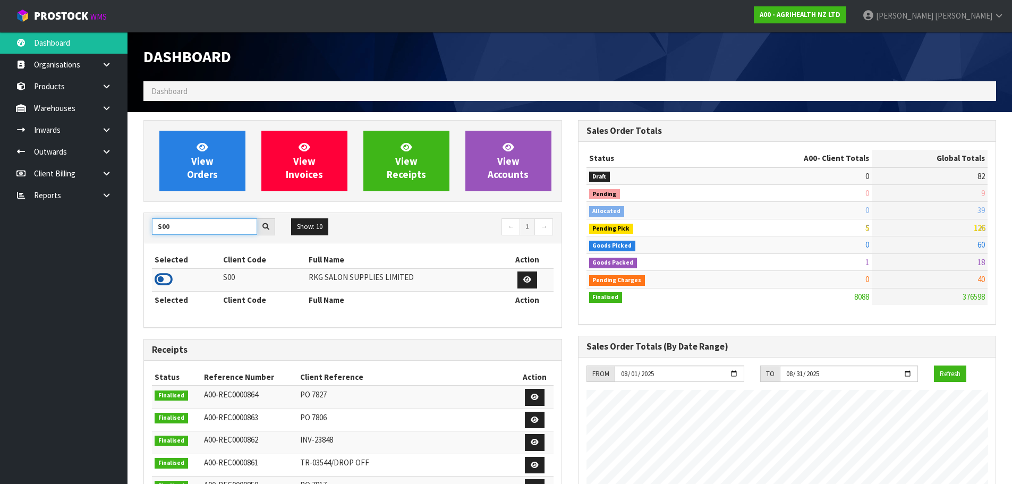
type input "S00"
click at [160, 279] on icon at bounding box center [164, 279] width 18 height 16
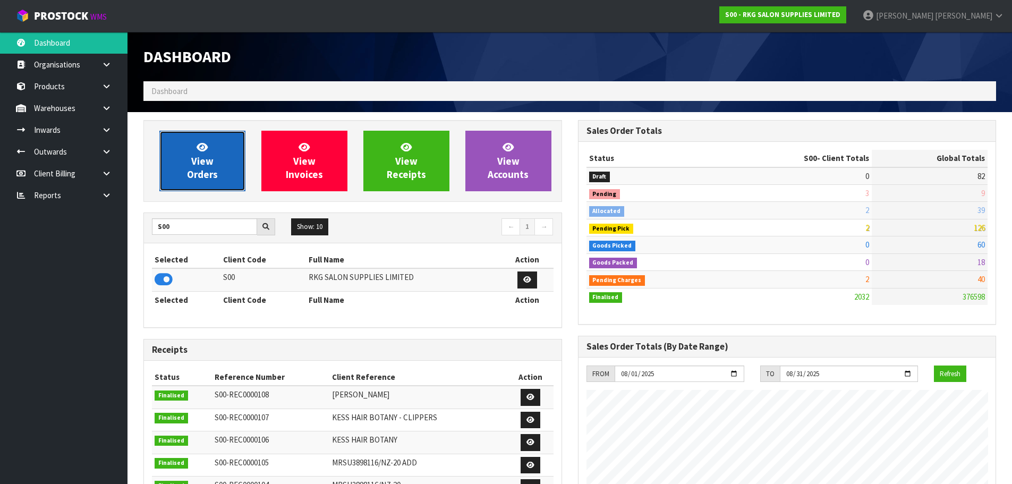
click at [195, 166] on span "View Orders" at bounding box center [202, 161] width 31 height 40
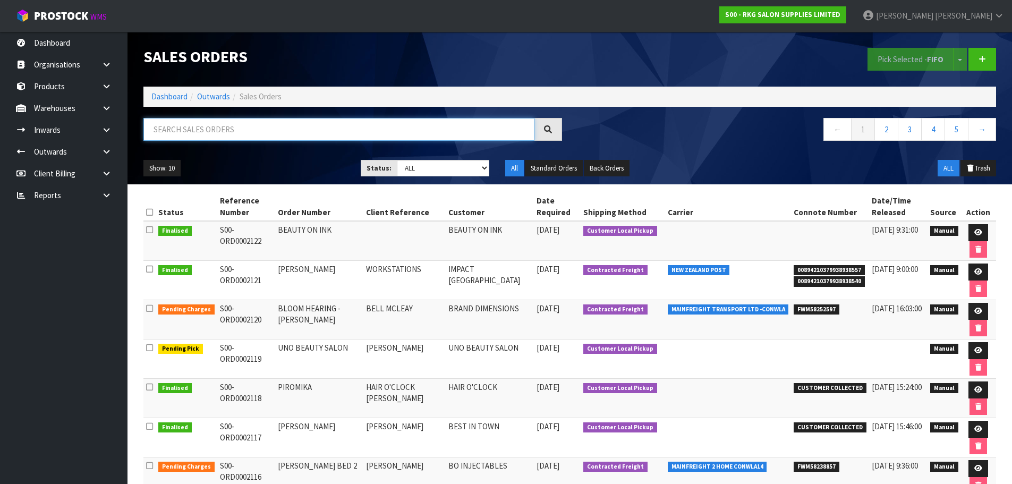
click at [206, 134] on input "text" at bounding box center [338, 129] width 391 height 23
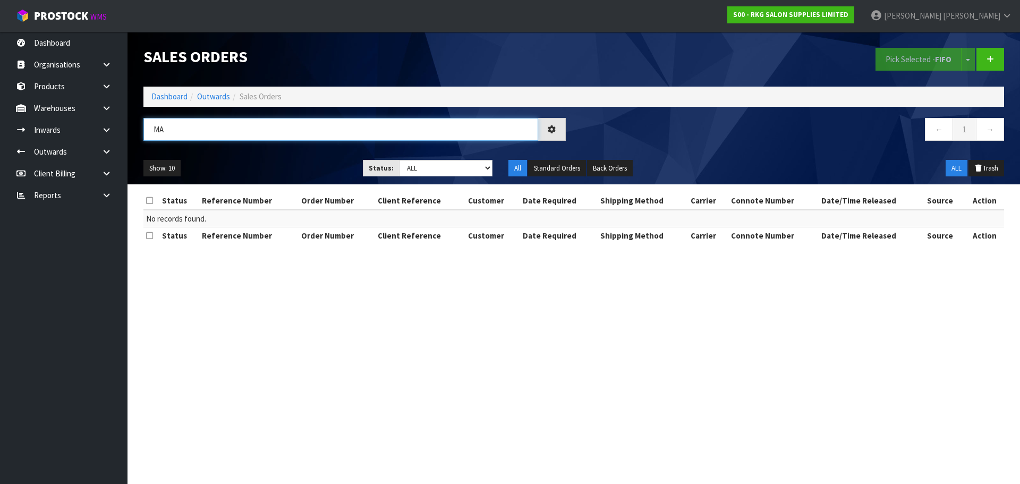
type input "M"
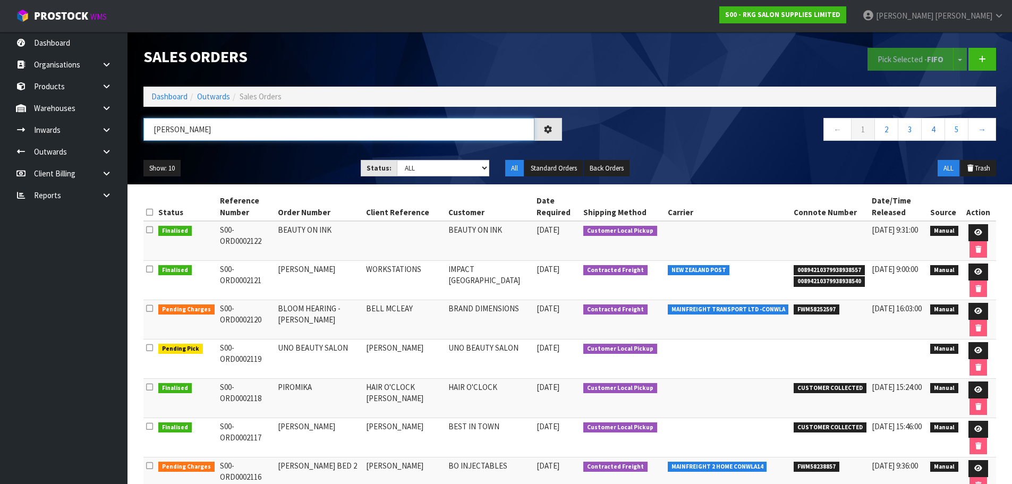
type input "SHAVER"
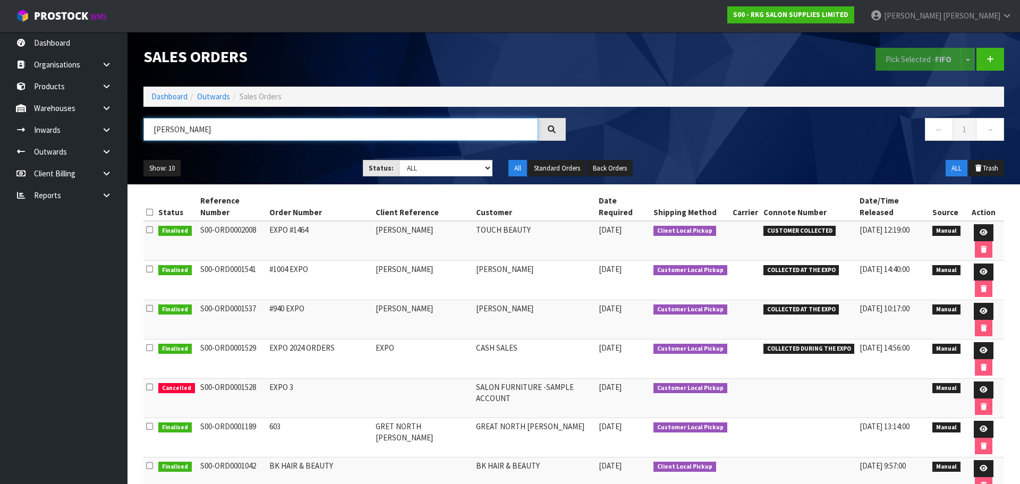
drag, startPoint x: 202, startPoint y: 127, endPoint x: 137, endPoint y: 136, distance: 65.4
click at [137, 136] on div "SHAVER" at bounding box center [354, 133] width 438 height 31
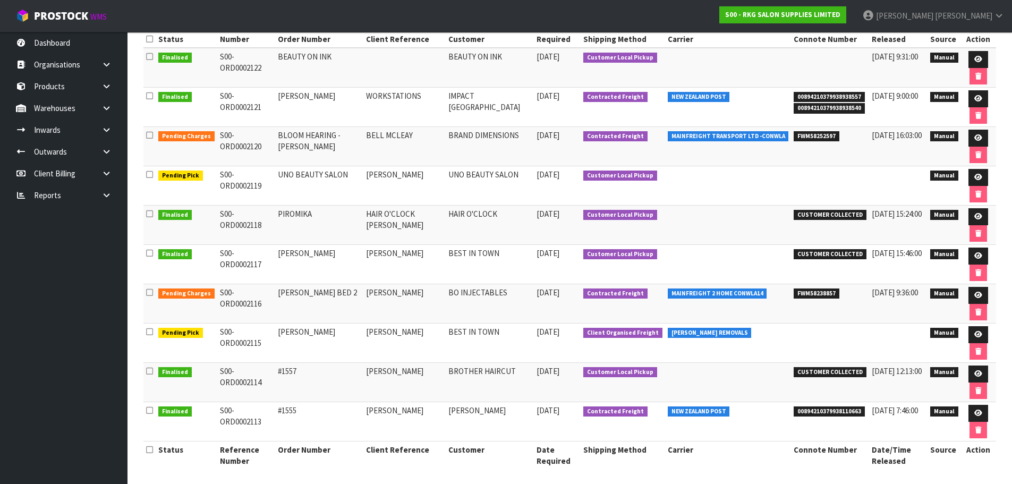
scroll to position [178, 0]
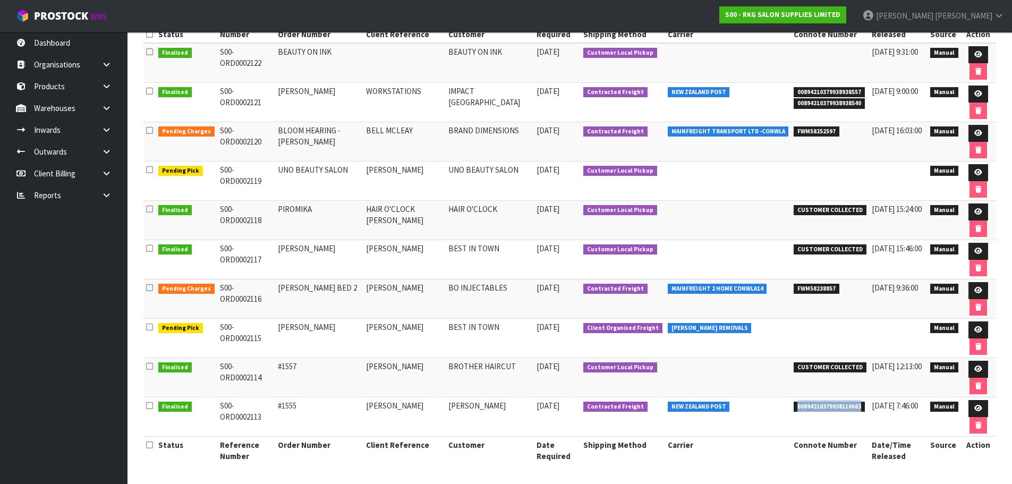
drag, startPoint x: 778, startPoint y: 407, endPoint x: 844, endPoint y: 403, distance: 66.5
click at [844, 403] on span "00894210379938110663" at bounding box center [828, 407] width 71 height 11
copy span "00894210379938110663"
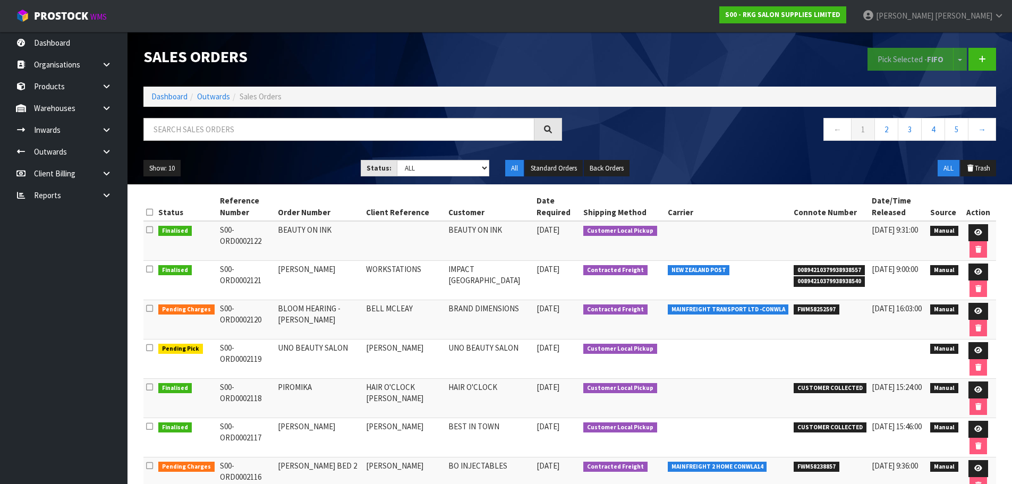
scroll to position [178, 0]
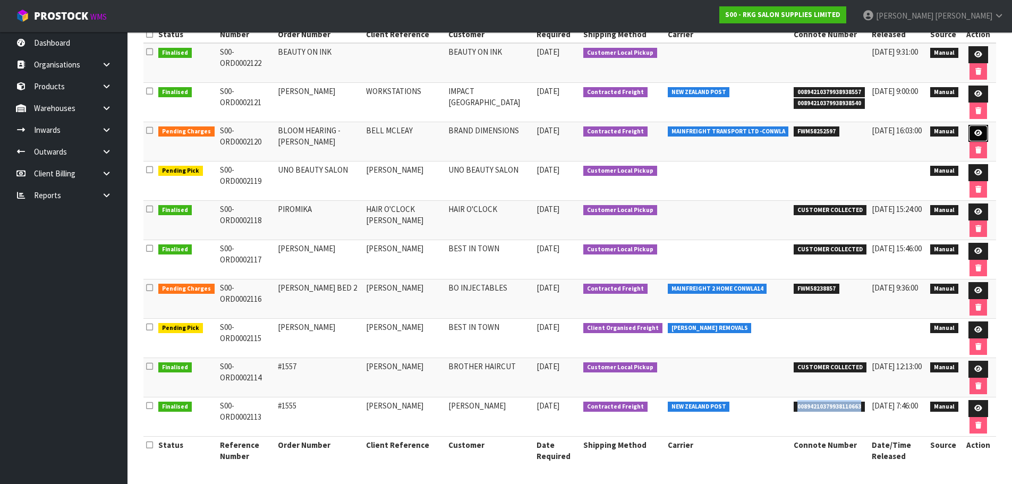
click at [974, 132] on icon at bounding box center [978, 133] width 8 height 7
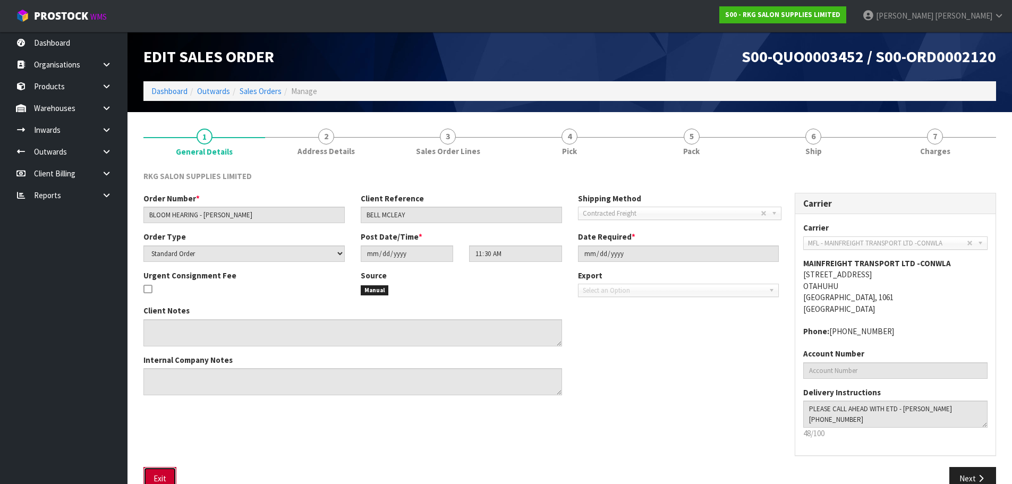
click at [165, 478] on button "Exit" at bounding box center [159, 478] width 33 height 23
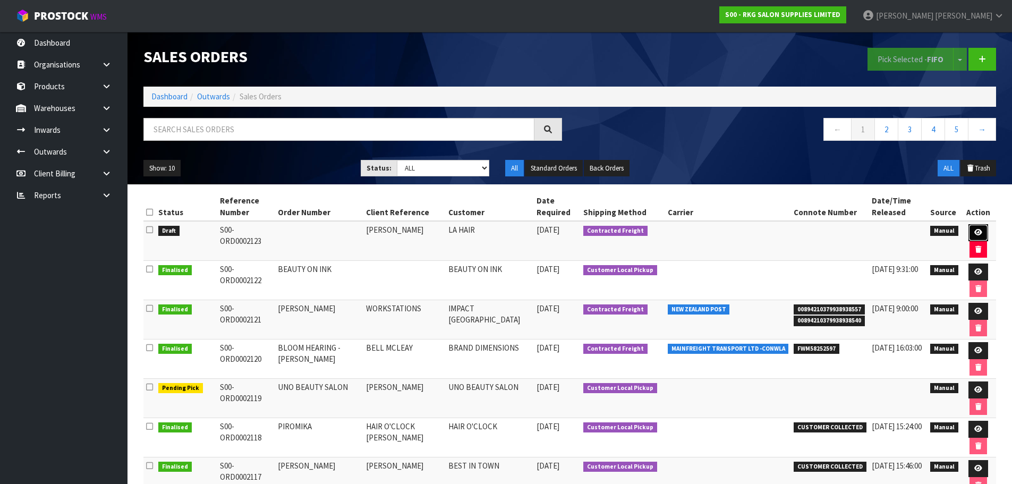
click at [974, 233] on icon at bounding box center [978, 232] width 8 height 7
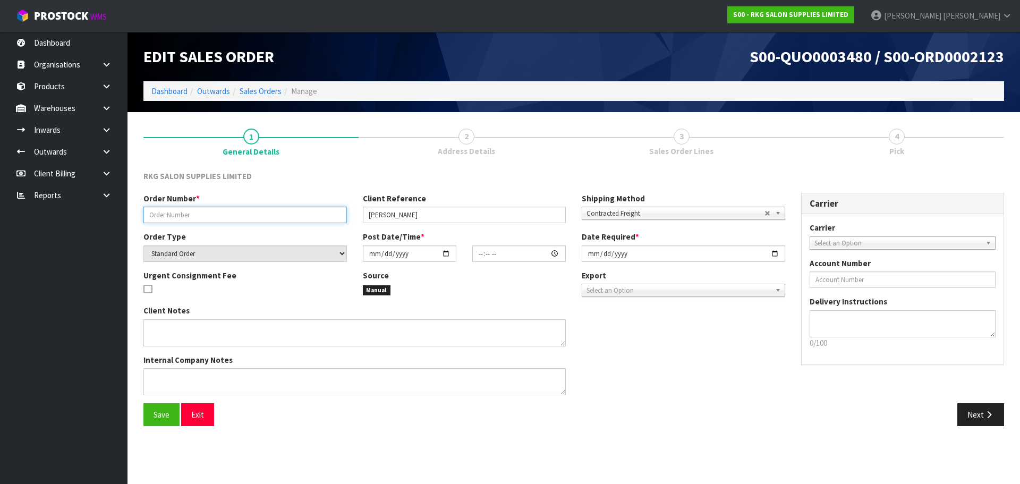
click at [246, 212] on input "text" at bounding box center [244, 215] width 203 height 16
type input "[PERSON_NAME]"
click at [445, 259] on input "date" at bounding box center [409, 253] width 93 height 16
click at [447, 253] on input "date" at bounding box center [409, 253] width 93 height 16
type input "[DATE]"
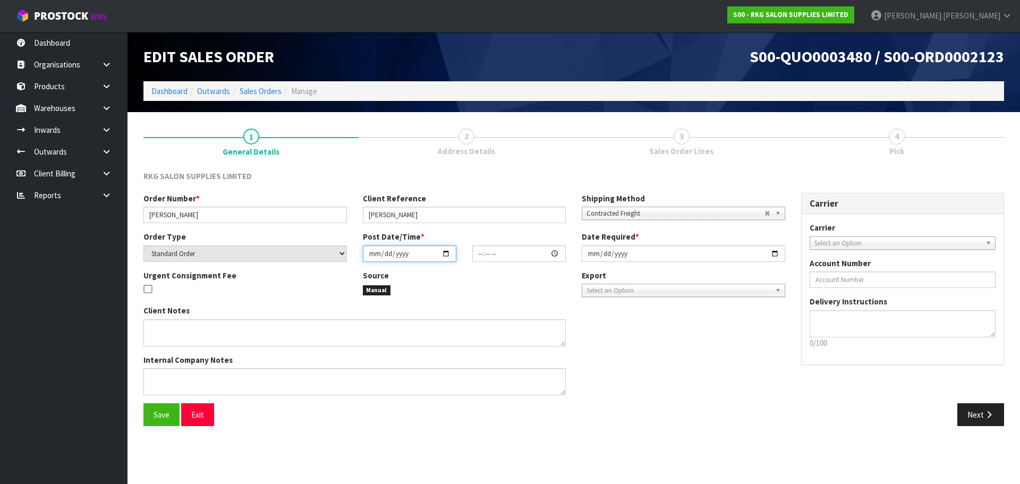
type input "00:00:00.000"
type input "[DATE]"
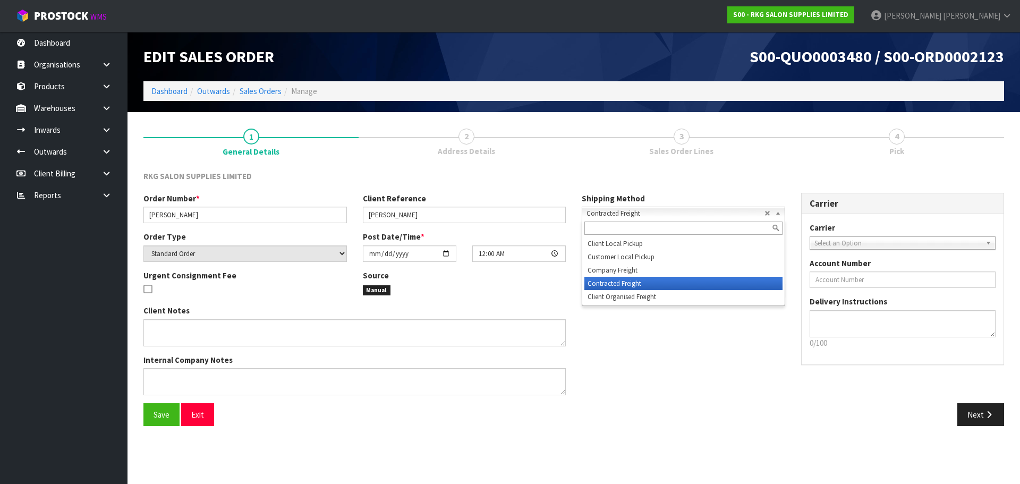
click at [689, 211] on span "Contracted Freight" at bounding box center [675, 213] width 178 height 13
click at [696, 186] on div "RKG SALON SUPPLIES LIMITED" at bounding box center [573, 181] width 876 height 22
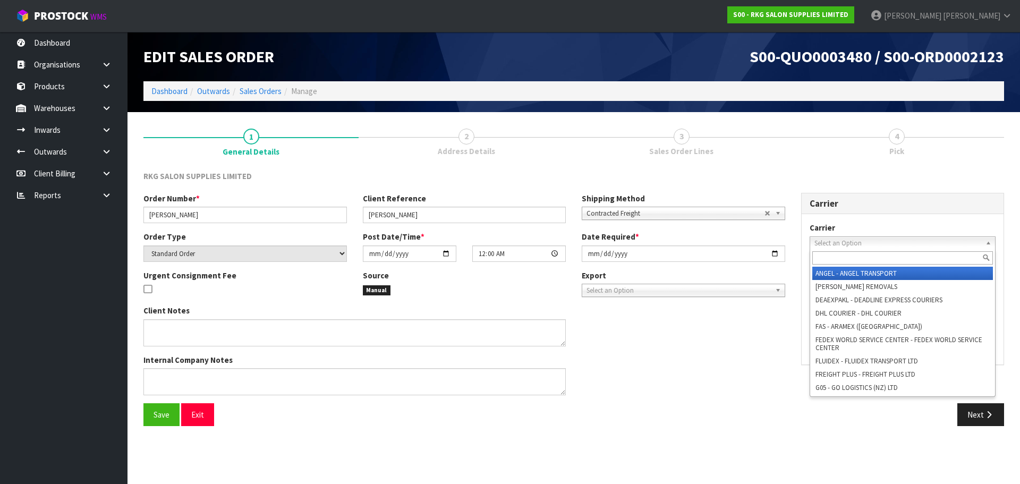
click at [849, 244] on span "Select an Option" at bounding box center [897, 243] width 167 height 13
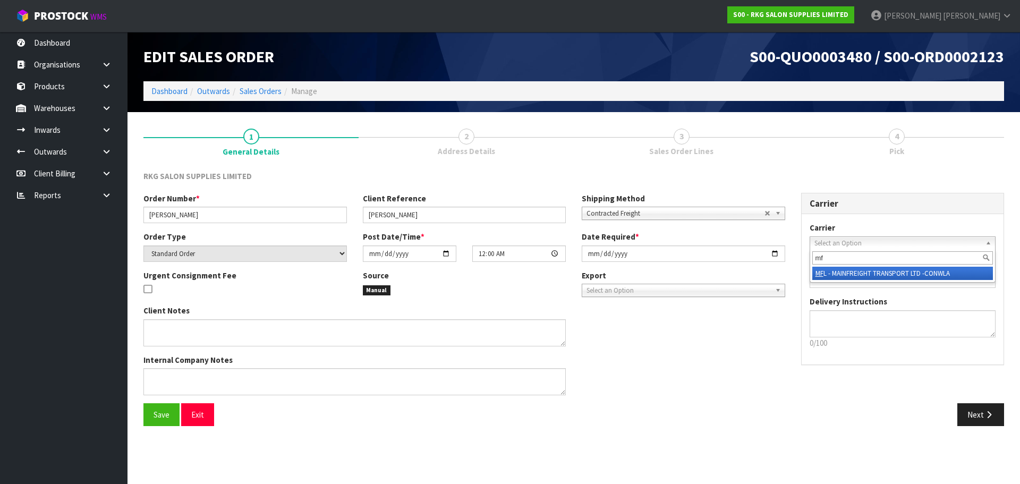
type input "mf"
click at [849, 272] on li "MF L - MAINFREIGHT TRANSPORT LTD -CONWLA" at bounding box center [902, 273] width 181 height 13
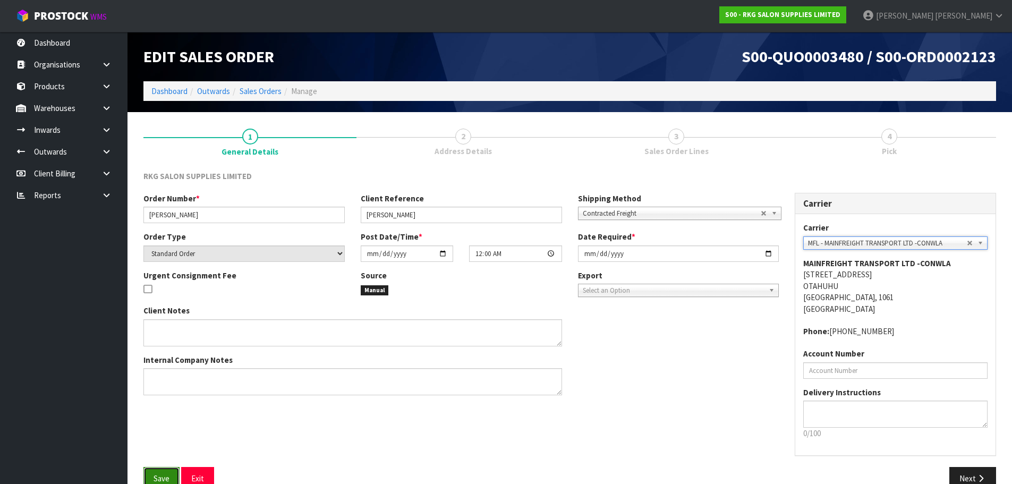
click at [163, 474] on span "Save" at bounding box center [161, 478] width 16 height 10
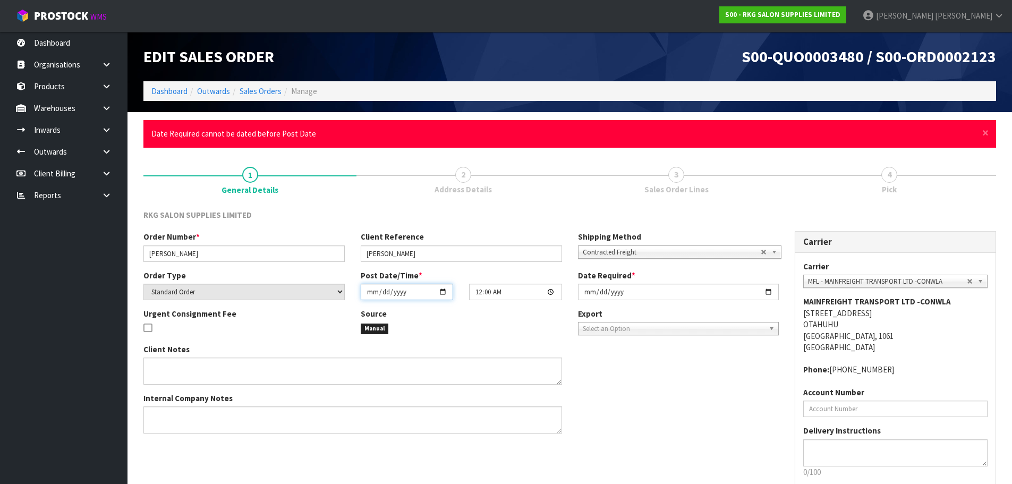
click at [445, 293] on input "[DATE]" at bounding box center [407, 292] width 92 height 16
click at [766, 291] on input "[DATE]" at bounding box center [678, 292] width 201 height 16
type input "[DATE]"
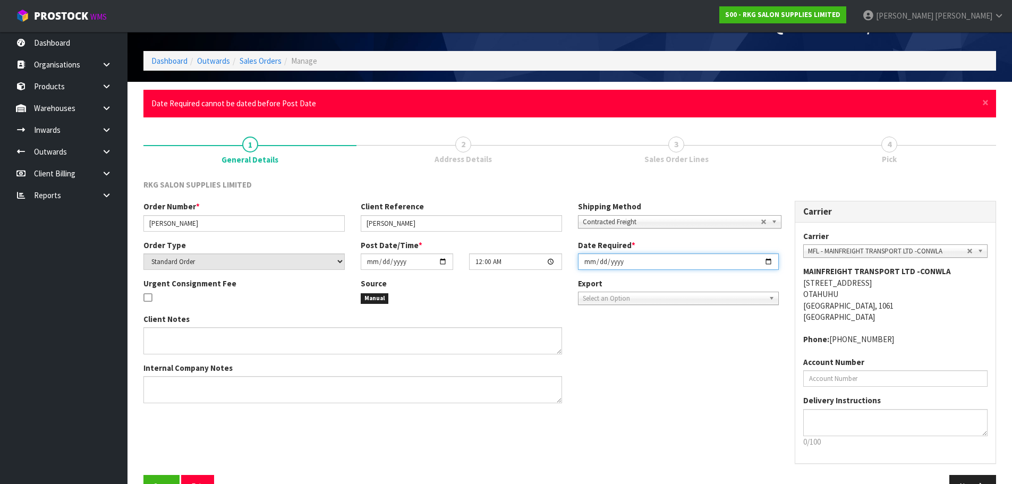
scroll to position [61, 0]
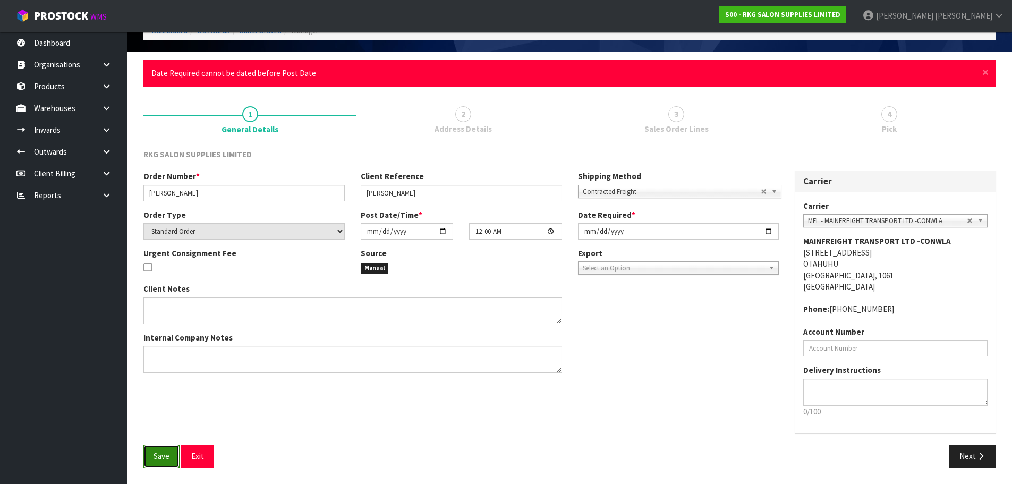
click at [166, 457] on span "Save" at bounding box center [161, 456] width 16 height 10
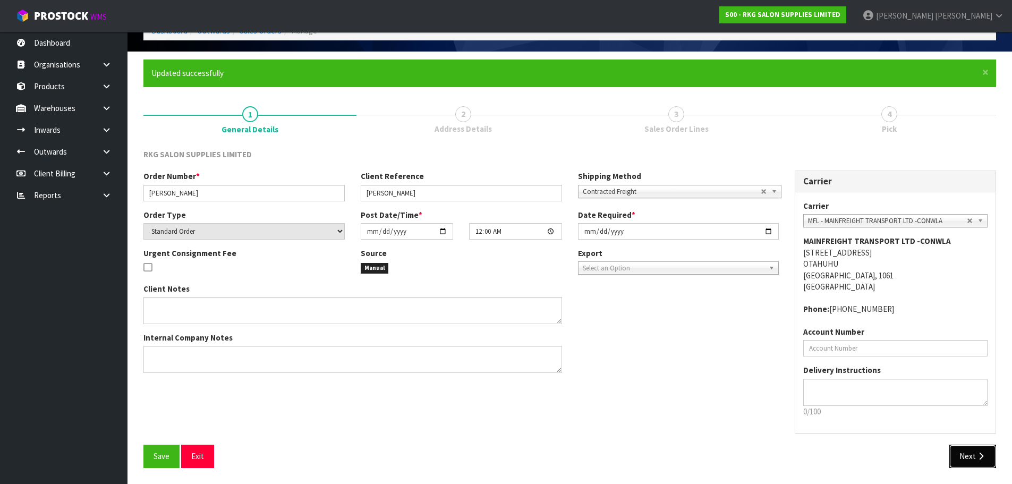
click at [975, 461] on button "Next" at bounding box center [972, 456] width 47 height 23
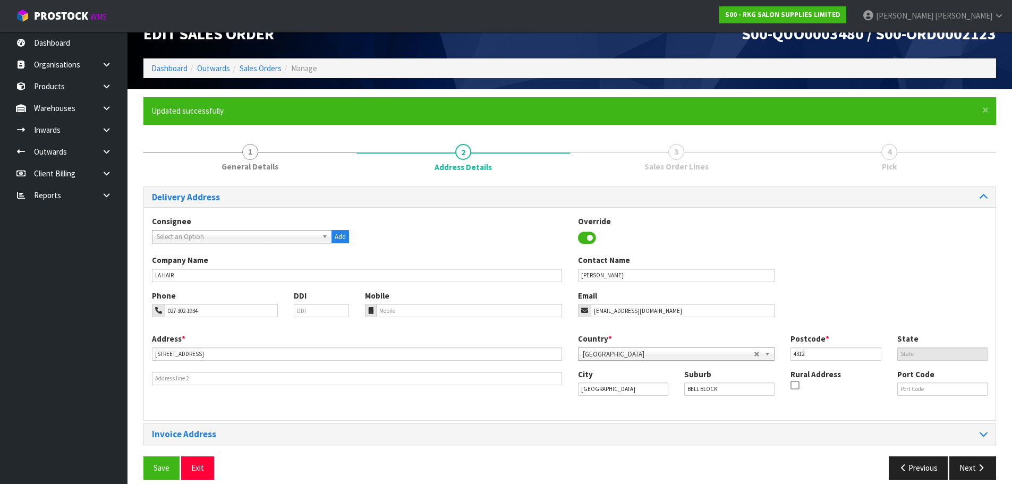
scroll to position [35, 0]
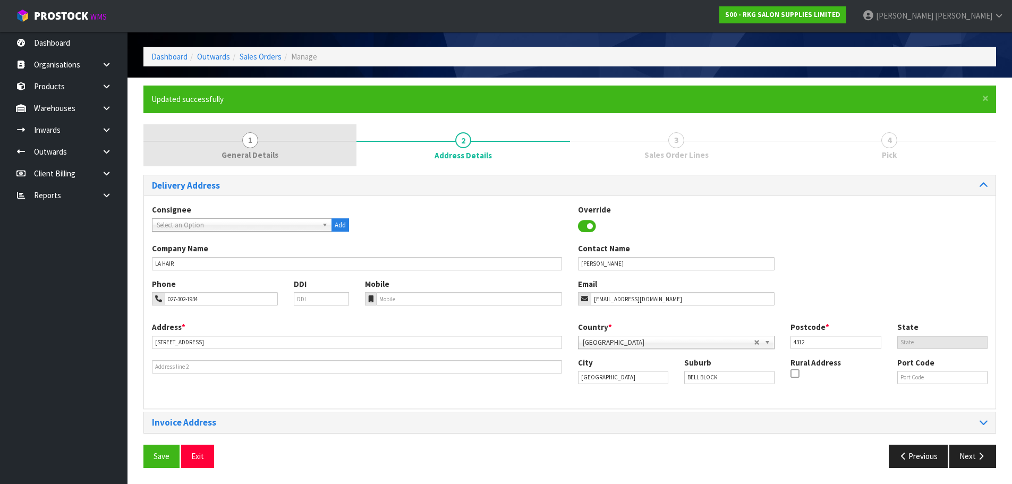
click at [255, 144] on span "1" at bounding box center [250, 140] width 16 height 16
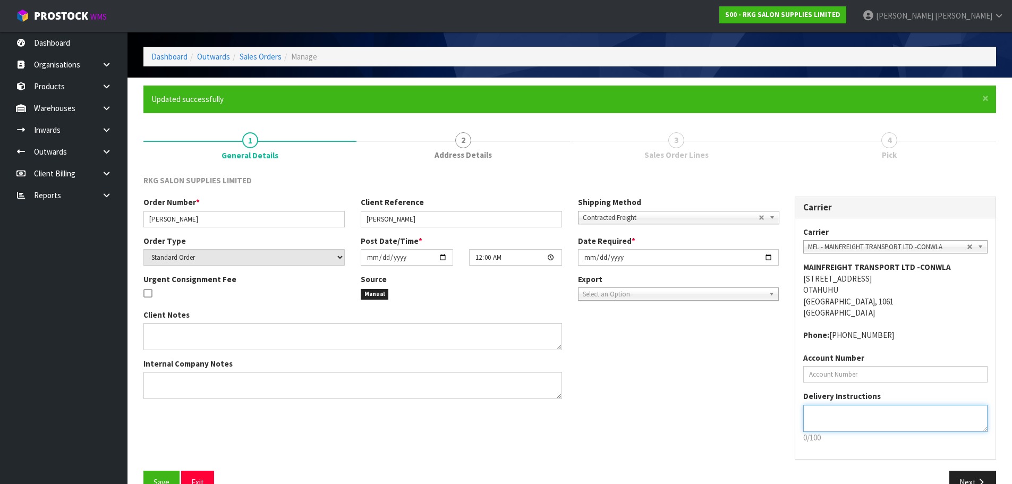
click at [821, 412] on textarea at bounding box center [895, 418] width 184 height 27
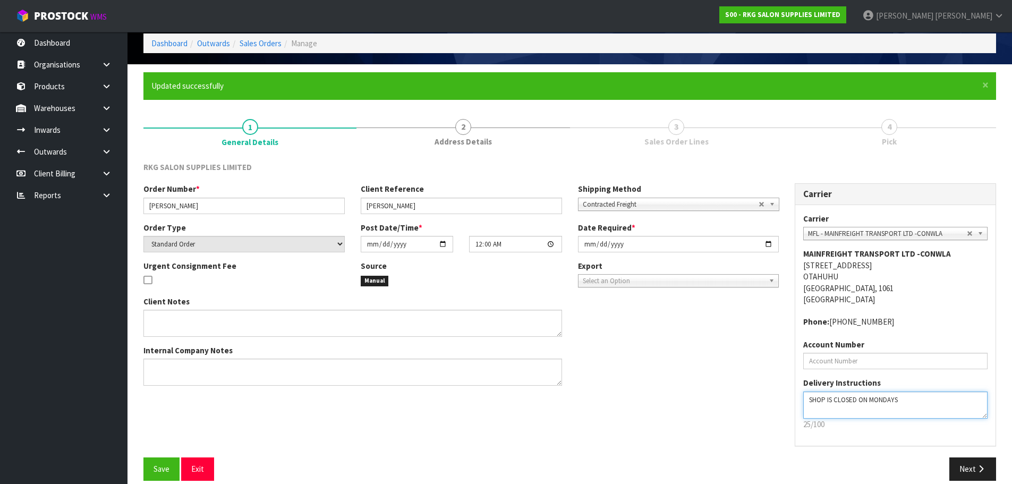
scroll to position [61, 0]
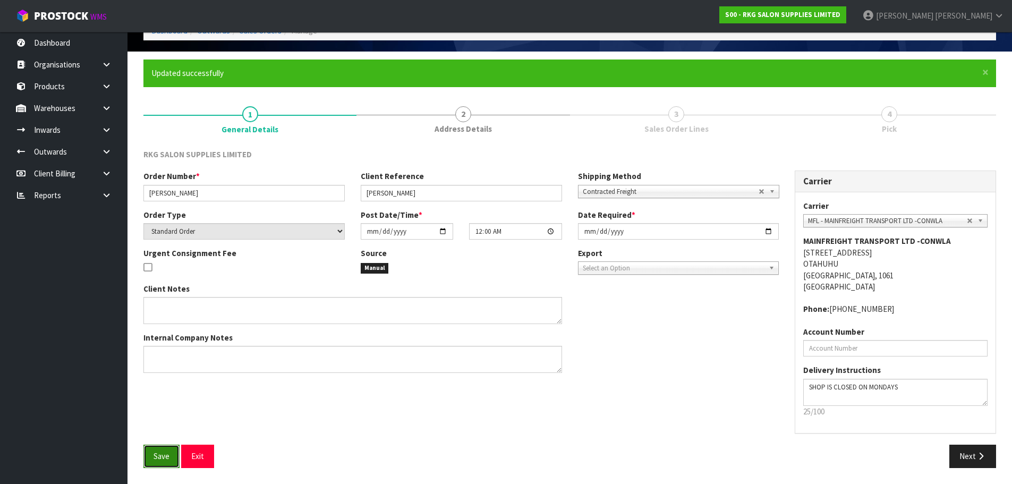
click at [159, 455] on span "Save" at bounding box center [161, 456] width 16 height 10
click at [810, 388] on textarea at bounding box center [895, 392] width 184 height 27
type textarea "CALL AHEAD ETD SHOP IS CLOSED ON MONDAYS"
click at [155, 451] on span "Save" at bounding box center [161, 456] width 16 height 10
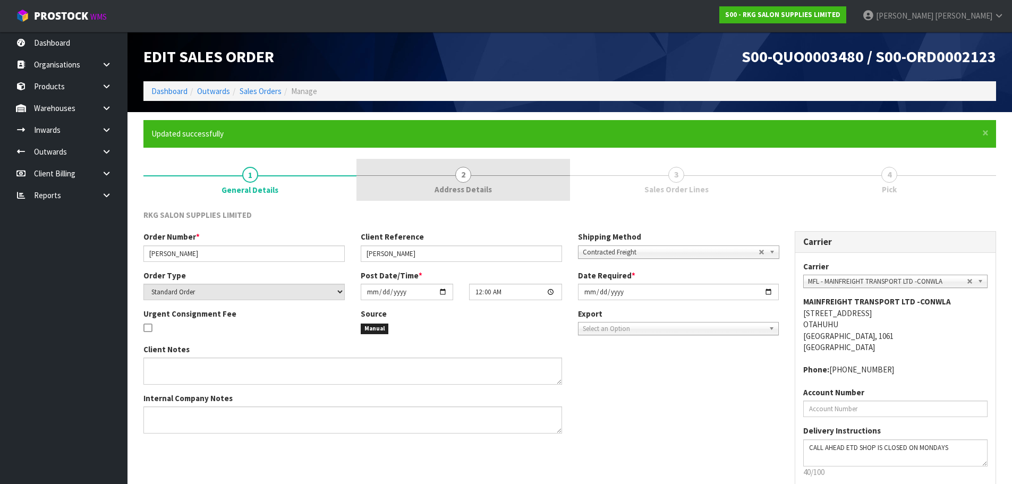
click at [460, 172] on span "2" at bounding box center [463, 175] width 16 height 16
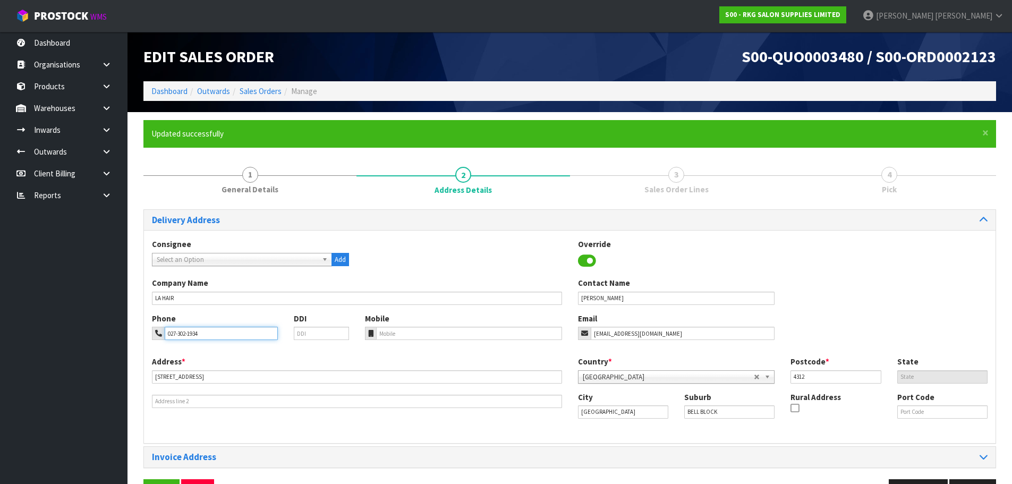
drag, startPoint x: 214, startPoint y: 334, endPoint x: 155, endPoint y: 337, distance: 58.5
click at [155, 337] on div "027-302-1934" at bounding box center [215, 333] width 126 height 13
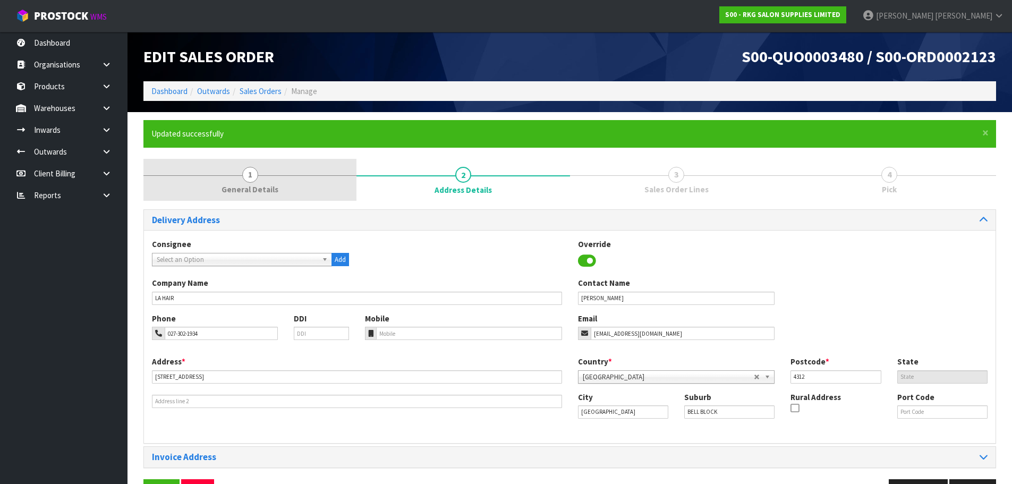
drag, startPoint x: 254, startPoint y: 176, endPoint x: 281, endPoint y: 182, distance: 27.2
click at [254, 176] on span "1" at bounding box center [250, 175] width 16 height 16
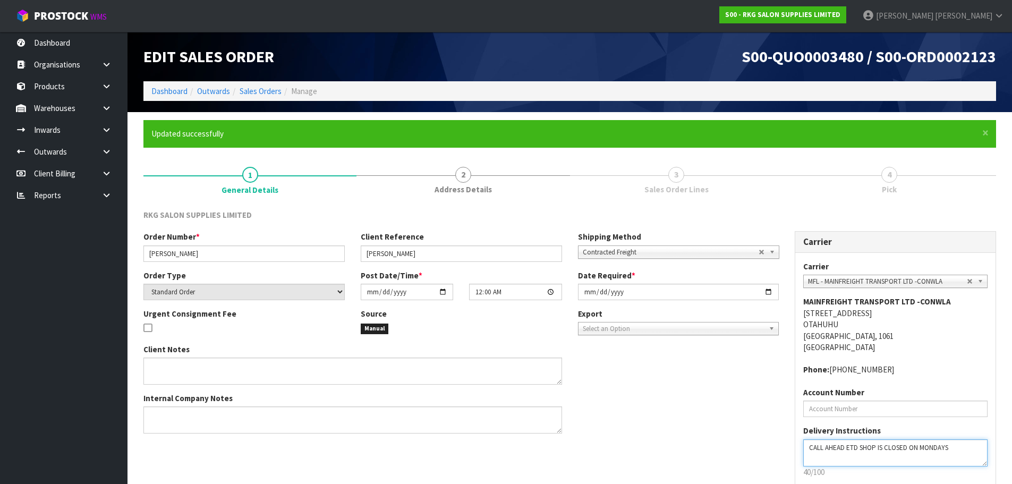
click at [860, 449] on textarea at bounding box center [895, 452] width 184 height 27
paste textarea "027-302-1934"
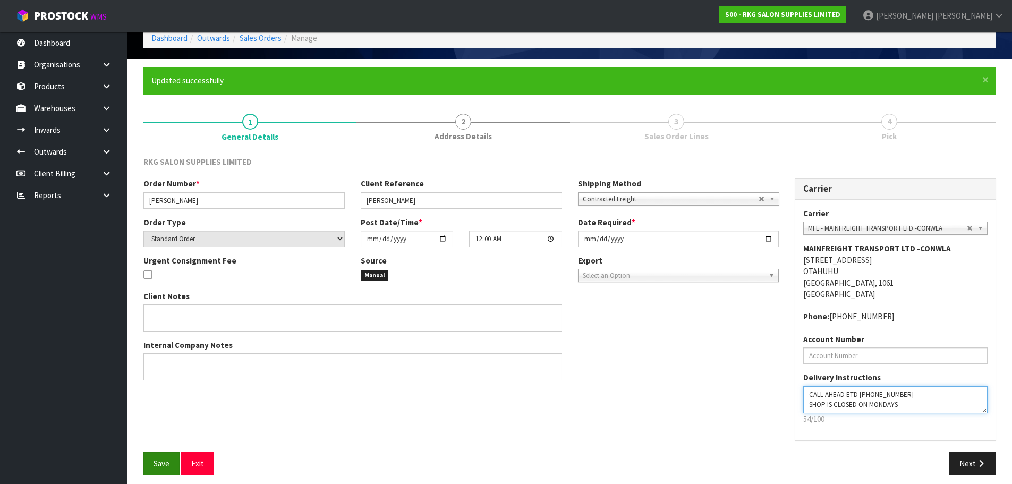
type textarea "CALL AHEAD ETD [PHONE_NUMBER] SHOP IS CLOSED ON MONDAYS"
click at [153, 463] on span "Save" at bounding box center [161, 463] width 16 height 10
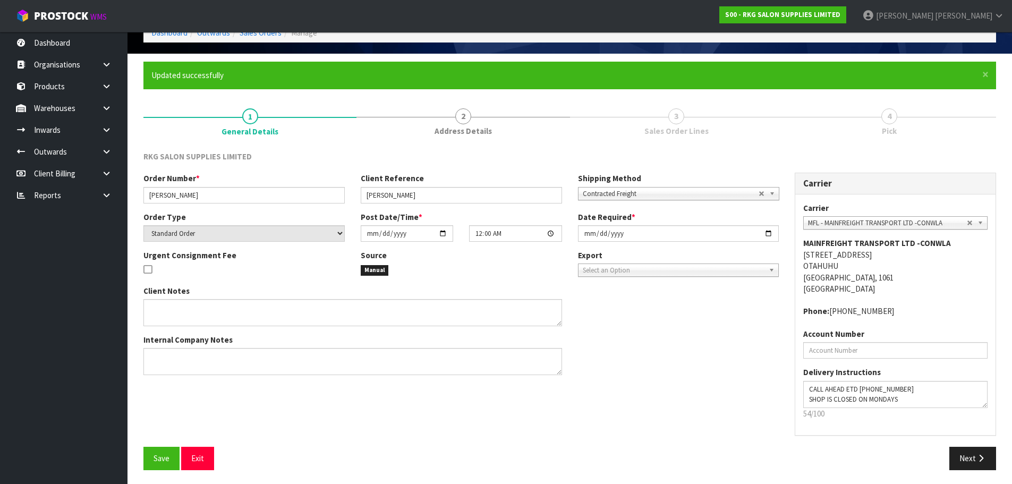
scroll to position [61, 0]
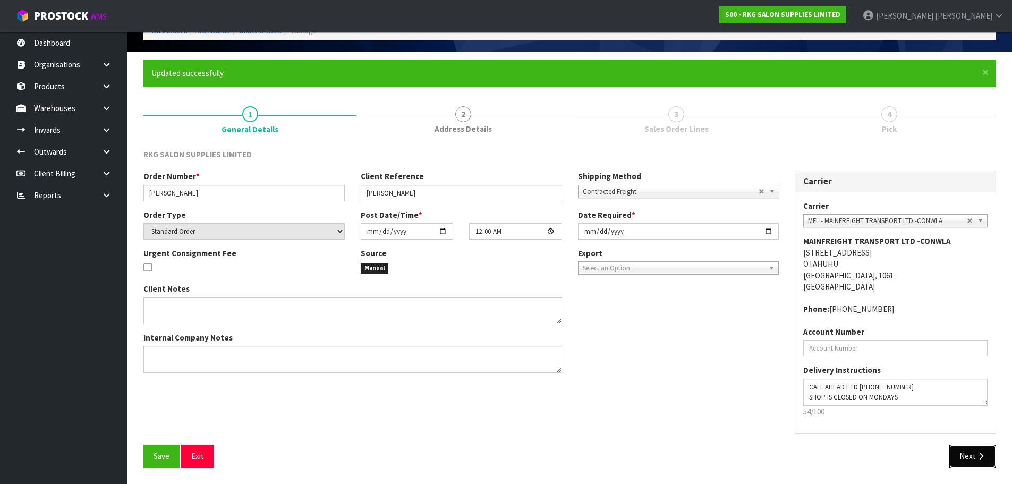
click at [973, 458] on button "Next" at bounding box center [972, 456] width 47 height 23
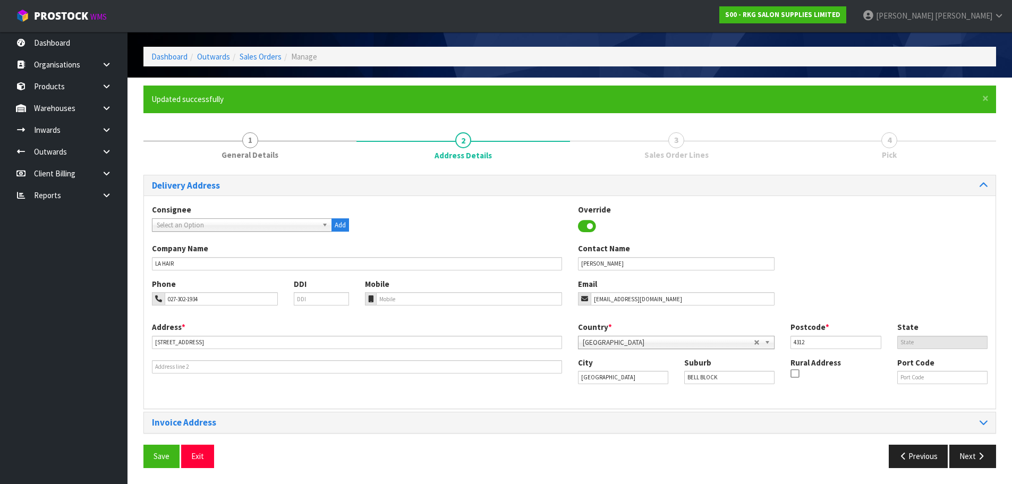
scroll to position [35, 0]
click at [162, 455] on span "Save" at bounding box center [161, 456] width 16 height 10
click at [959, 450] on button "Next" at bounding box center [972, 456] width 47 height 23
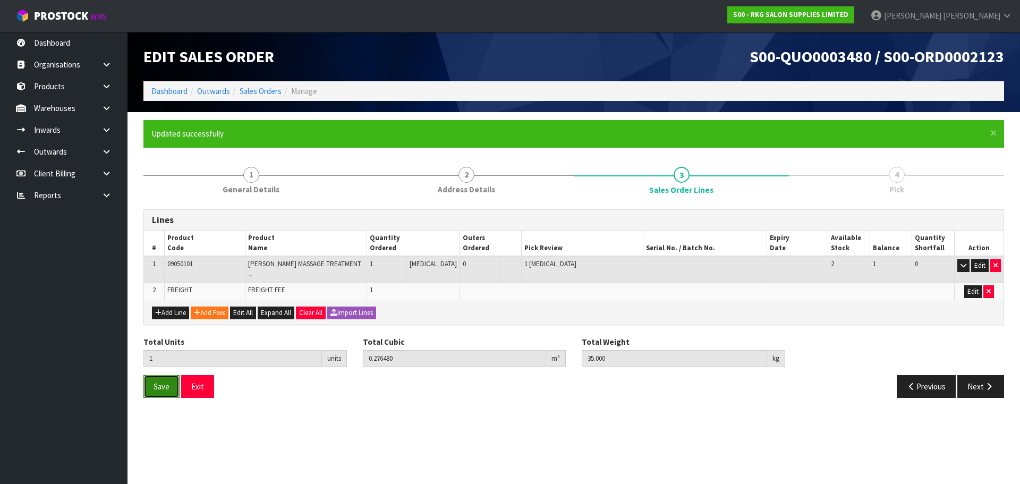
click at [158, 381] on span "Save" at bounding box center [161, 386] width 16 height 10
click at [989, 388] on button "Next" at bounding box center [980, 386] width 47 height 23
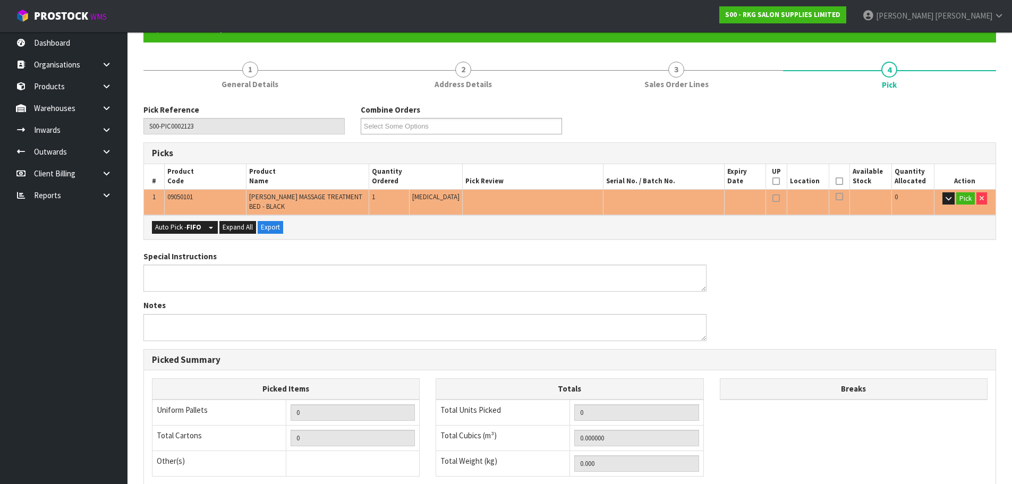
scroll to position [106, 0]
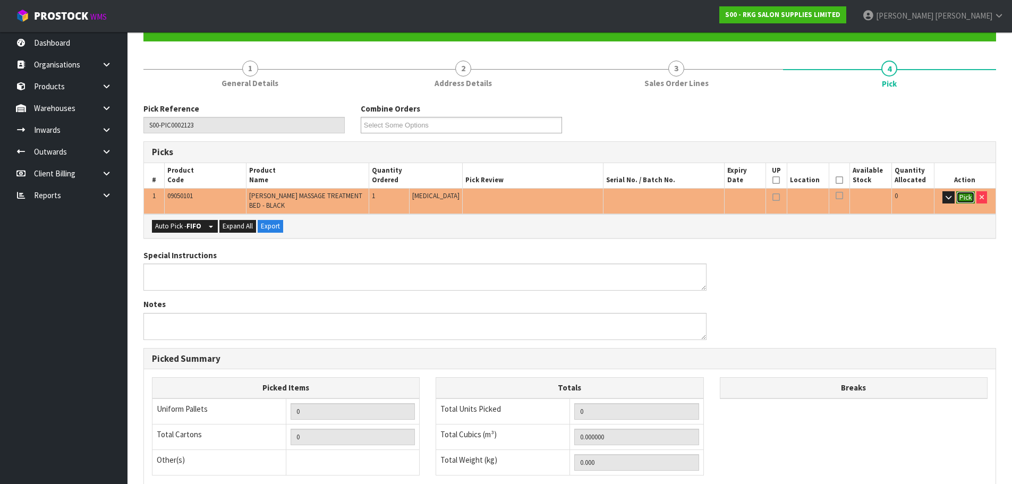
click at [966, 198] on button "Pick" at bounding box center [965, 197] width 19 height 13
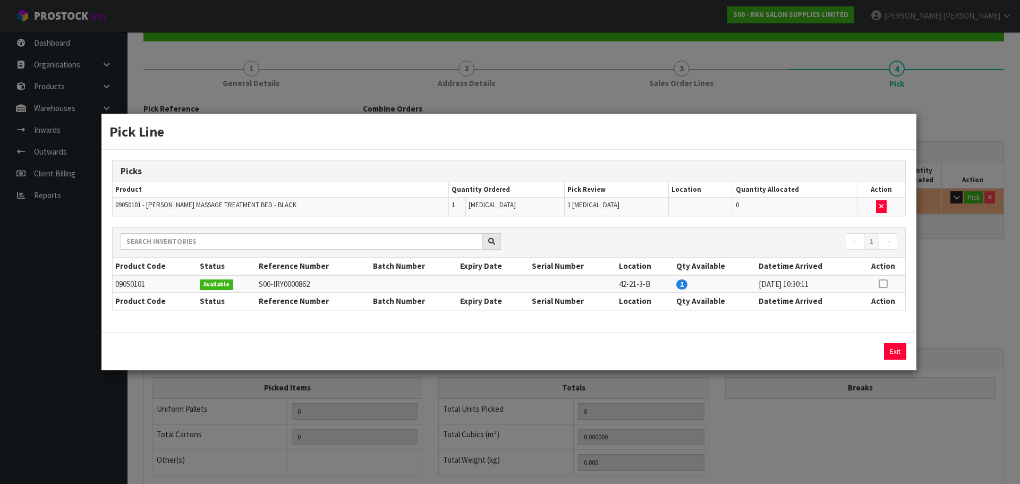
click at [884, 284] on icon at bounding box center [882, 284] width 8 height 1
click at [861, 352] on button "Assign Pick" at bounding box center [859, 351] width 44 height 16
type input "Piece x 1"
type input "1"
type input "0.27648"
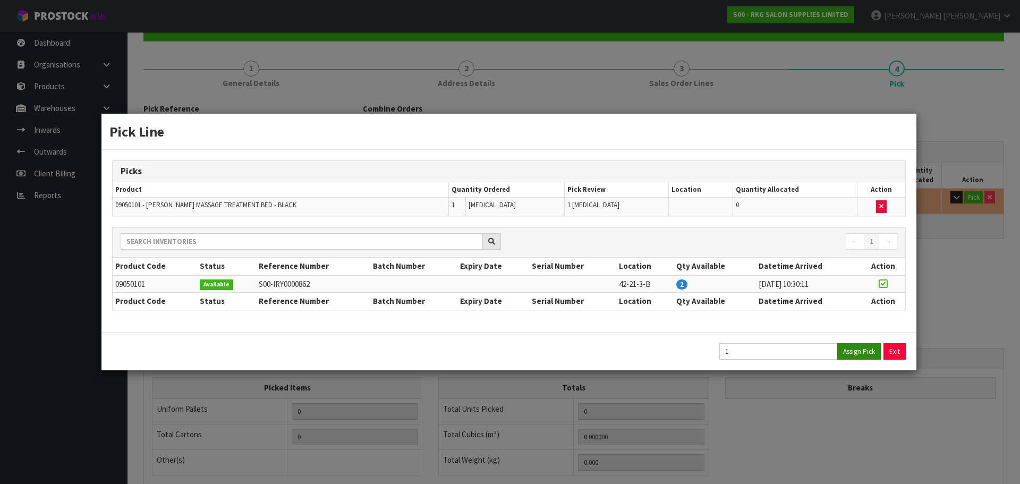
type input "35"
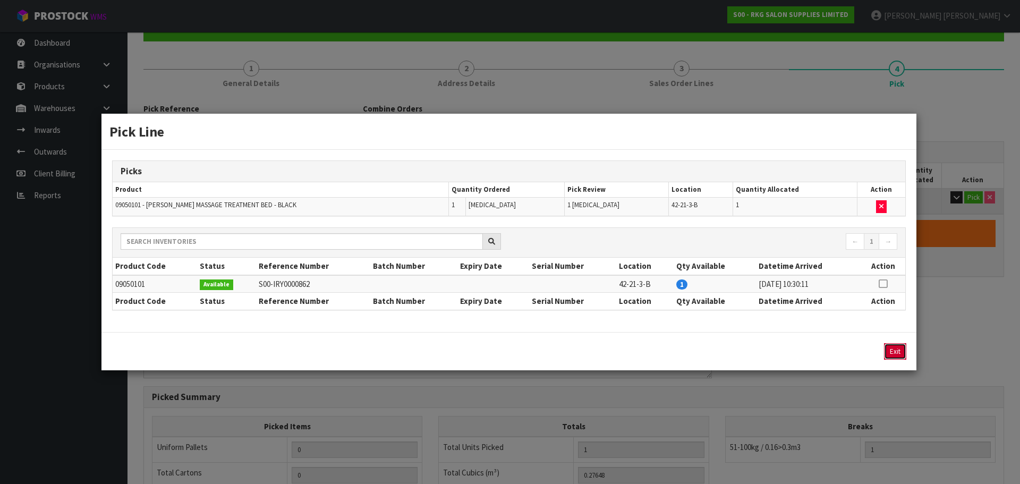
click at [899, 350] on button "Exit" at bounding box center [895, 351] width 22 height 16
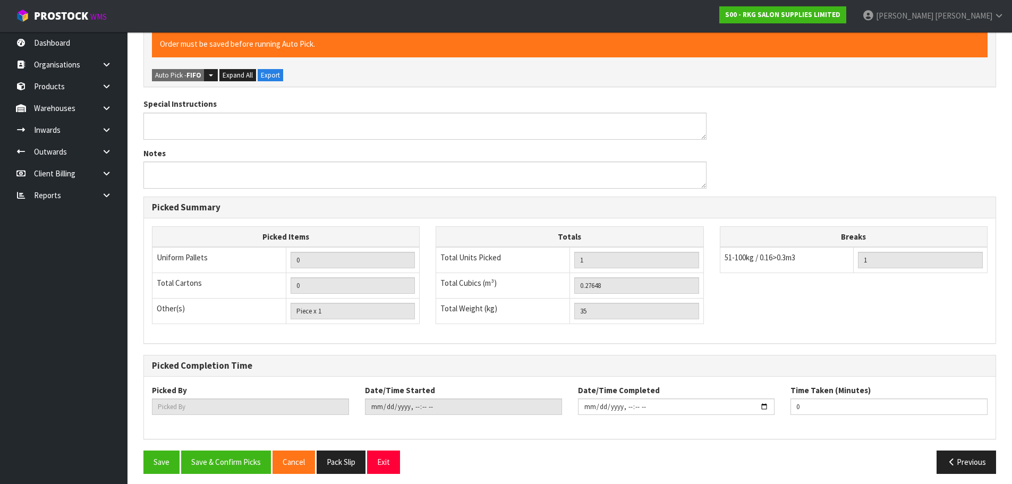
scroll to position [302, 0]
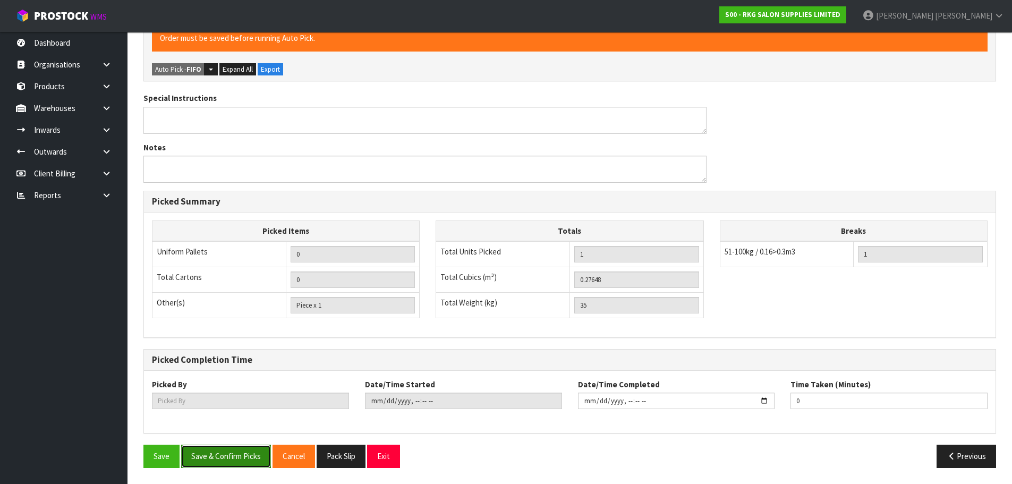
click at [227, 464] on button "Save & Confirm Picks" at bounding box center [226, 456] width 90 height 23
type input "[PERSON_NAME]"
type input "[DATE]T11:31:43"
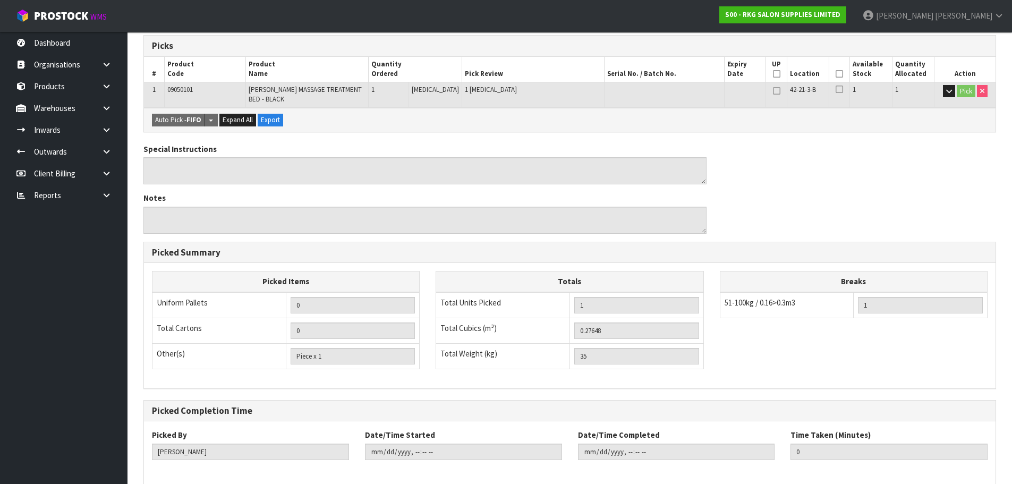
scroll to position [263, 0]
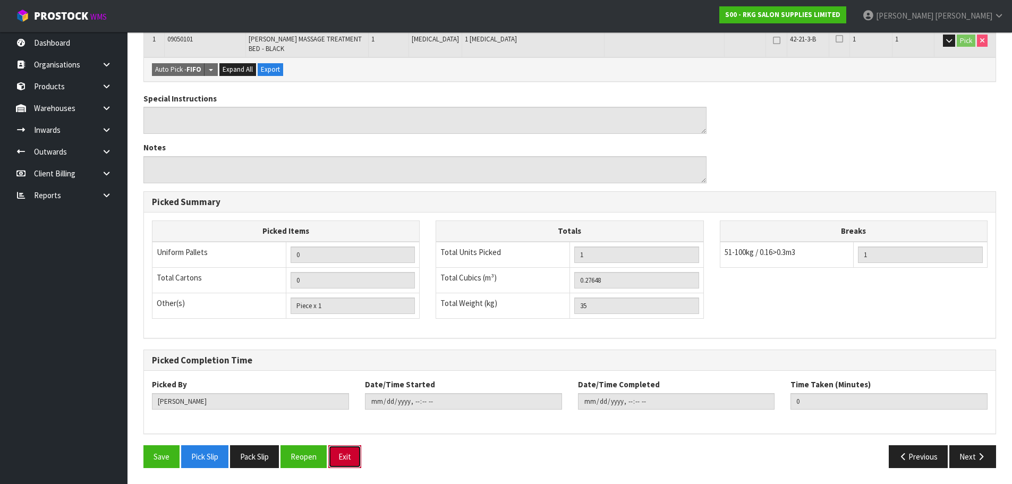
drag, startPoint x: 353, startPoint y: 458, endPoint x: 551, endPoint y: 336, distance: 232.6
click at [353, 458] on button "Exit" at bounding box center [344, 456] width 33 height 23
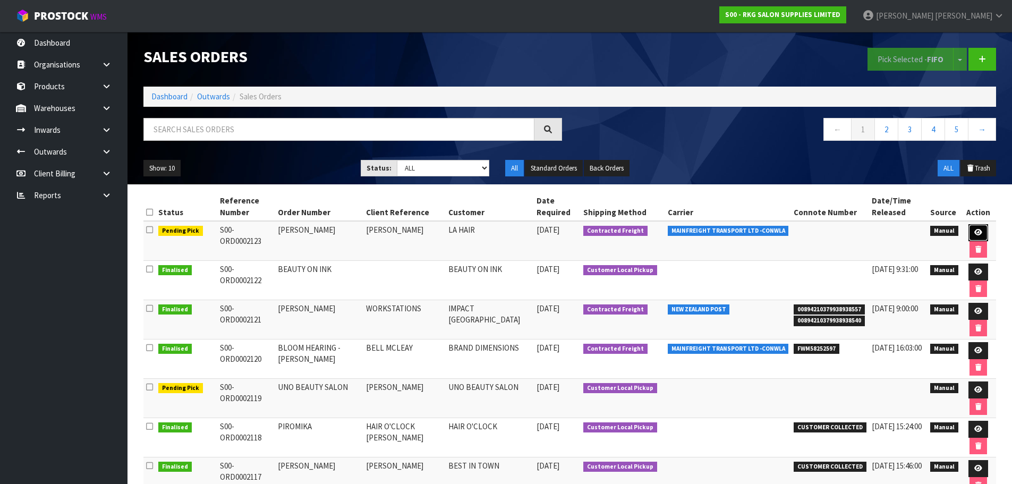
click at [975, 232] on icon at bounding box center [978, 232] width 8 height 7
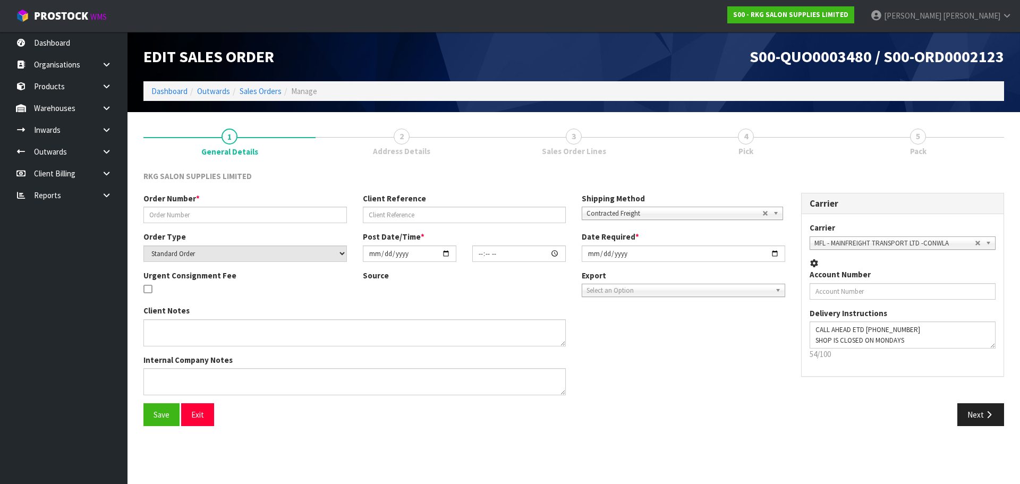
type input "[PERSON_NAME]"
select select "number:0"
type input "[DATE]"
type input "00:00:00.000"
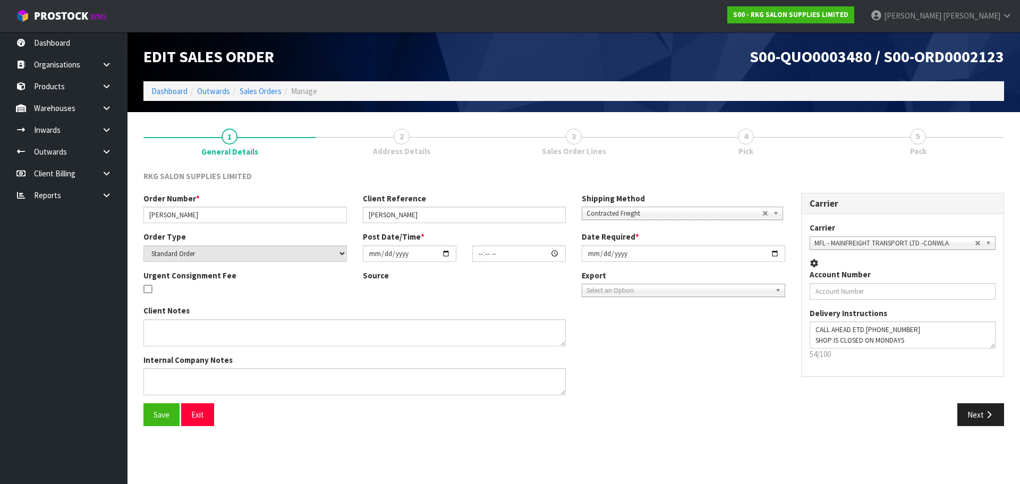
type input "[DATE]"
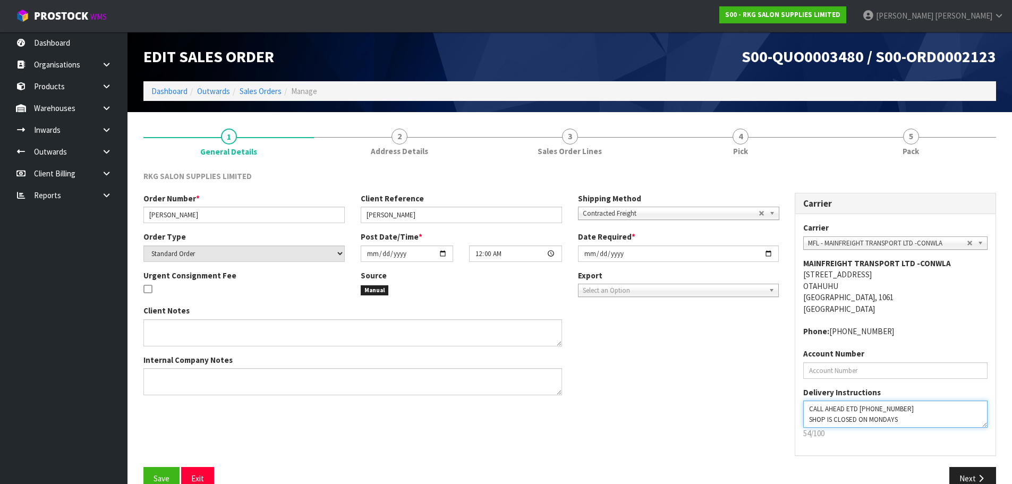
click at [858, 409] on textarea at bounding box center [895, 413] width 184 height 27
click at [859, 411] on textarea at bounding box center [895, 413] width 184 height 27
click at [934, 404] on textarea at bounding box center [895, 413] width 184 height 27
type textarea "CALL AHEAD ETD ([PERSON_NAME] 027-302-1934) SHOP IS CLOSED ON MONDAYS"
click at [156, 477] on span "Save" at bounding box center [161, 478] width 16 height 10
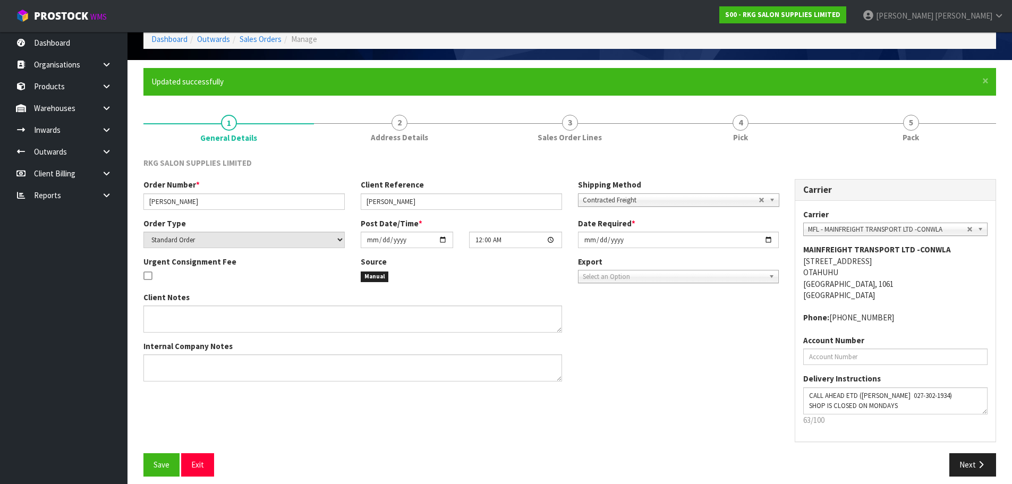
scroll to position [61, 0]
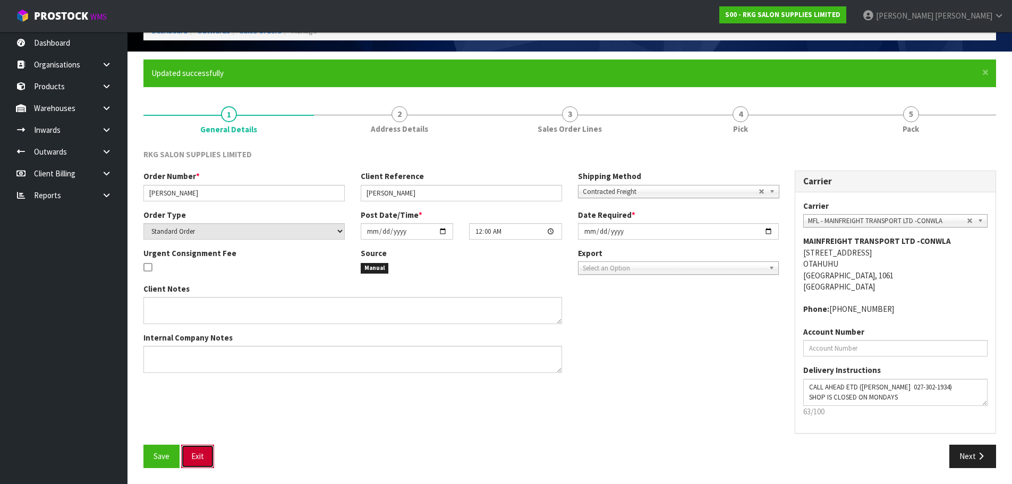
click at [201, 457] on button "Exit" at bounding box center [197, 456] width 33 height 23
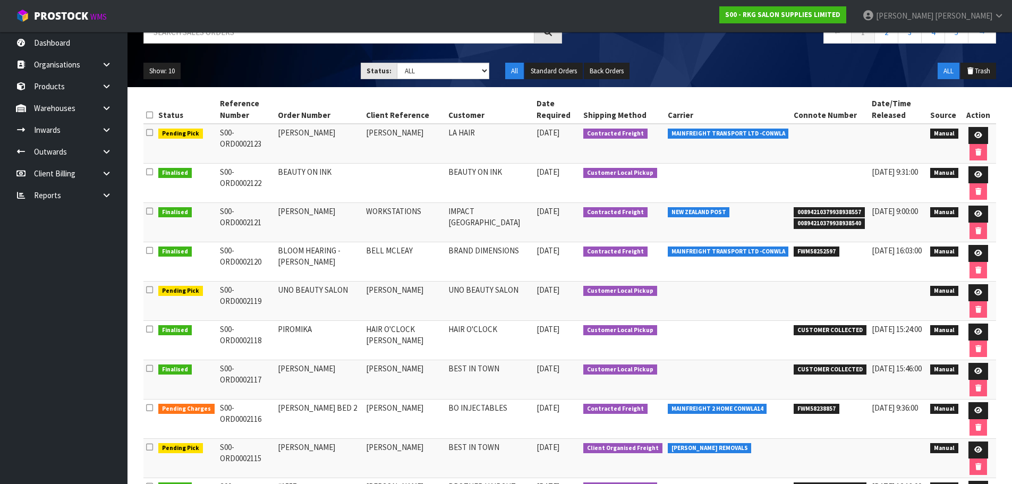
scroll to position [106, 0]
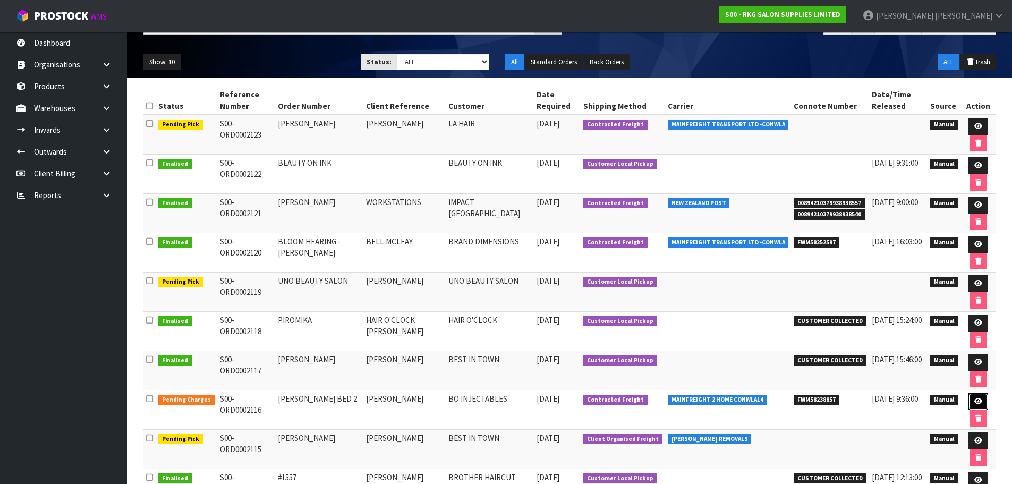
click at [974, 402] on icon at bounding box center [978, 401] width 8 height 7
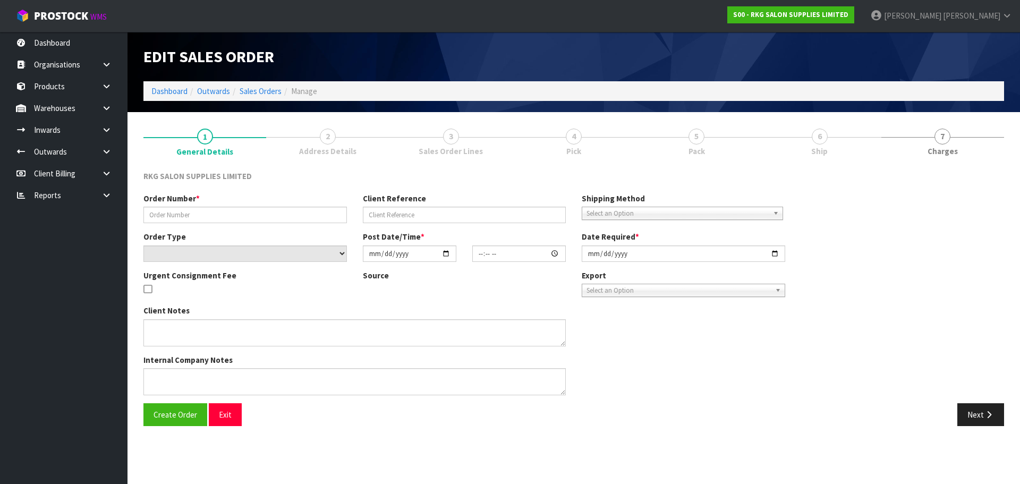
type input "[PERSON_NAME] BED 2"
type input "[PERSON_NAME]"
select select "number:0"
type input "[DATE]"
type input "00:00:00.000"
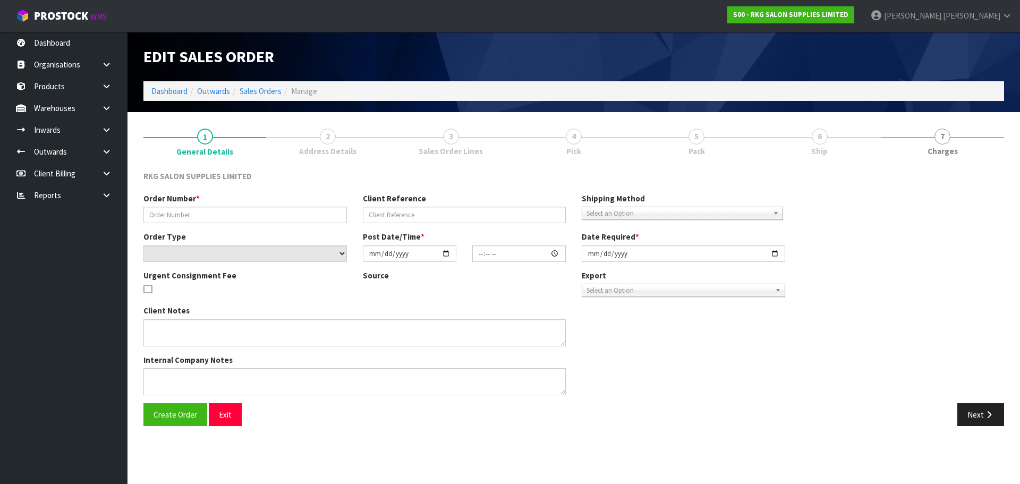
type input "[DATE]"
type textarea "IS IT POSSIBLE TO PLEASE HAVE ALL THE PACKING REMOVED SO IT’S JUST THE BED. EXT…"
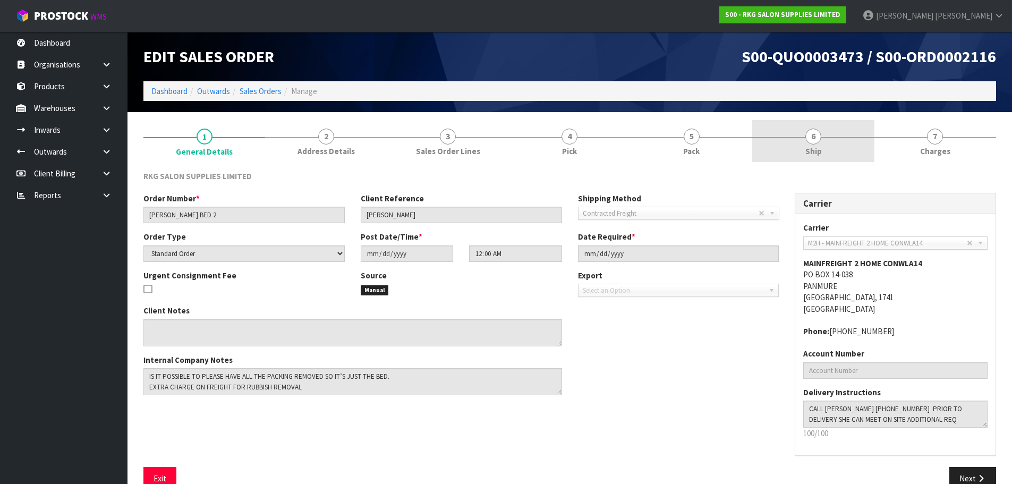
click at [817, 140] on span "6" at bounding box center [813, 137] width 16 height 16
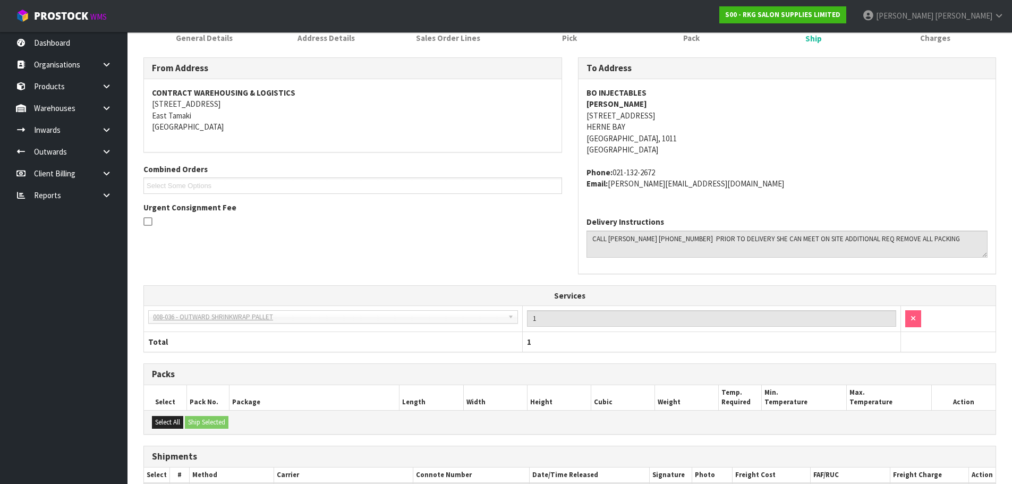
scroll to position [213, 0]
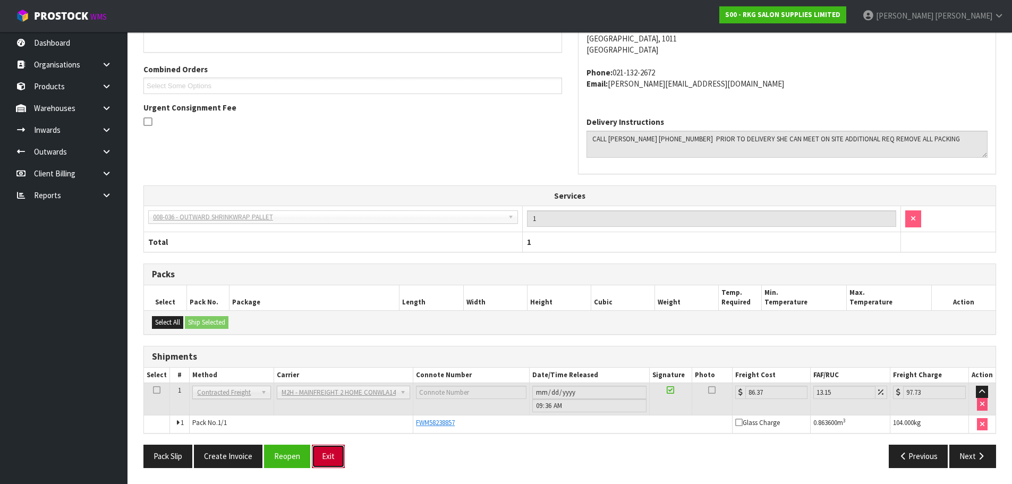
click at [330, 455] on button "Exit" at bounding box center [328, 456] width 33 height 23
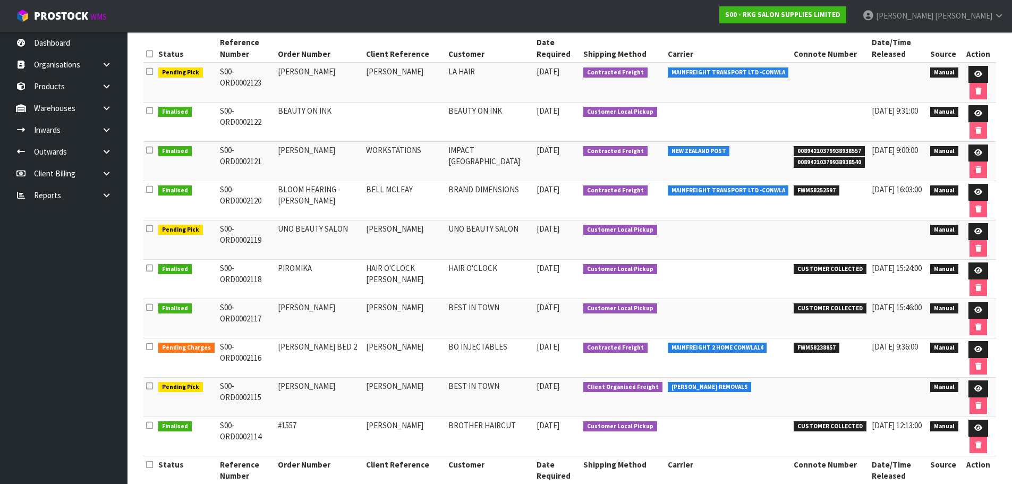
scroll to position [159, 0]
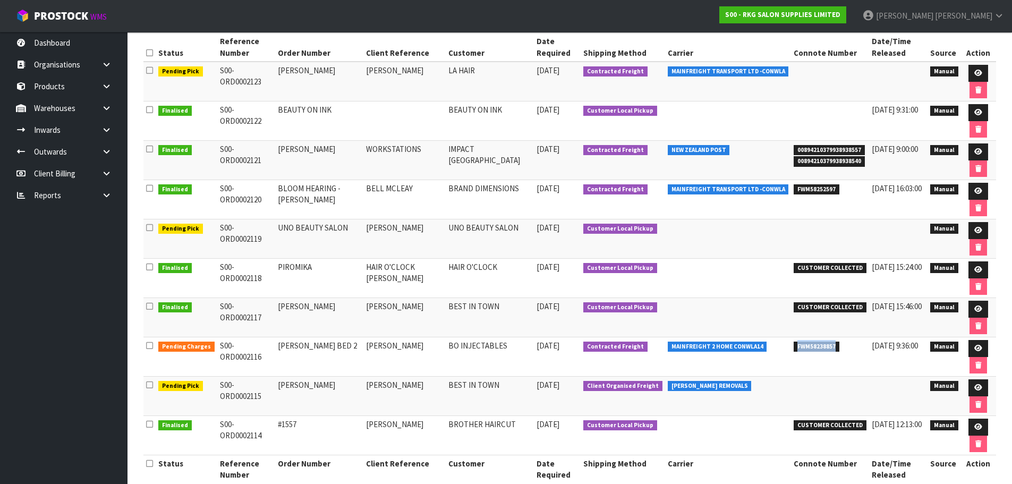
drag, startPoint x: 780, startPoint y: 344, endPoint x: 825, endPoint y: 344, distance: 45.1
click at [825, 344] on li "FWM58238857" at bounding box center [829, 345] width 73 height 11
copy span "FWM58238857"
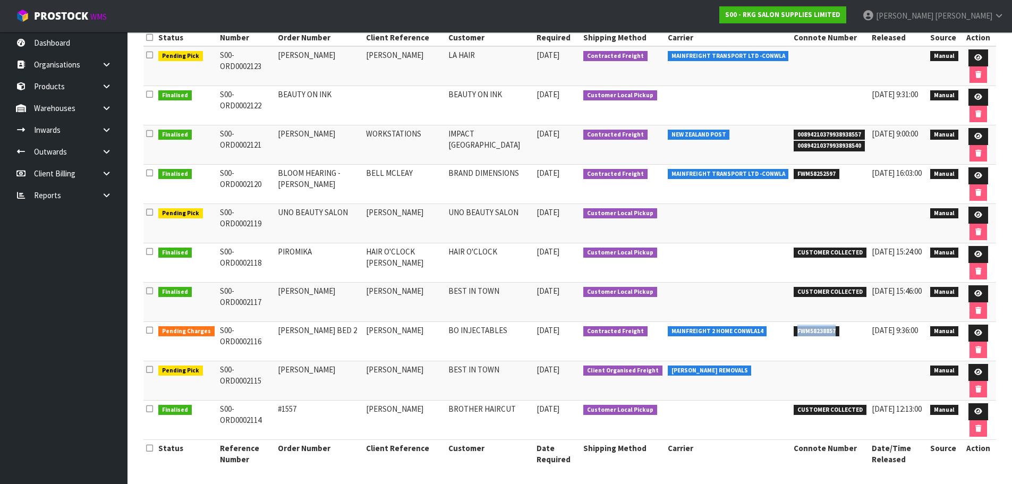
scroll to position [178, 0]
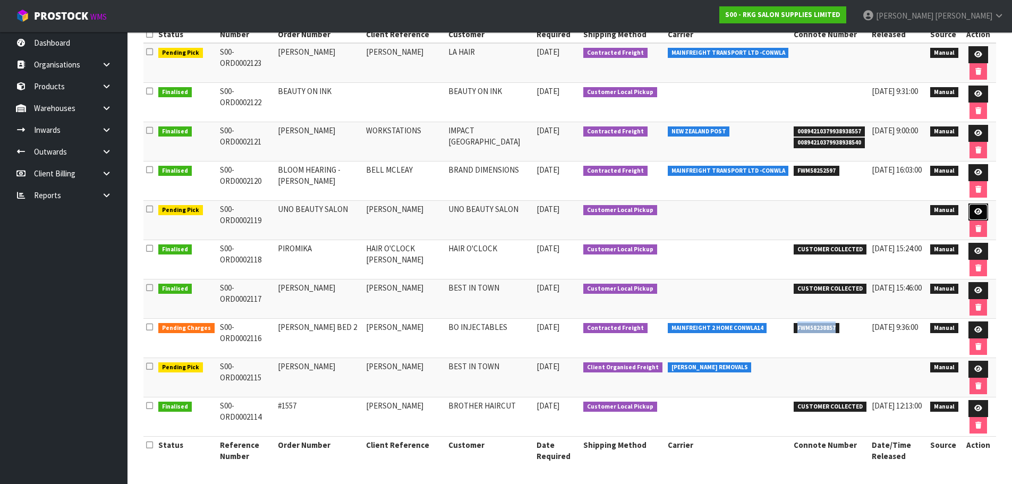
click at [980, 215] on link at bounding box center [978, 211] width 20 height 17
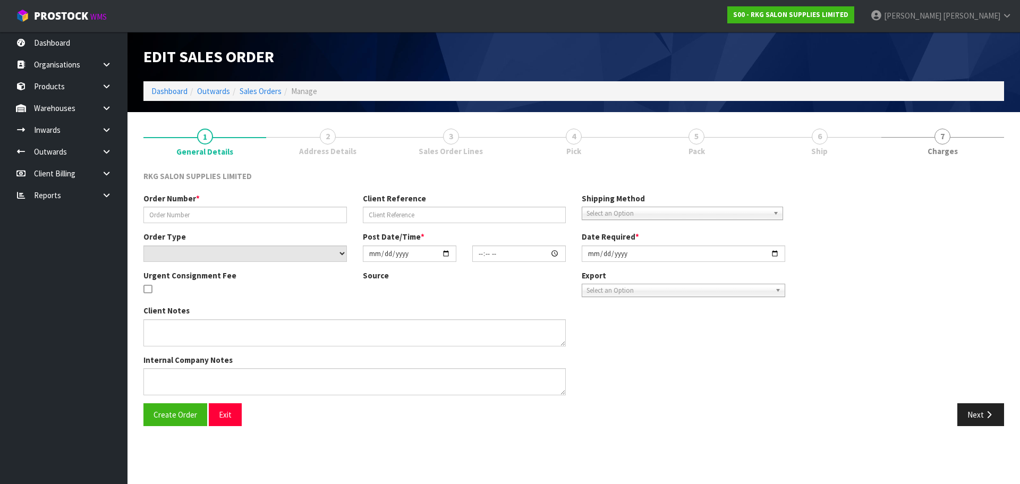
type input "UNO BEAUTY SALON"
type input "[PERSON_NAME]"
select select "number:0"
type input "[DATE]"
type input "10:00:00.000"
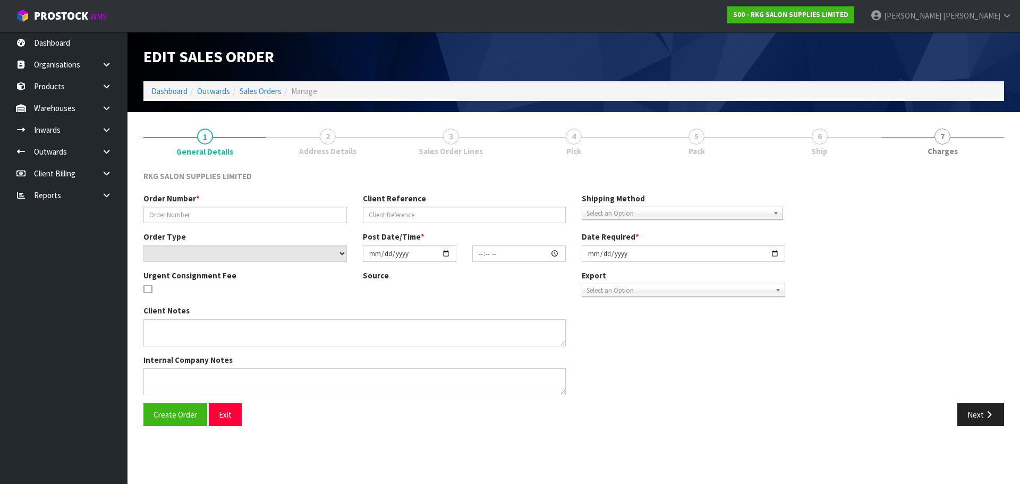
type input "[DATE]"
type textarea "PICK UP [DATE] NO CHARGE FOR SEAT COVERS"
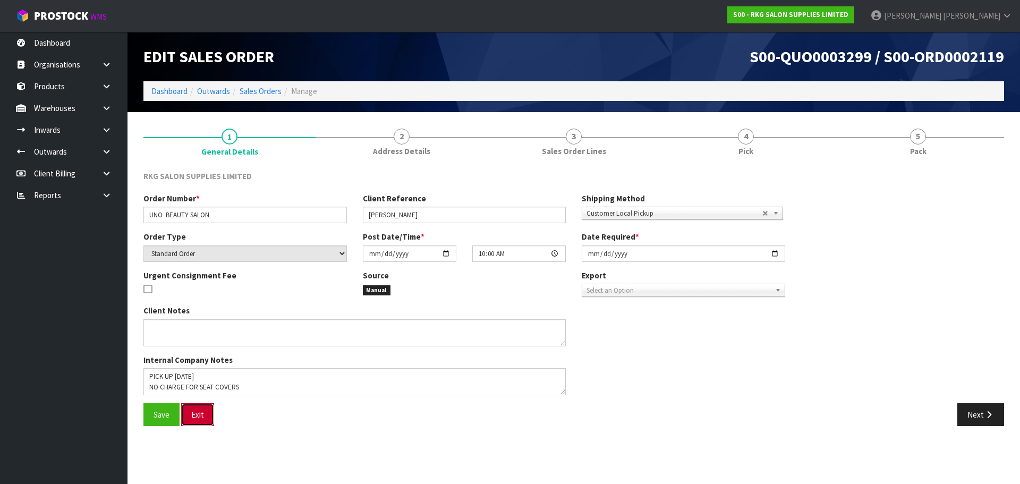
click at [198, 415] on button "Exit" at bounding box center [197, 414] width 33 height 23
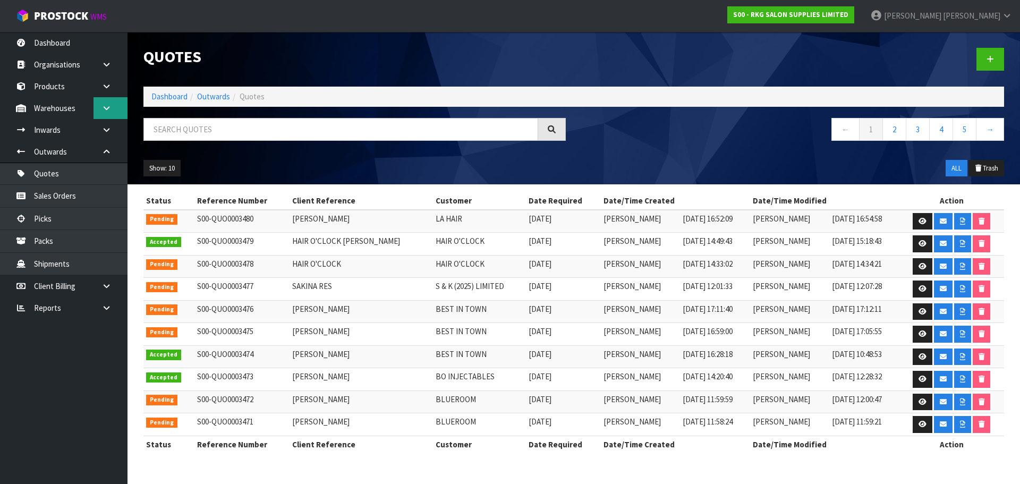
click at [110, 105] on icon at bounding box center [106, 108] width 10 height 8
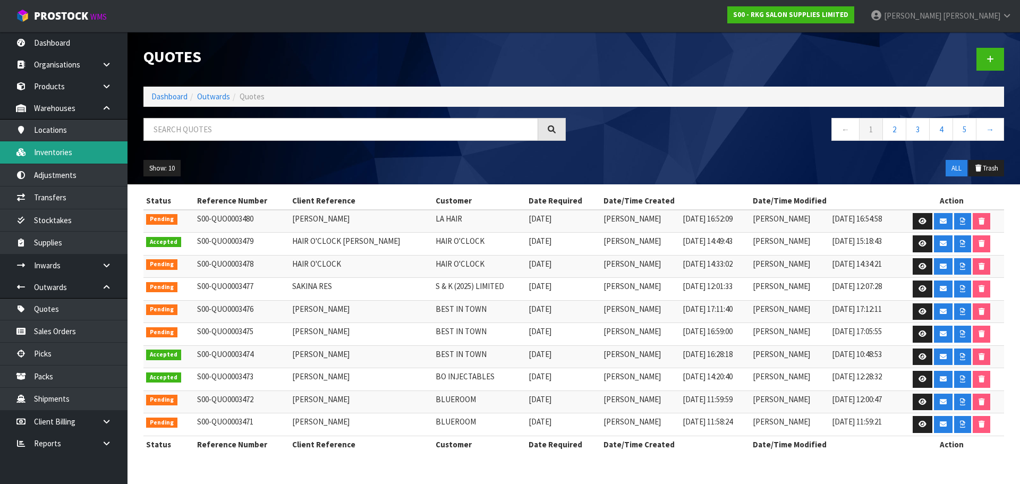
click at [49, 152] on link "Inventories" at bounding box center [63, 152] width 127 height 22
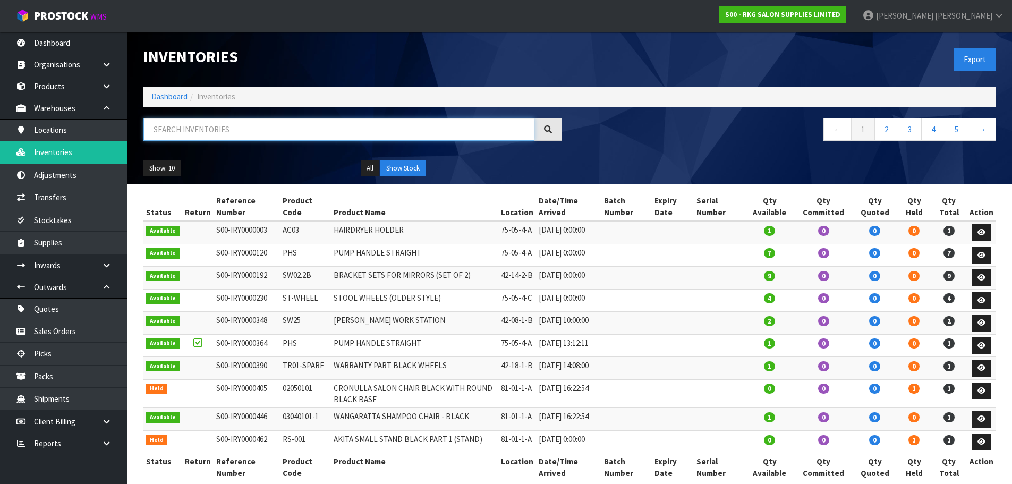
click at [163, 127] on input "text" at bounding box center [338, 129] width 391 height 23
type input "09050101"
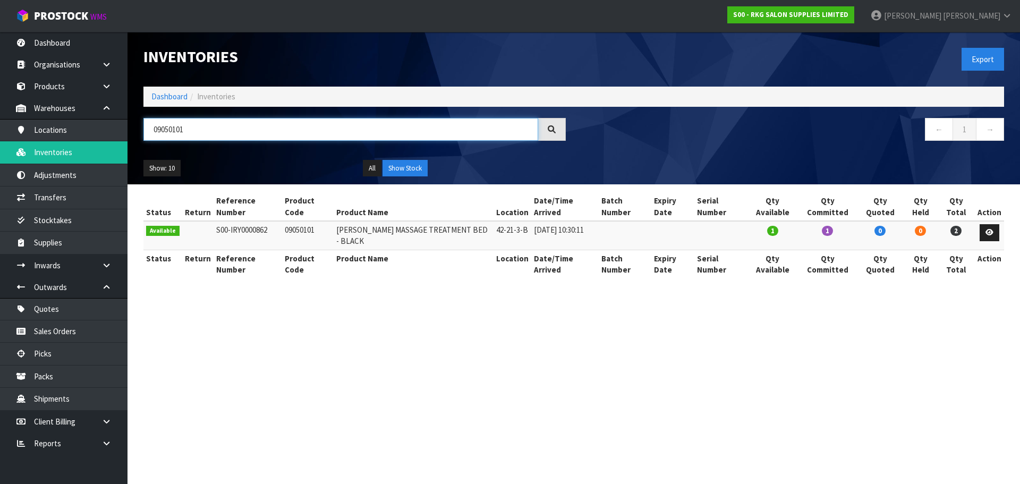
drag, startPoint x: 204, startPoint y: 133, endPoint x: 154, endPoint y: 133, distance: 50.5
click at [154, 133] on input "09050101" at bounding box center [340, 129] width 395 height 23
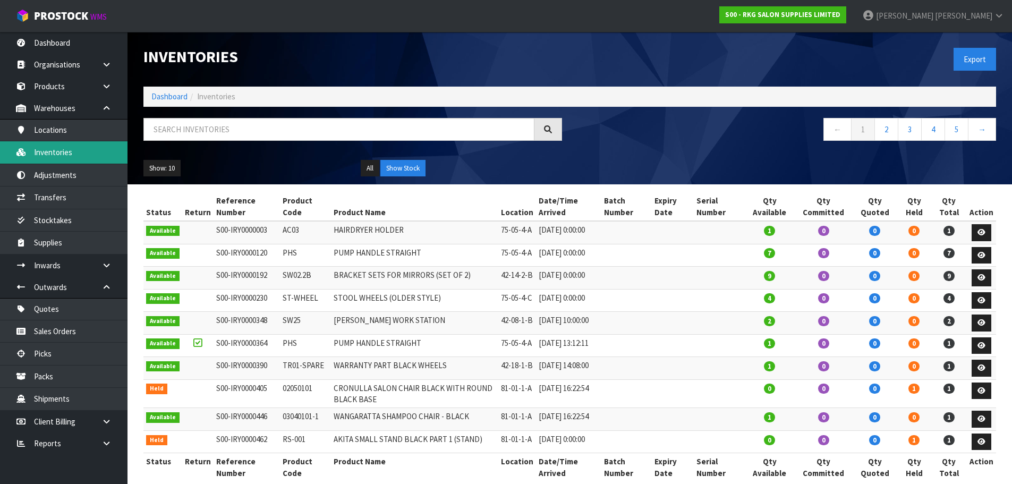
click at [61, 152] on link "Inventories" at bounding box center [63, 152] width 127 height 22
click at [98, 443] on link at bounding box center [110, 443] width 34 height 22
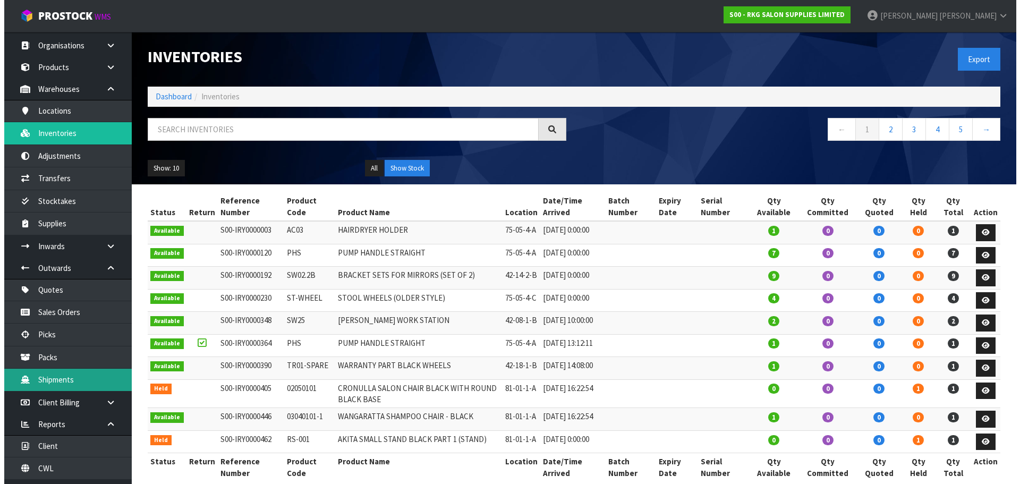
scroll to position [36, 0]
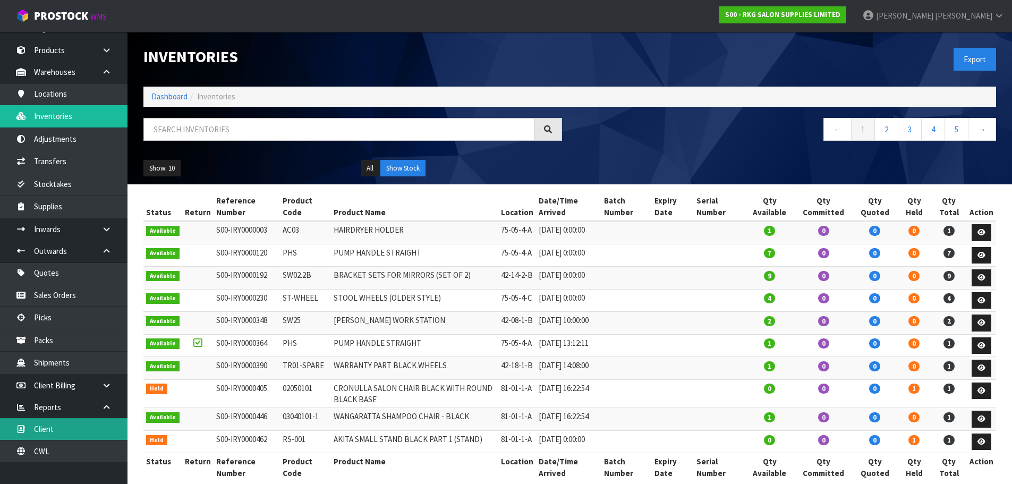
click at [36, 430] on link "Client" at bounding box center [63, 429] width 127 height 22
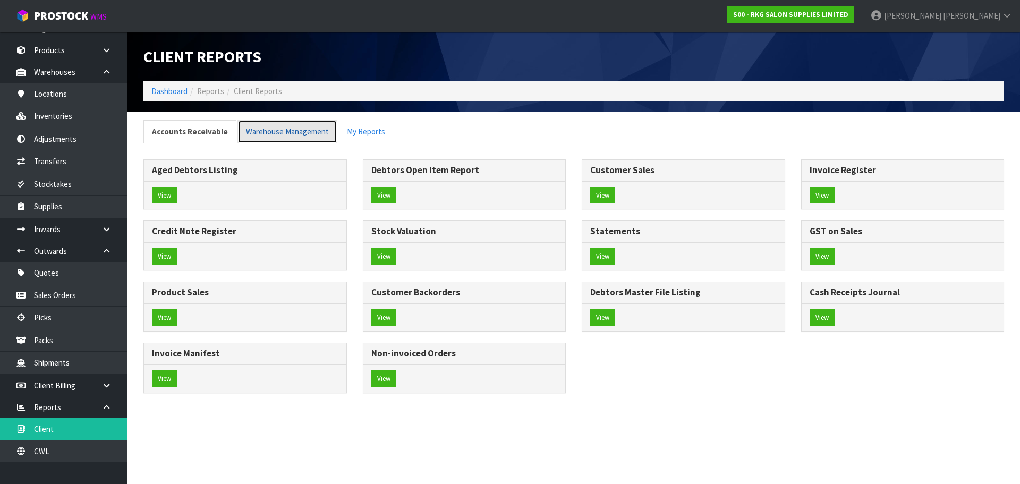
click at [287, 126] on link "Warehouse Management" at bounding box center [287, 131] width 100 height 23
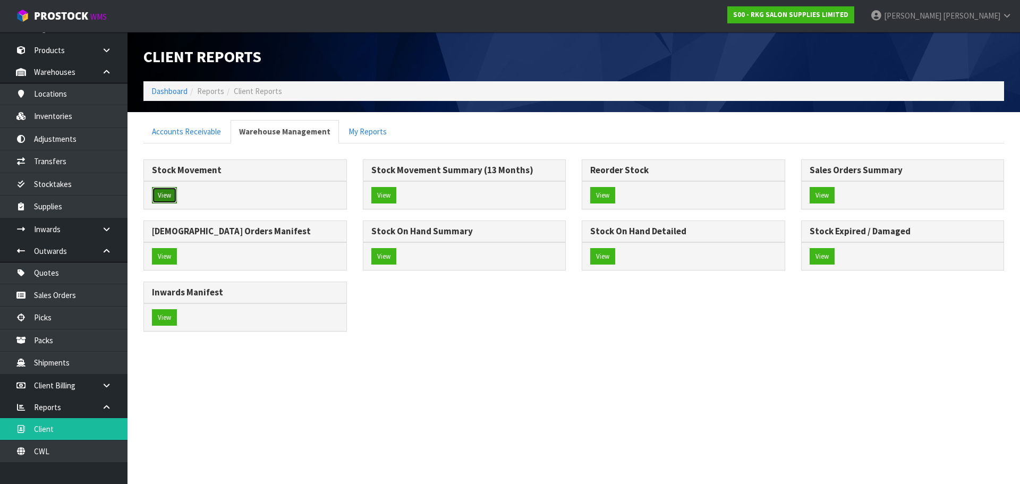
click at [158, 195] on button "View" at bounding box center [164, 195] width 25 height 17
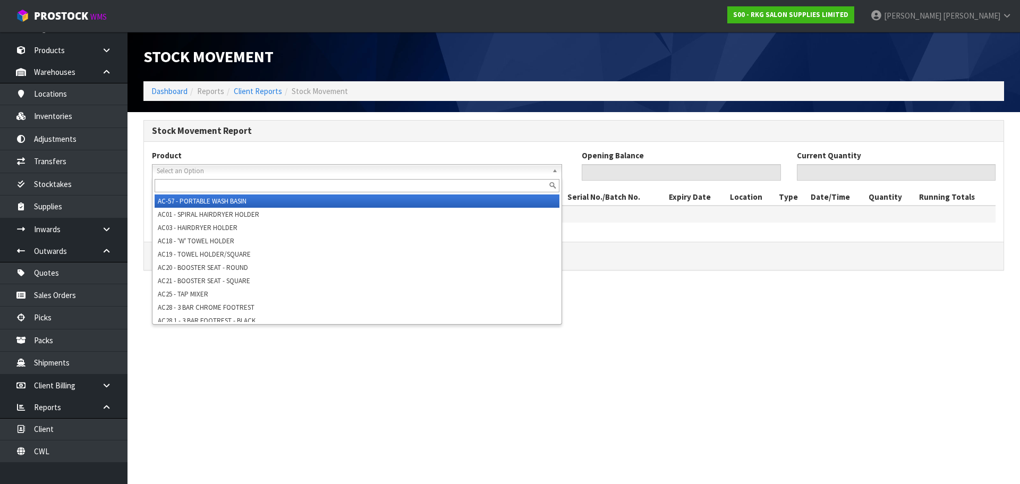
click at [200, 169] on span "Select an Option" at bounding box center [352, 171] width 391 height 13
paste input "09120410-V2"
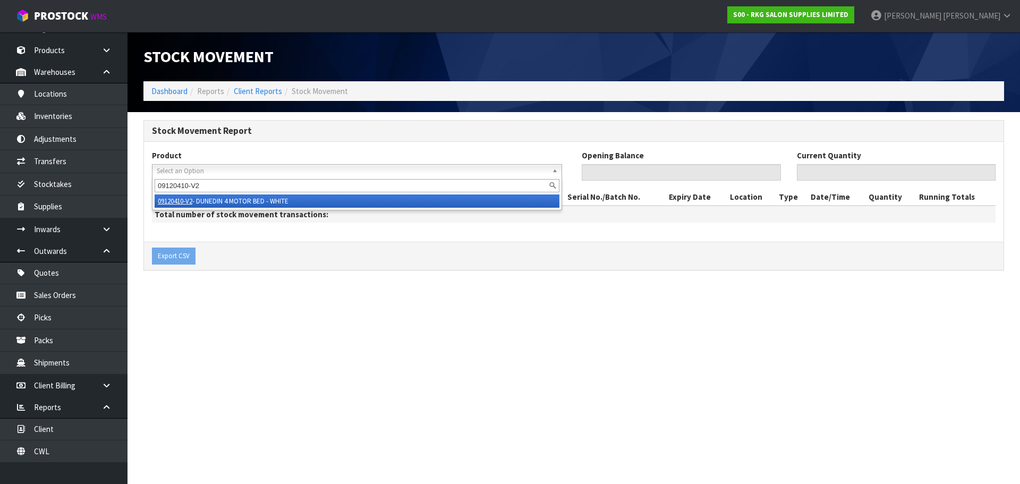
type input "09120410-V2"
click at [215, 201] on li "09120410-V2 - DUNEDIN 4 MOTOR BED - WHITE" at bounding box center [357, 200] width 405 height 13
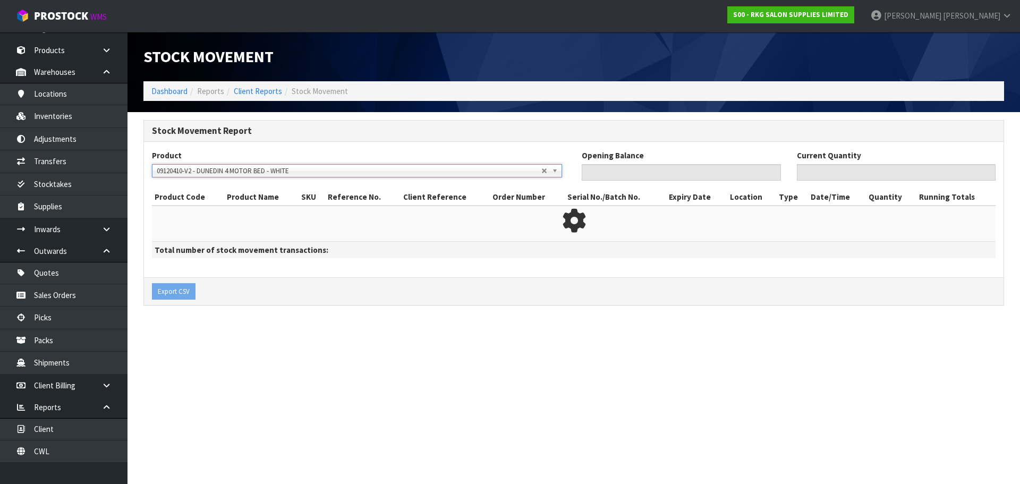
type input "0"
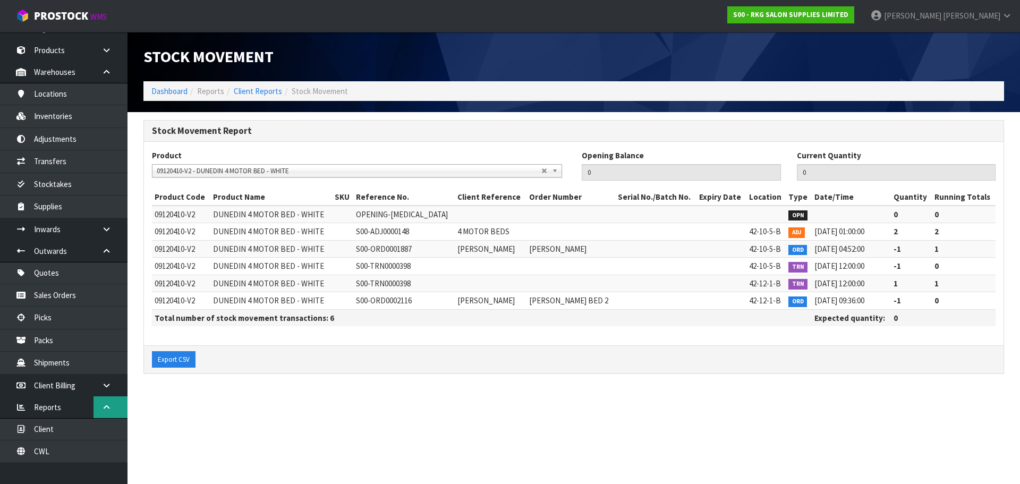
click at [100, 405] on link at bounding box center [110, 407] width 34 height 22
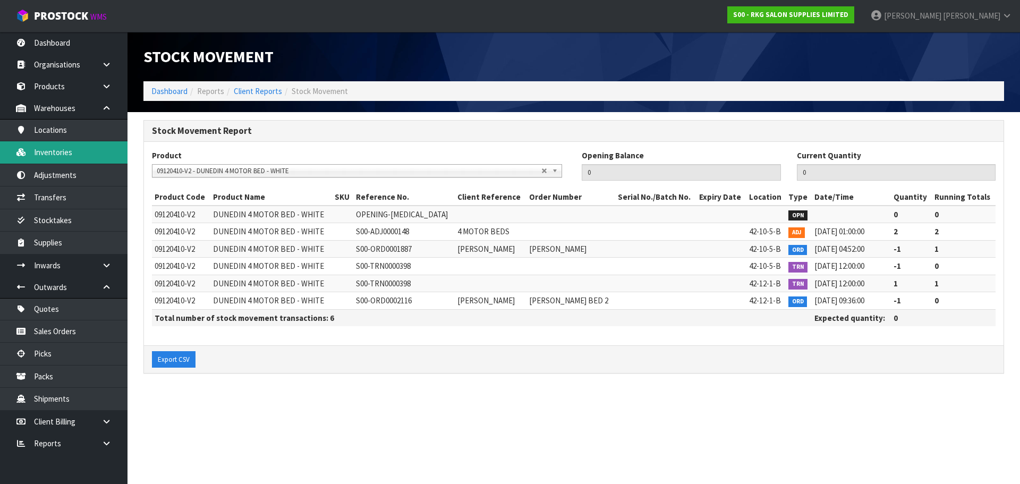
click at [57, 151] on link "Inventories" at bounding box center [63, 152] width 127 height 22
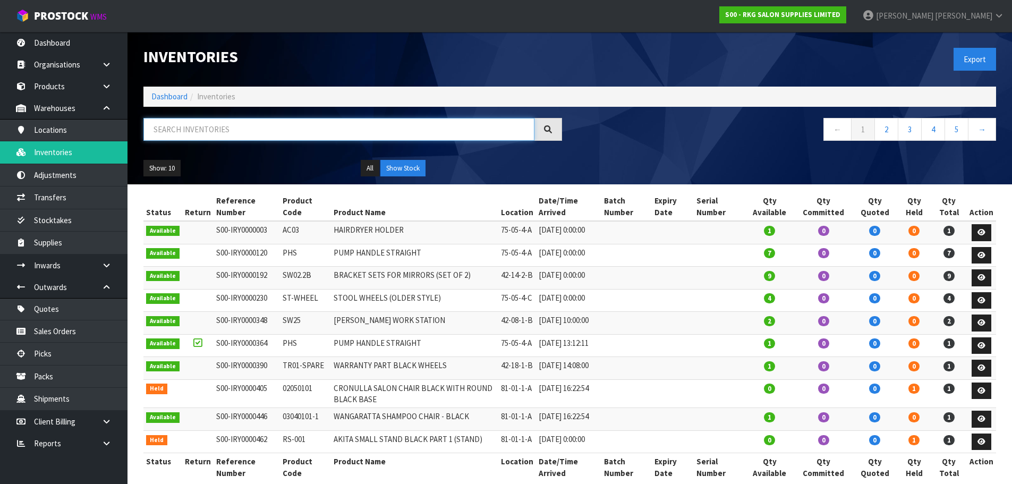
click at [187, 129] on input "text" at bounding box center [338, 129] width 391 height 23
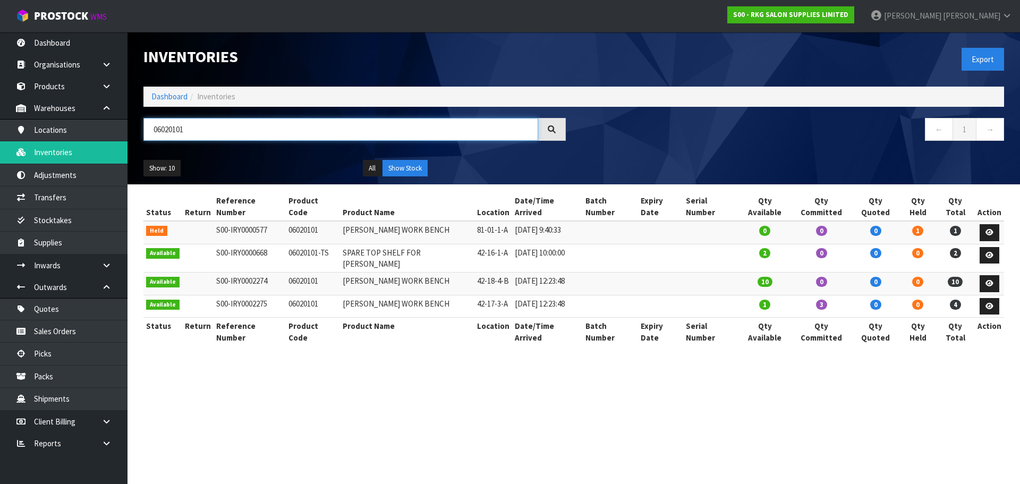
type input "06020101"
